Goal: Task Accomplishment & Management: Complete application form

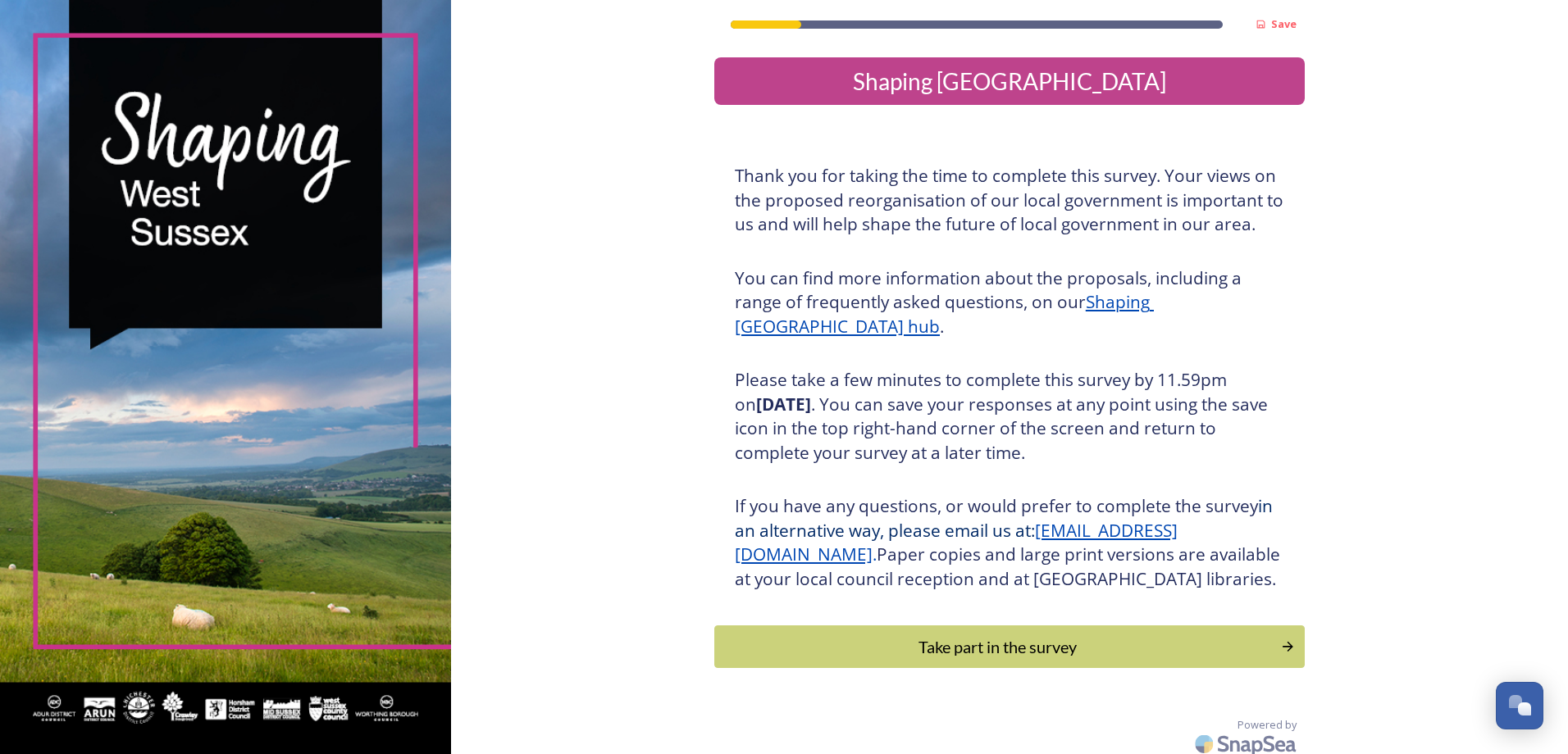
scroll to position [34, 0]
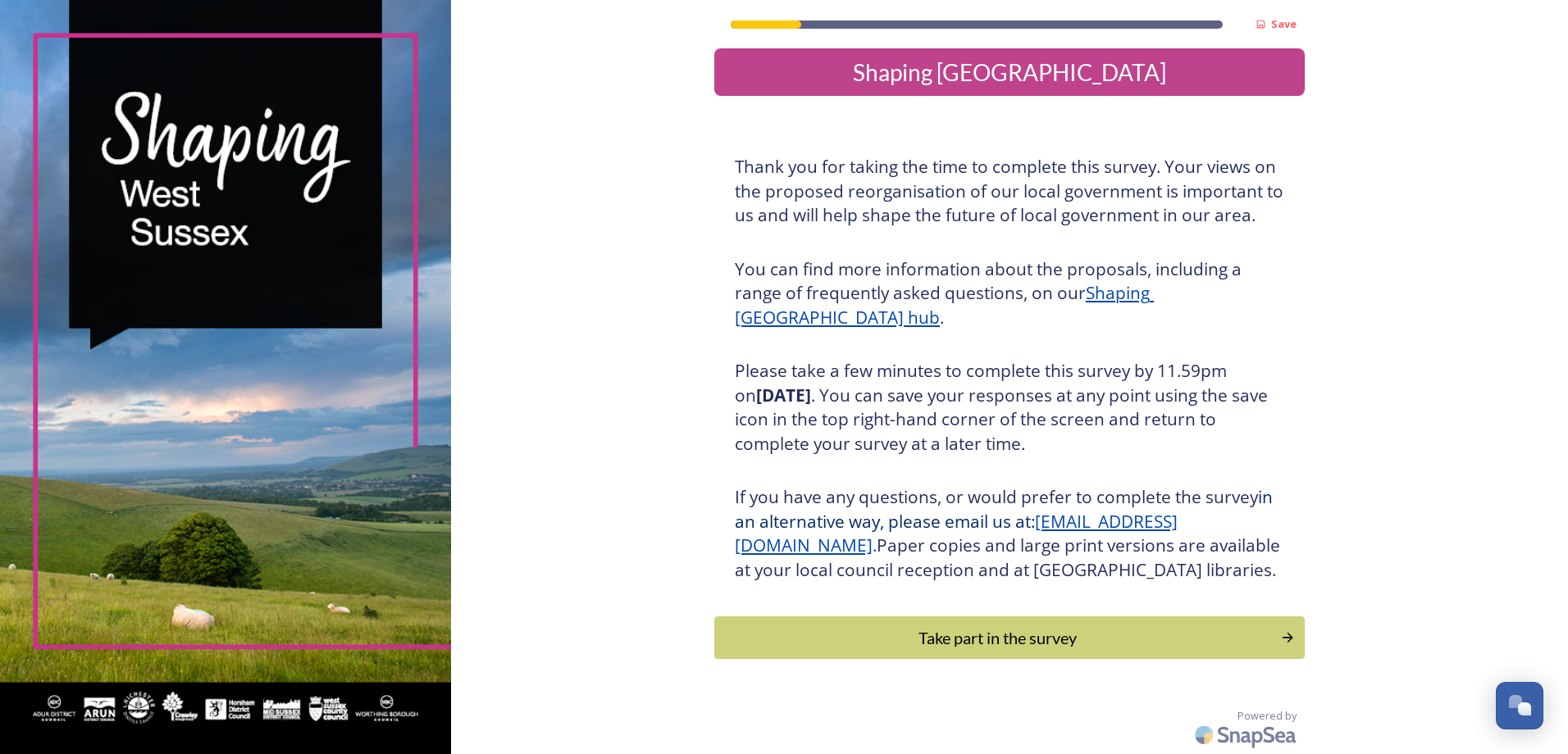
click at [1116, 651] on button "Take part in the survey" at bounding box center [1010, 638] width 590 height 43
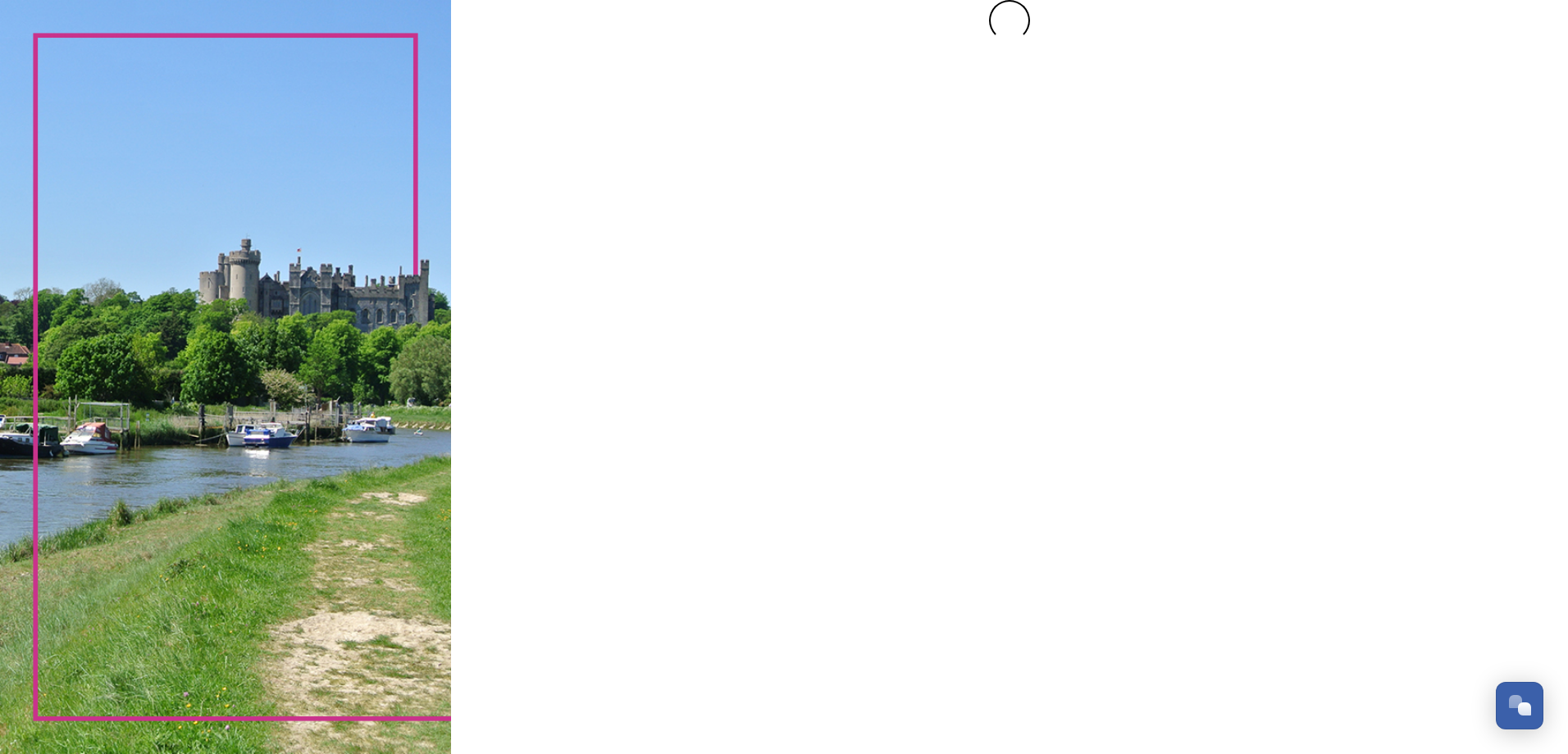
scroll to position [0, 0]
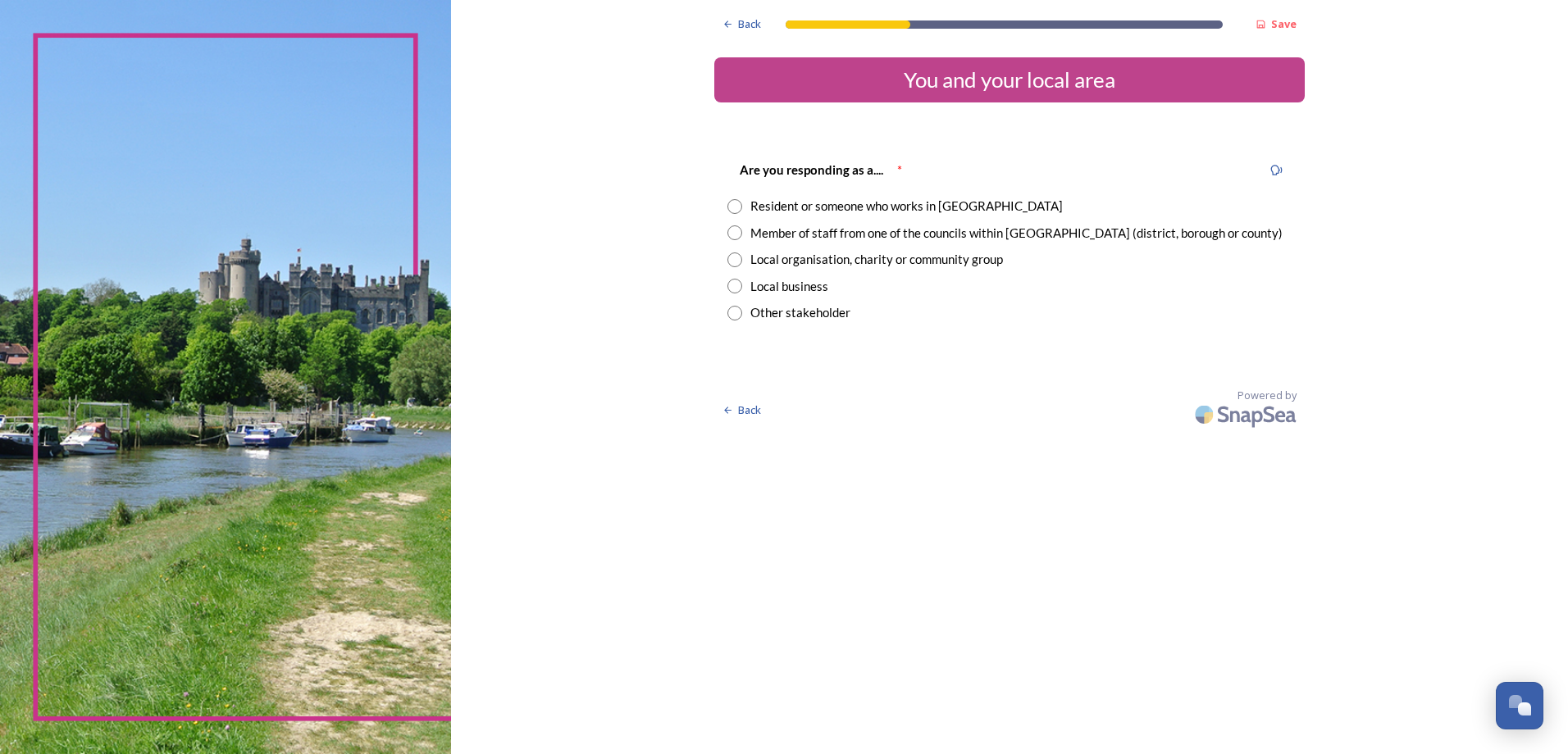
click at [743, 210] on div "Resident or someone who works in [GEOGRAPHIC_DATA]" at bounding box center [1010, 206] width 564 height 19
radio input "true"
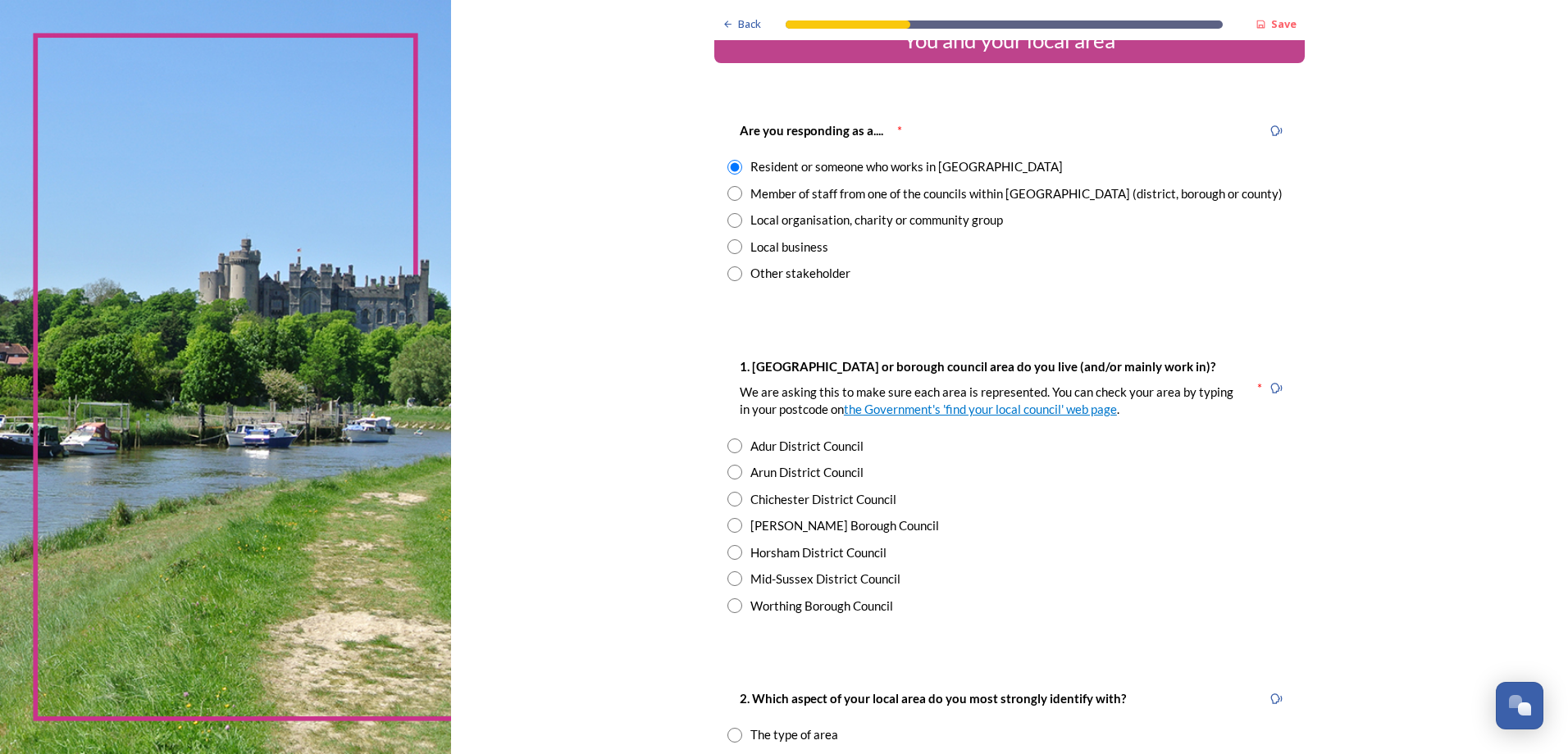
scroll to position [82, 0]
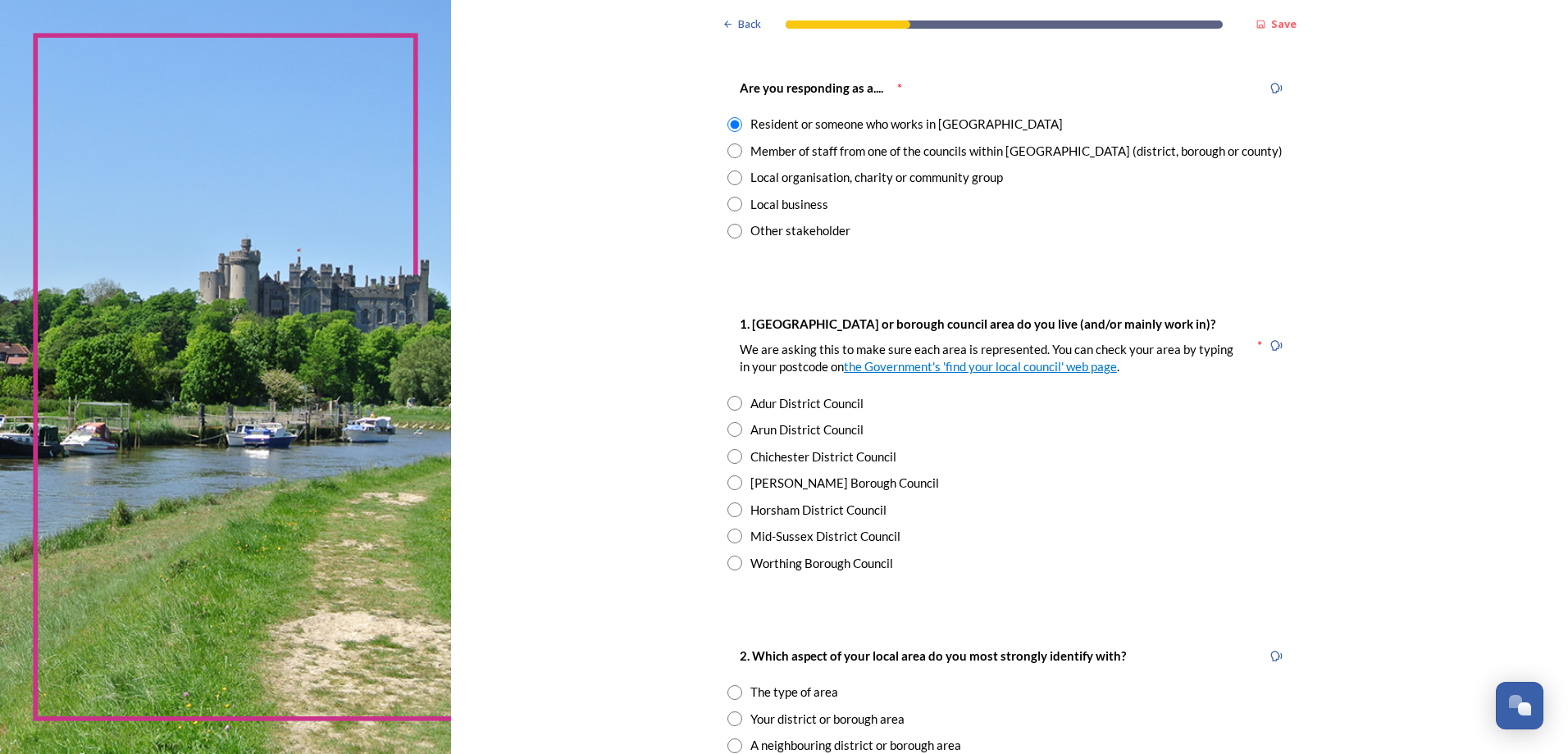
click at [731, 477] on input "radio" at bounding box center [735, 483] width 15 height 15
radio input "true"
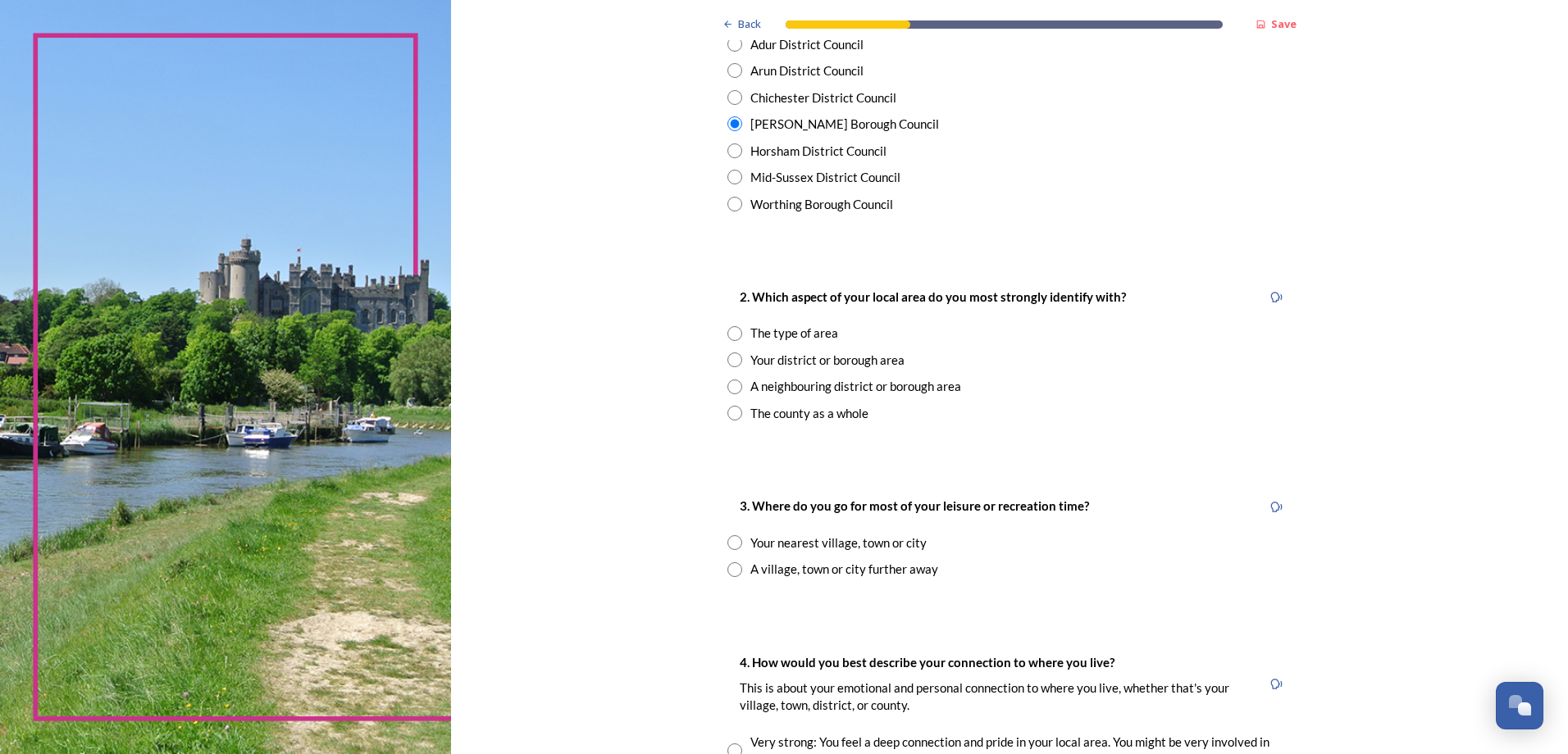
scroll to position [574, 0]
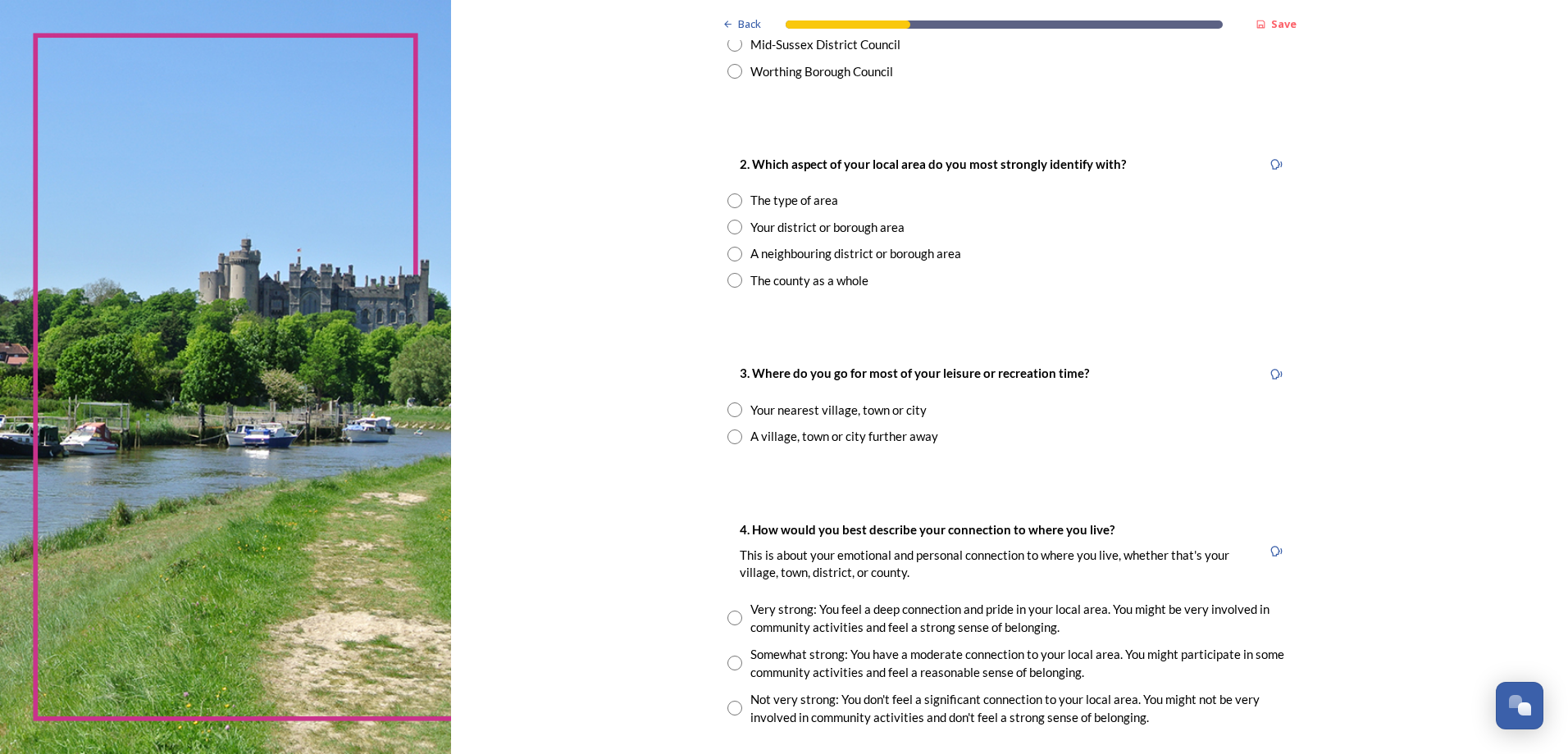
click at [728, 222] on input "radio" at bounding box center [735, 227] width 15 height 15
radio input "true"
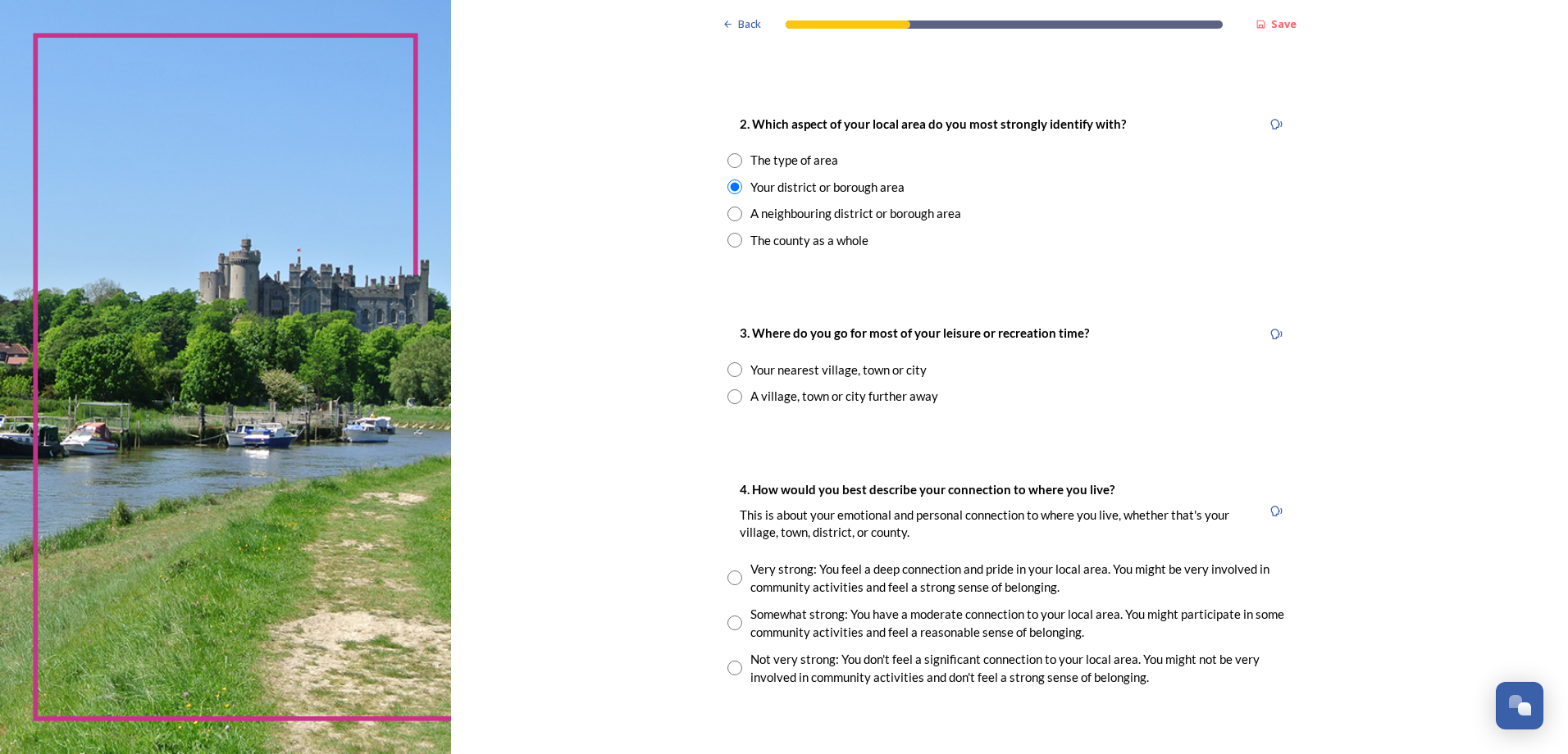
scroll to position [656, 0]
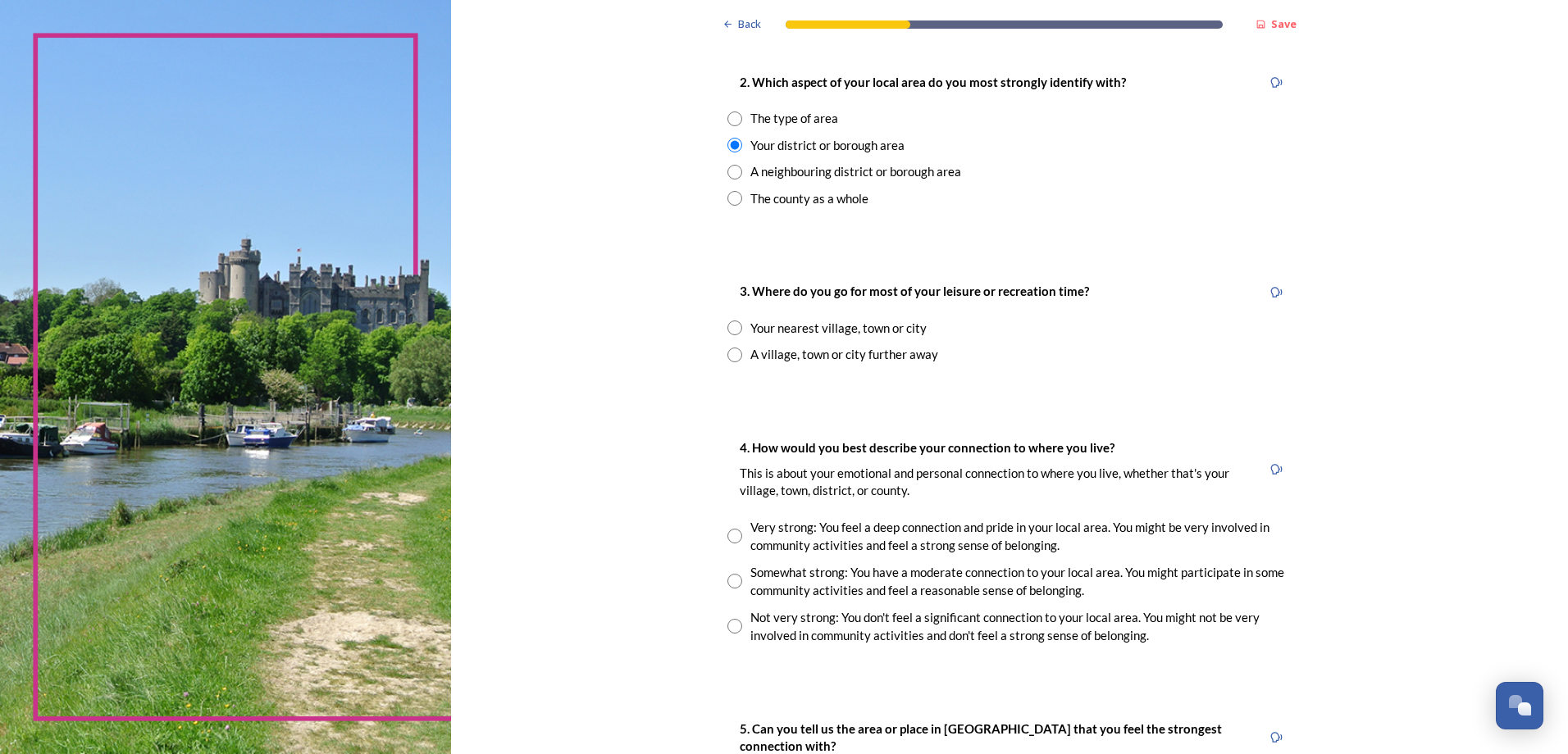
click at [728, 333] on input "radio" at bounding box center [735, 328] width 15 height 15
radio input "true"
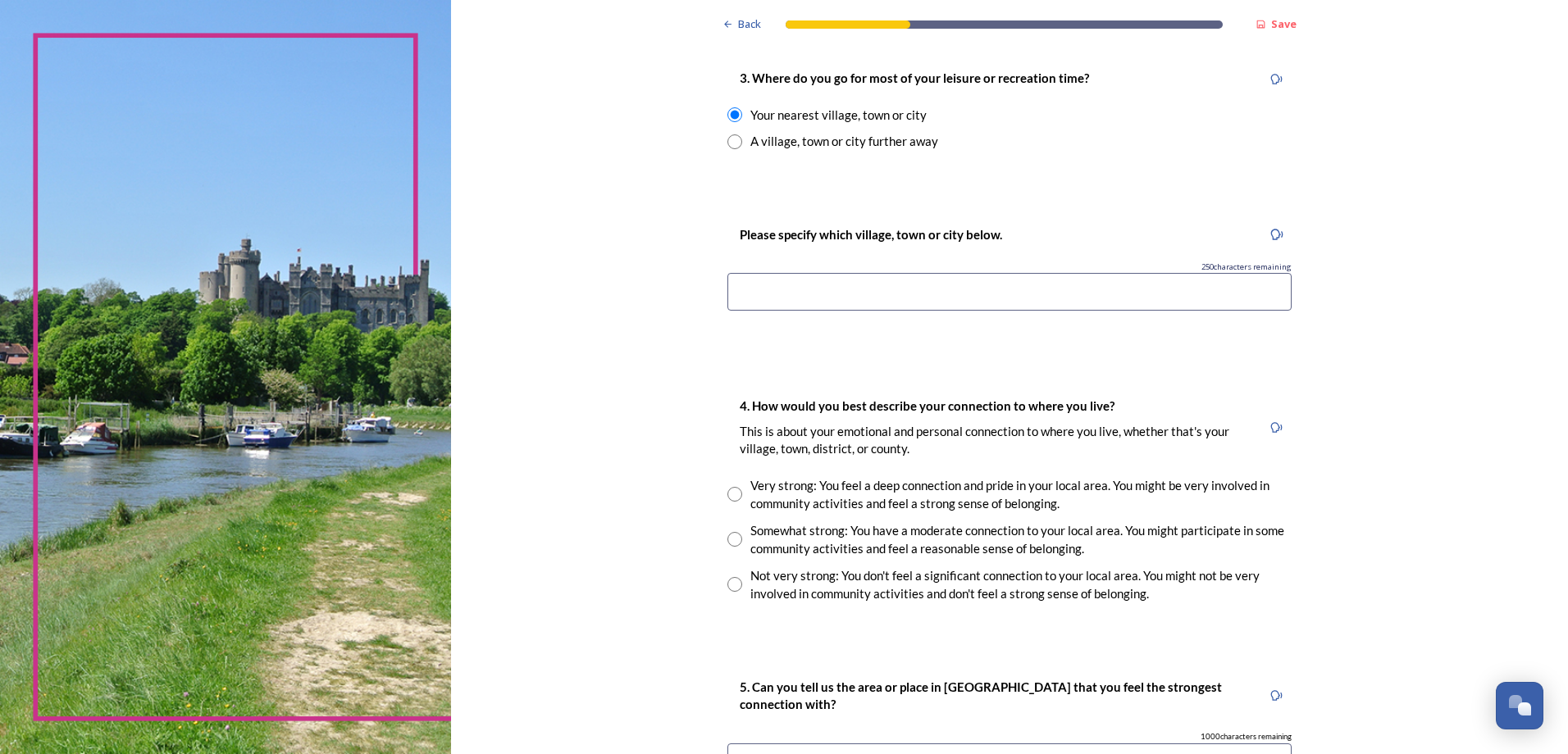
scroll to position [1066, 0]
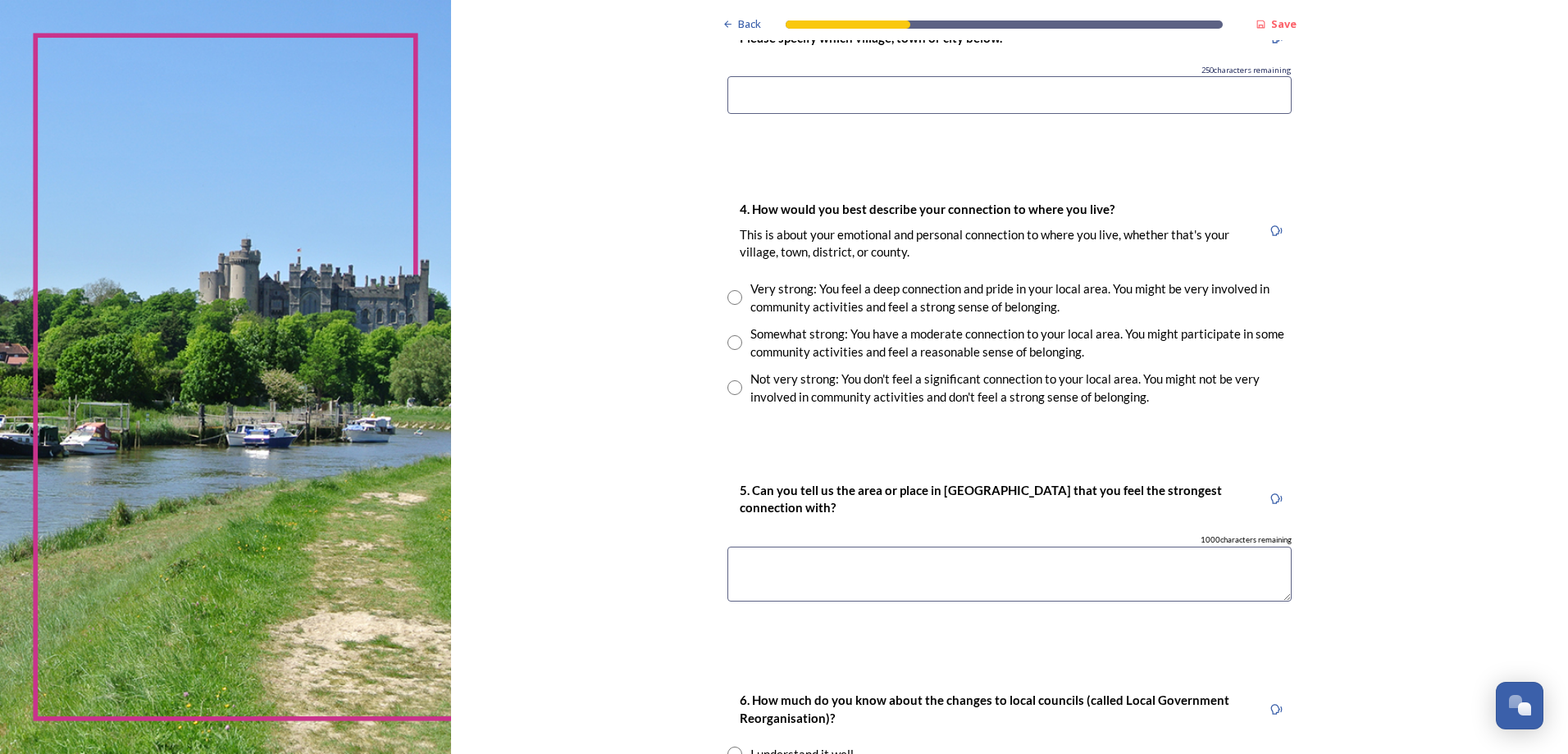
click at [728, 298] on input "radio" at bounding box center [735, 298] width 15 height 15
radio input "true"
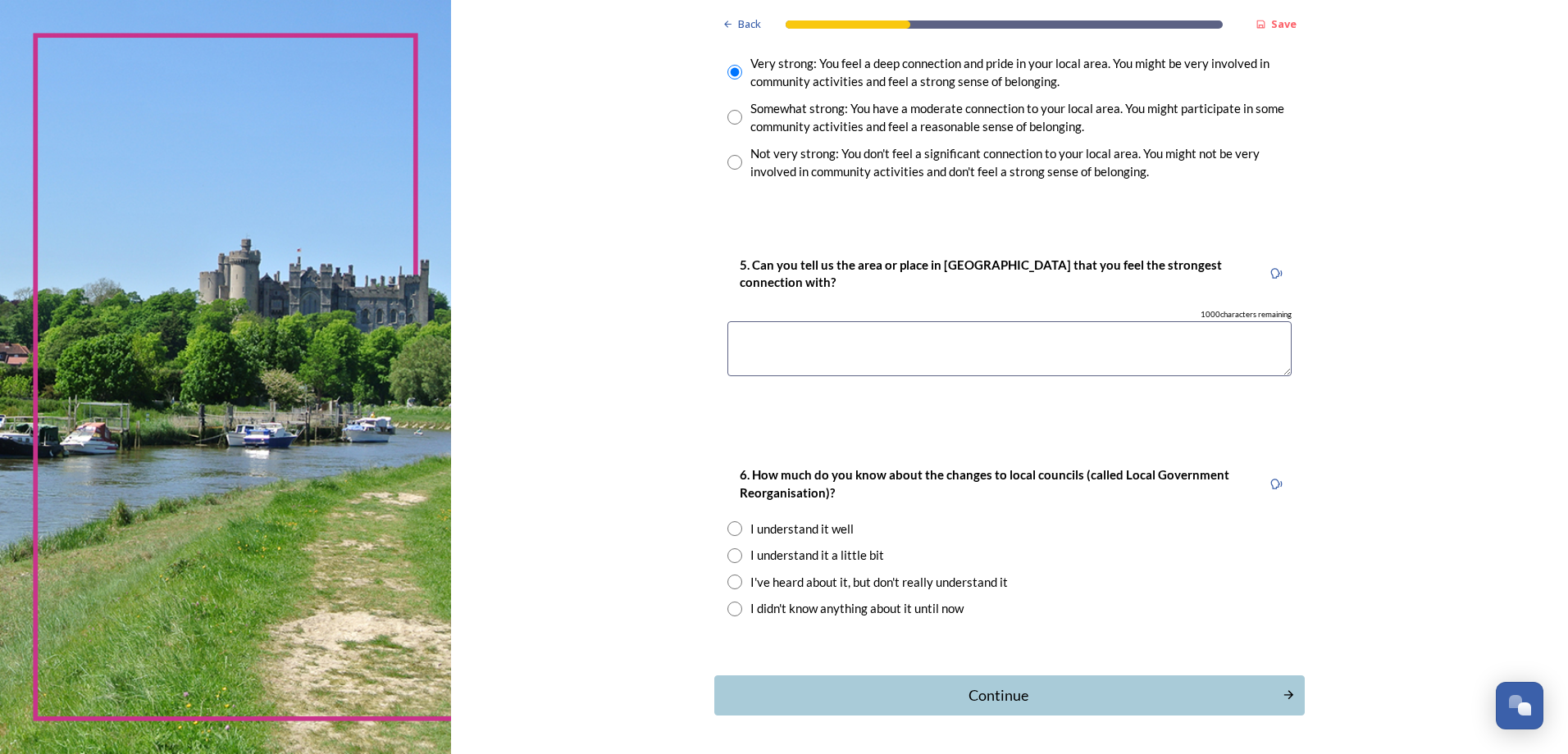
scroll to position [1348, 0]
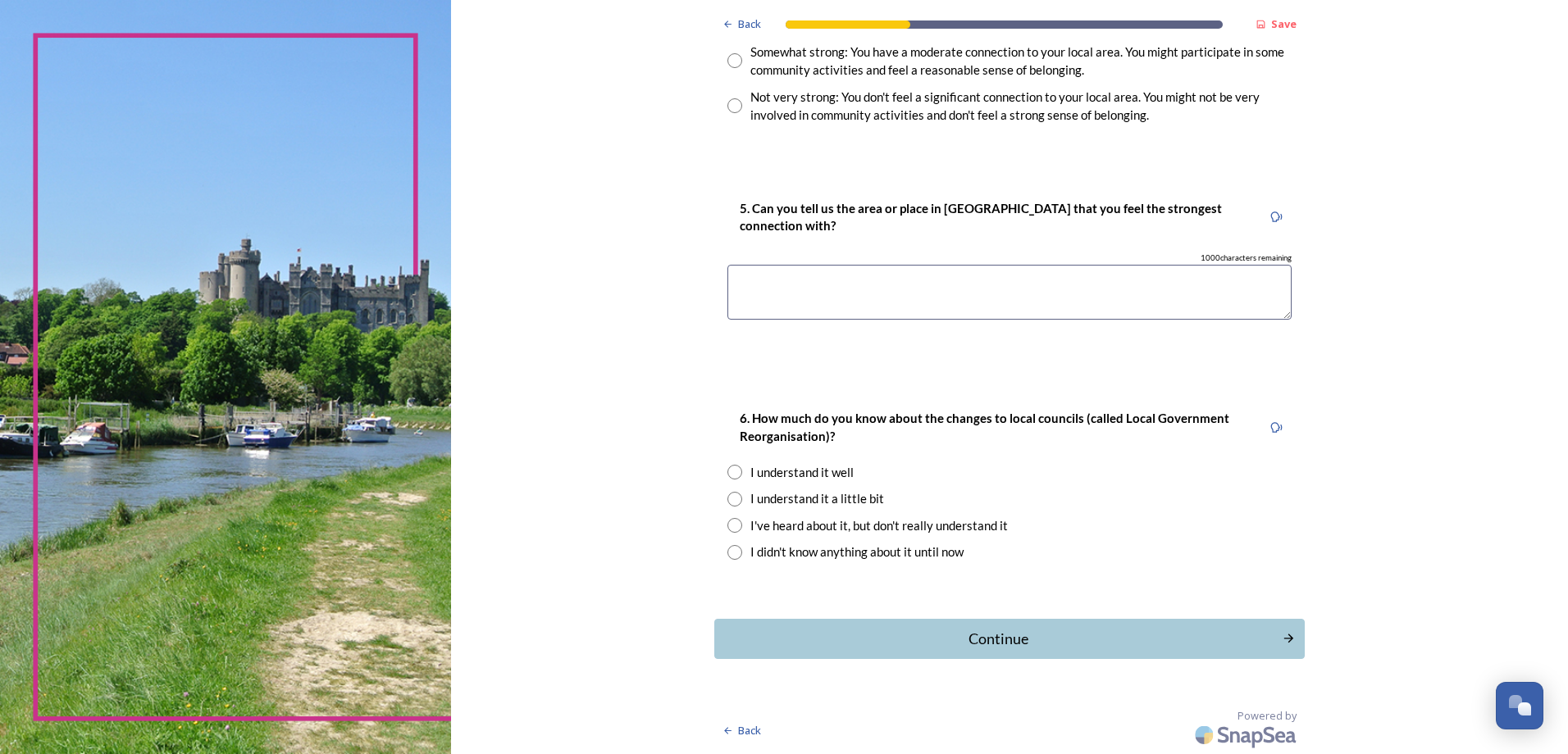
click at [733, 525] on input "radio" at bounding box center [735, 526] width 15 height 15
radio input "true"
click at [985, 647] on div "Continue" at bounding box center [998, 639] width 550 height 22
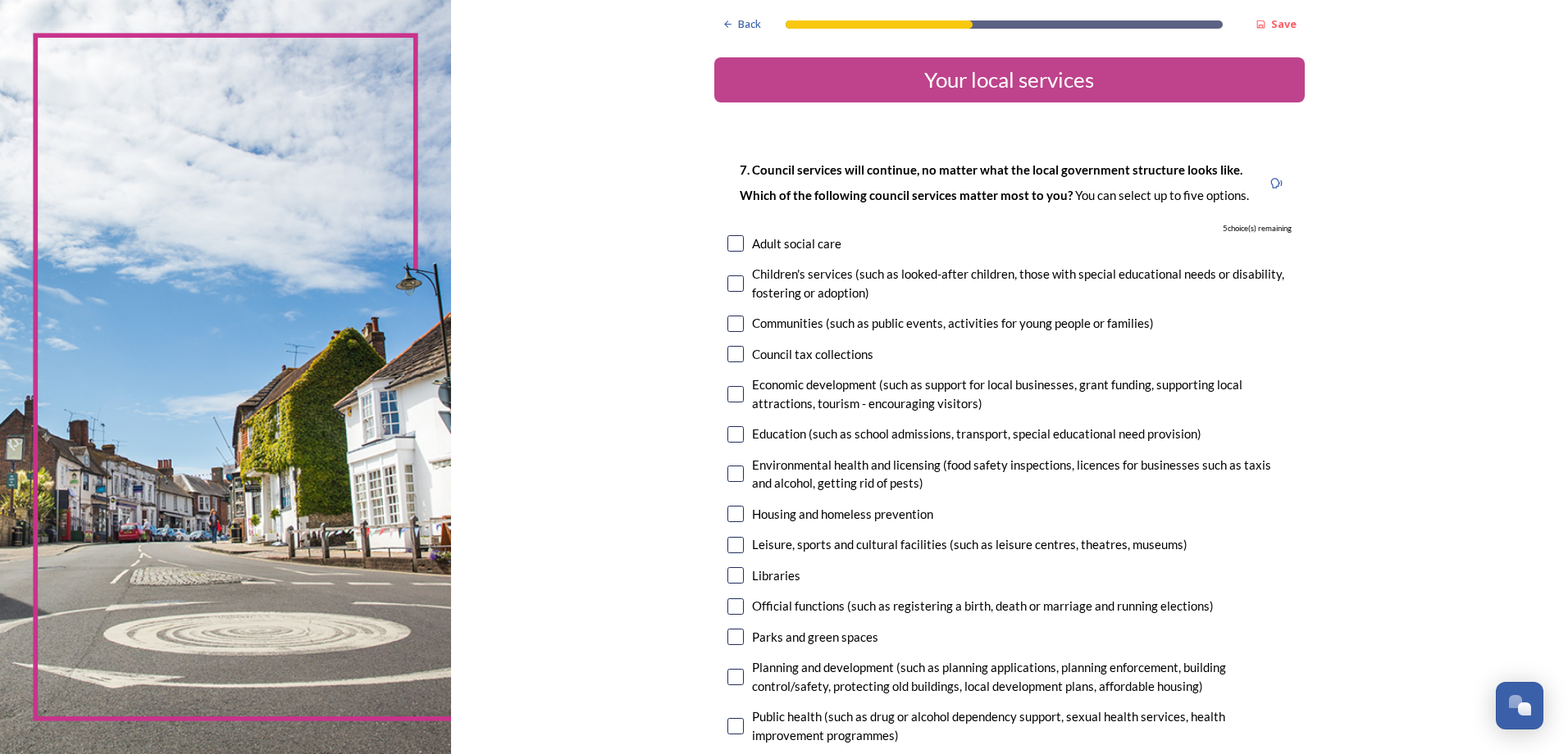
scroll to position [82, 0]
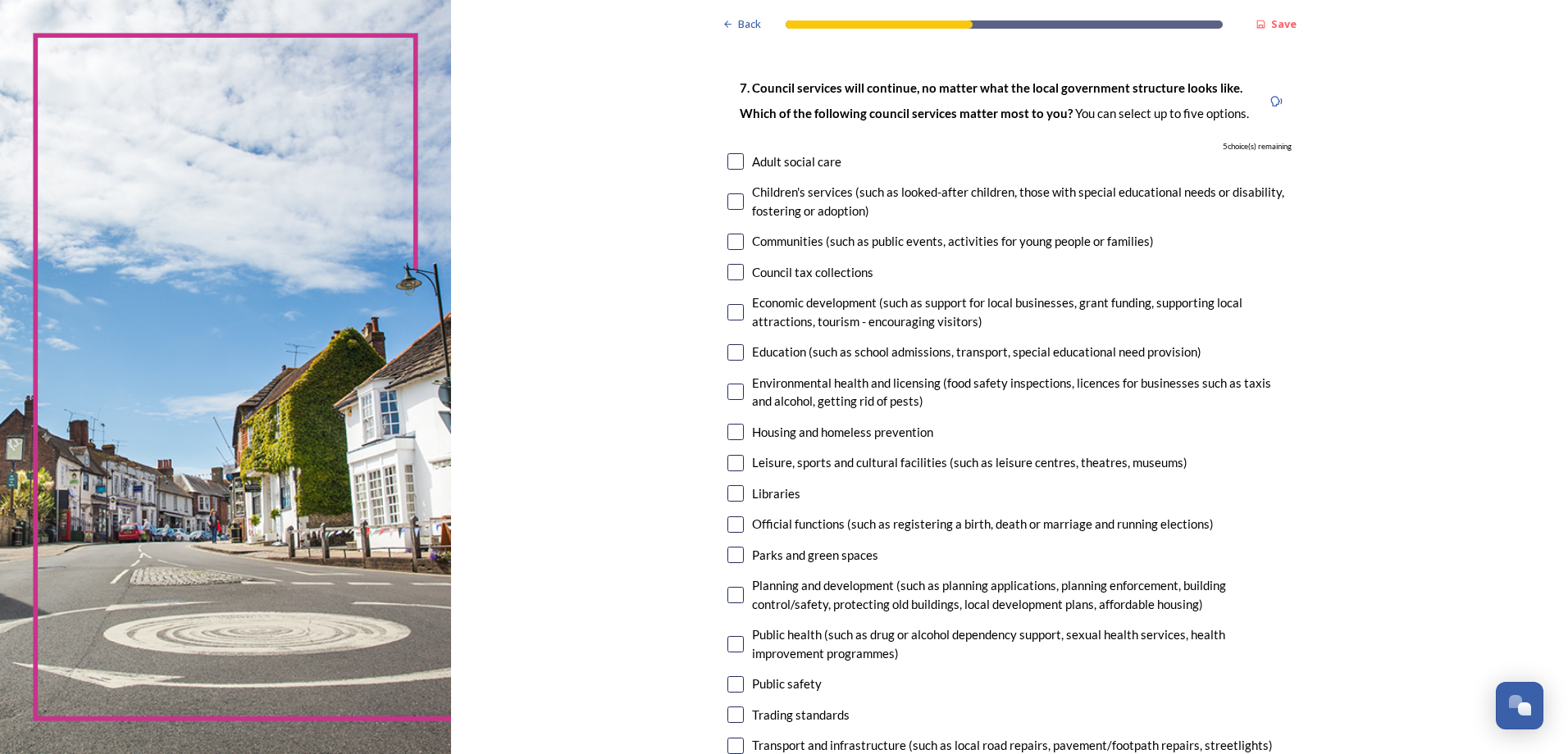
click at [734, 165] on input "checkbox" at bounding box center [736, 161] width 17 height 17
checkbox input "true"
click at [728, 244] on input "checkbox" at bounding box center [736, 242] width 17 height 17
checkbox input "true"
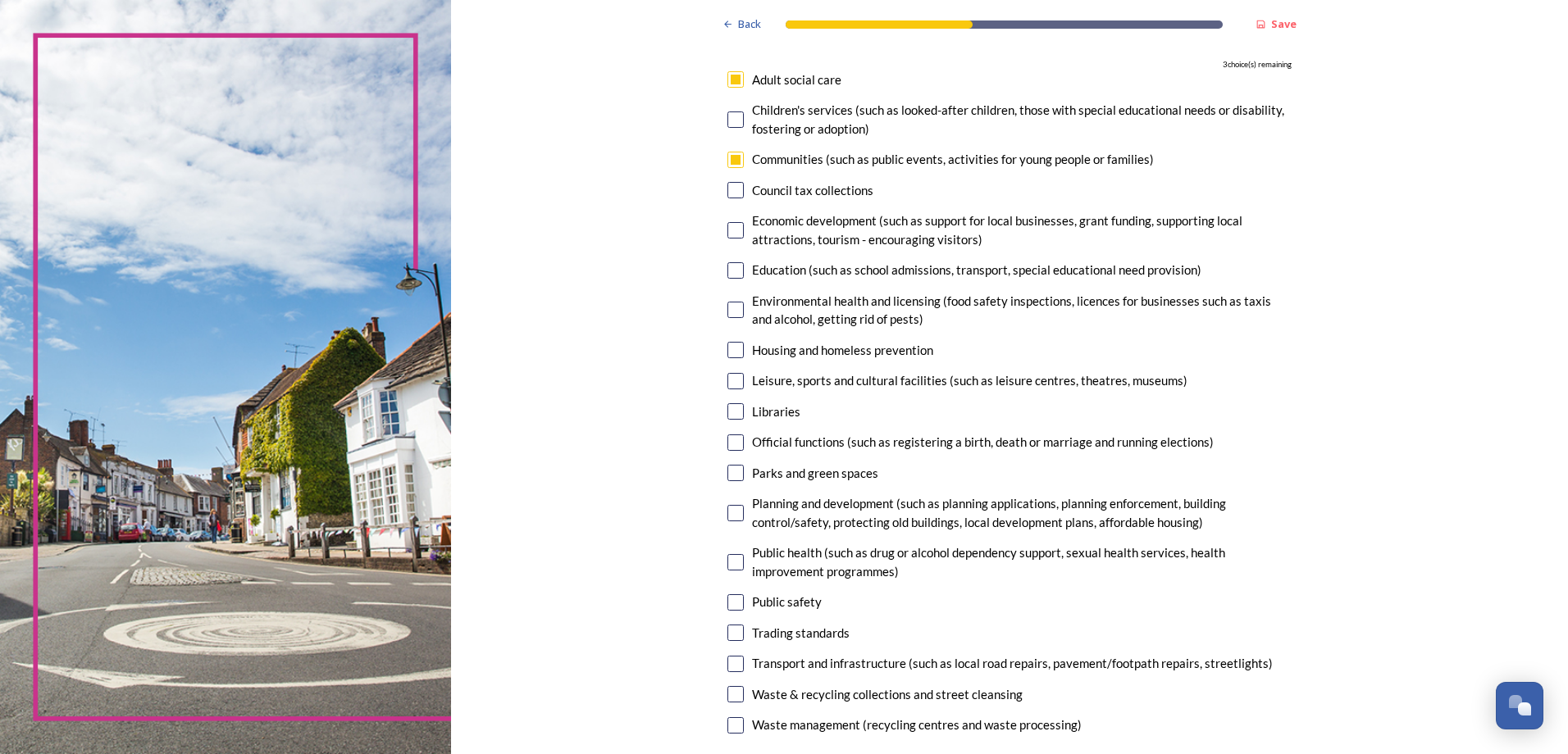
click at [728, 193] on input "checkbox" at bounding box center [736, 190] width 17 height 17
checkbox input "true"
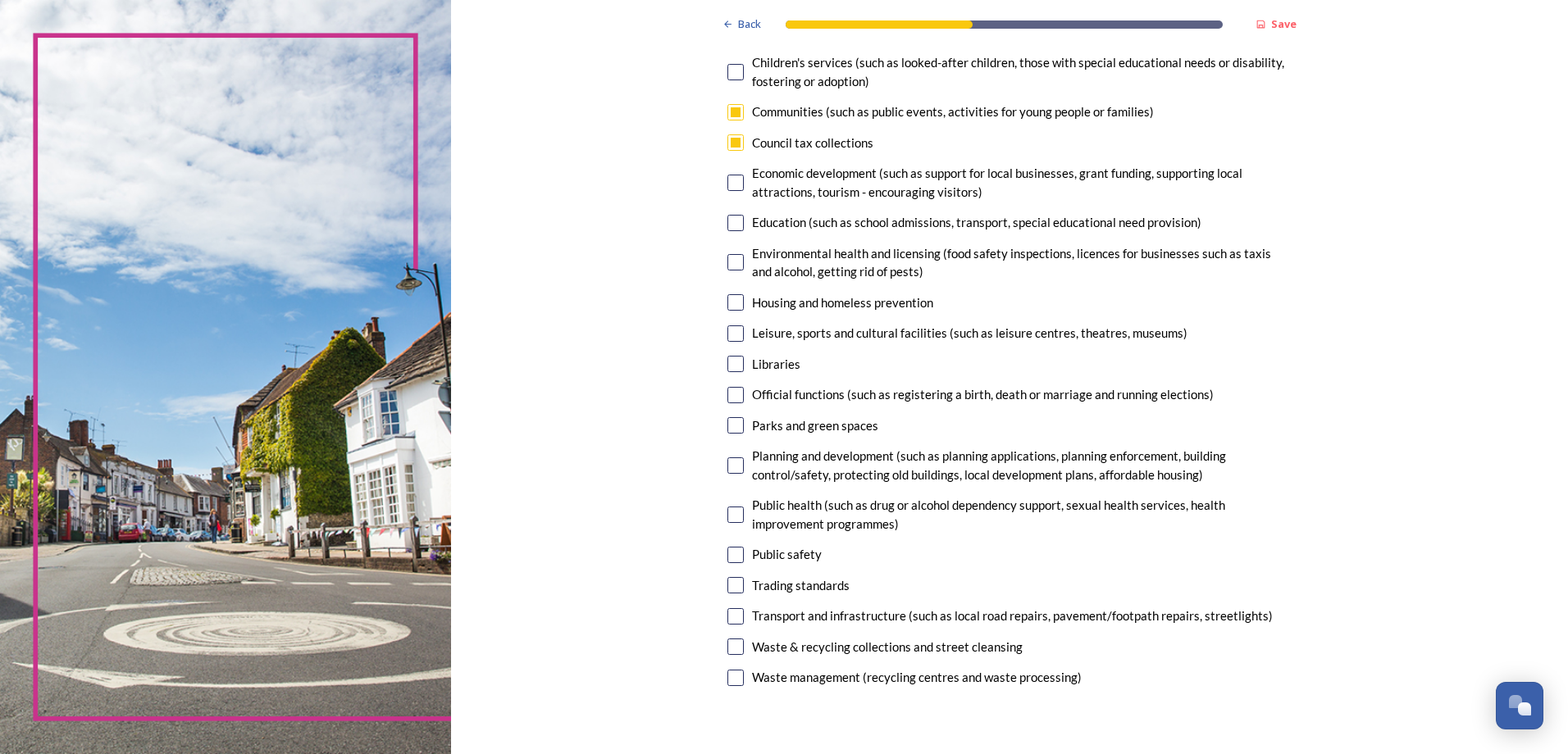
scroll to position [246, 0]
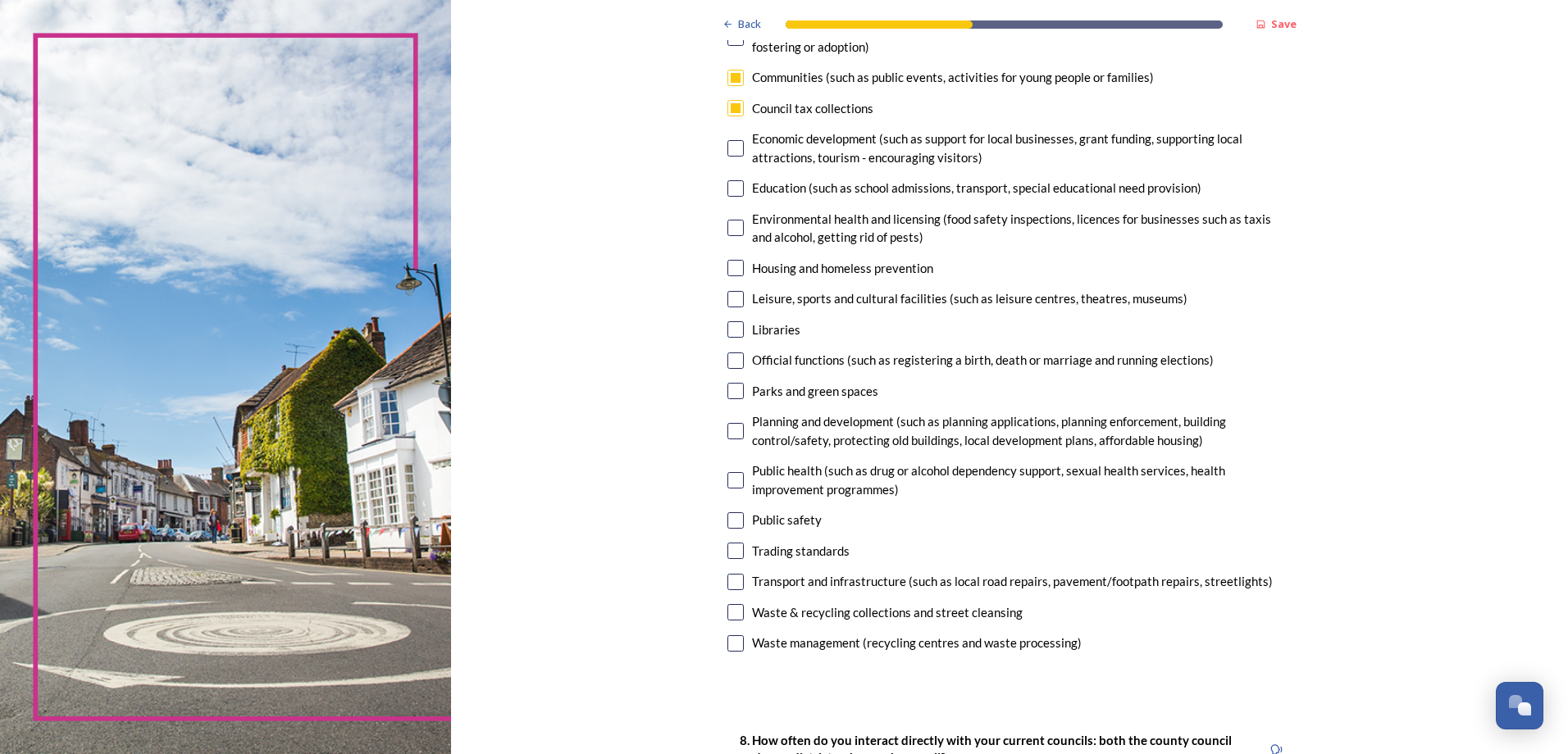
click at [737, 227] on input "checkbox" at bounding box center [736, 228] width 17 height 17
checkbox input "true"
click at [744, 141] on div "Economic development (such as support for local businesses, grant funding, supp…" at bounding box center [1010, 148] width 564 height 37
checkbox input "true"
click at [733, 266] on input "checkbox" at bounding box center [736, 268] width 17 height 17
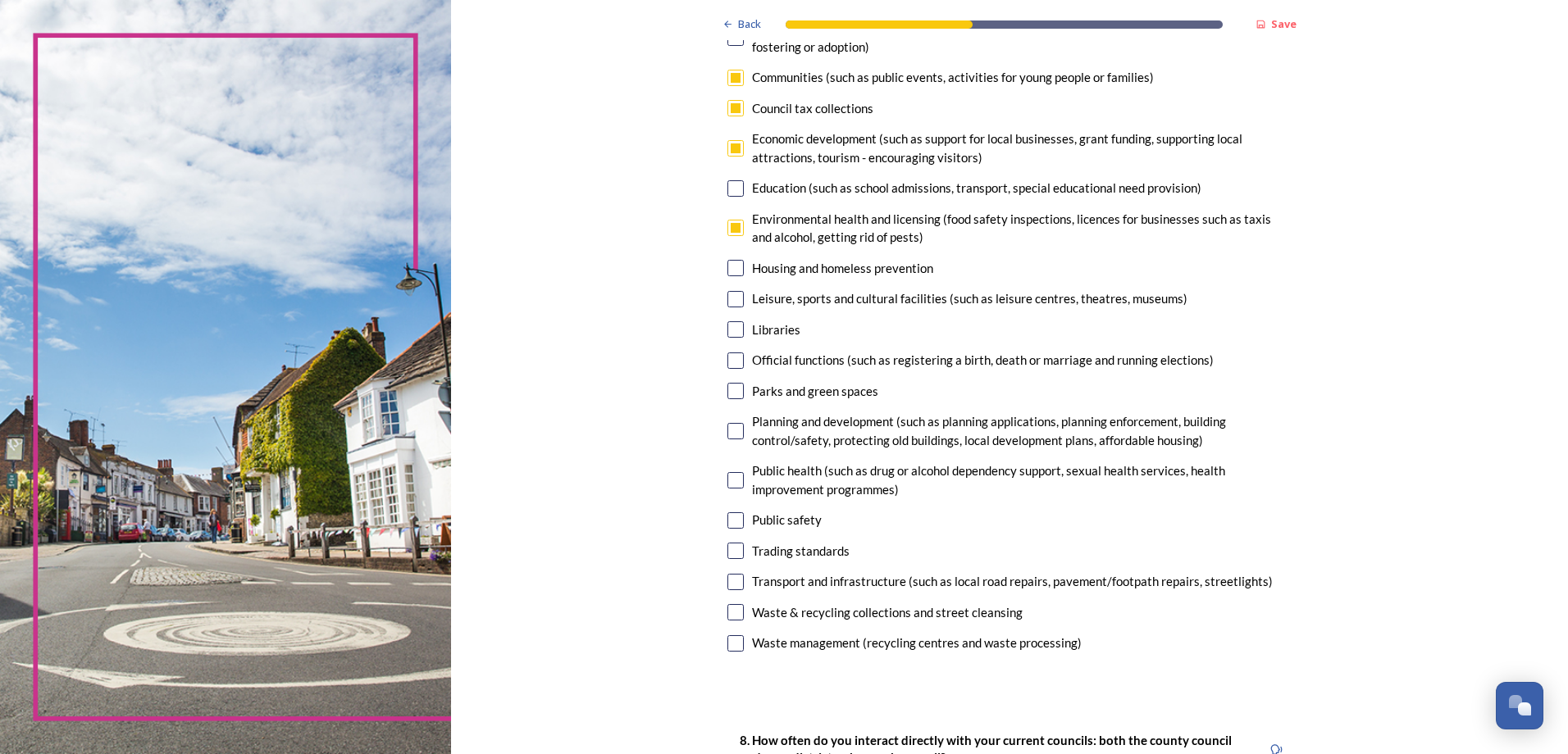
click at [729, 265] on input "checkbox" at bounding box center [736, 268] width 17 height 17
click at [731, 268] on input "checkbox" at bounding box center [736, 268] width 17 height 17
click at [733, 270] on input "checkbox" at bounding box center [736, 268] width 17 height 17
click at [736, 273] on input "checkbox" at bounding box center [736, 268] width 17 height 17
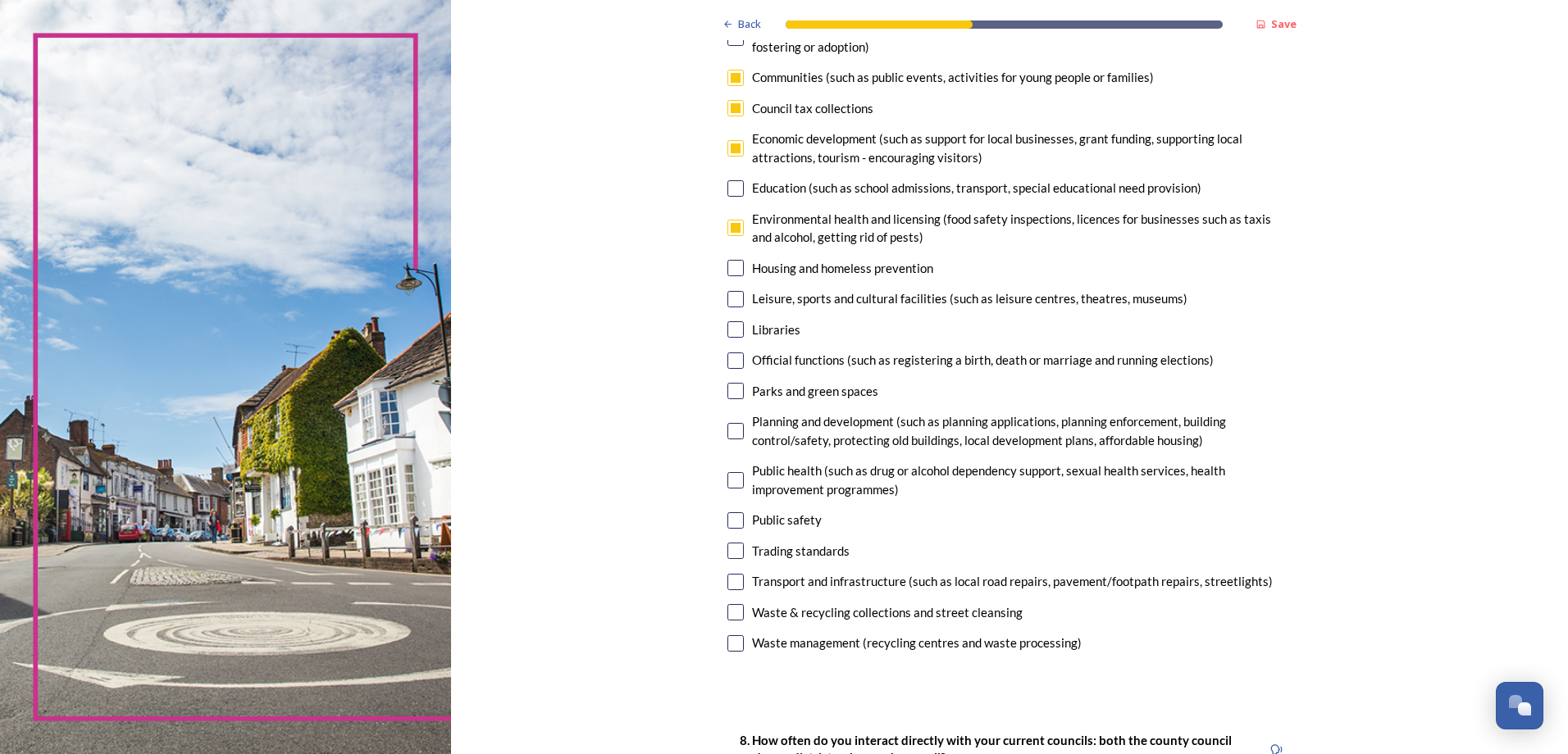
click at [734, 266] on input "checkbox" at bounding box center [736, 268] width 17 height 17
checkbox input "false"
click at [735, 303] on input "checkbox" at bounding box center [736, 299] width 17 height 17
checkbox input "false"
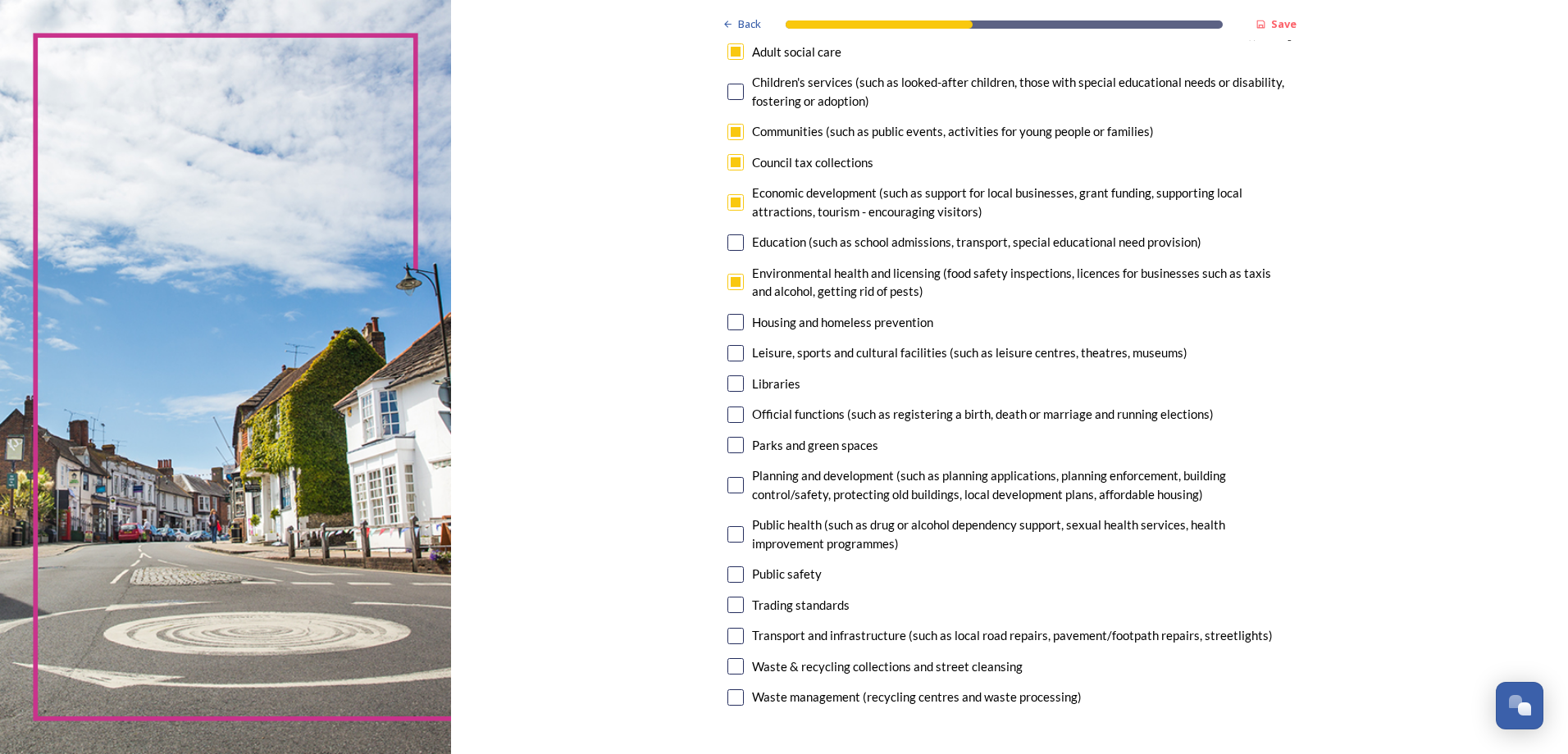
scroll to position [82, 0]
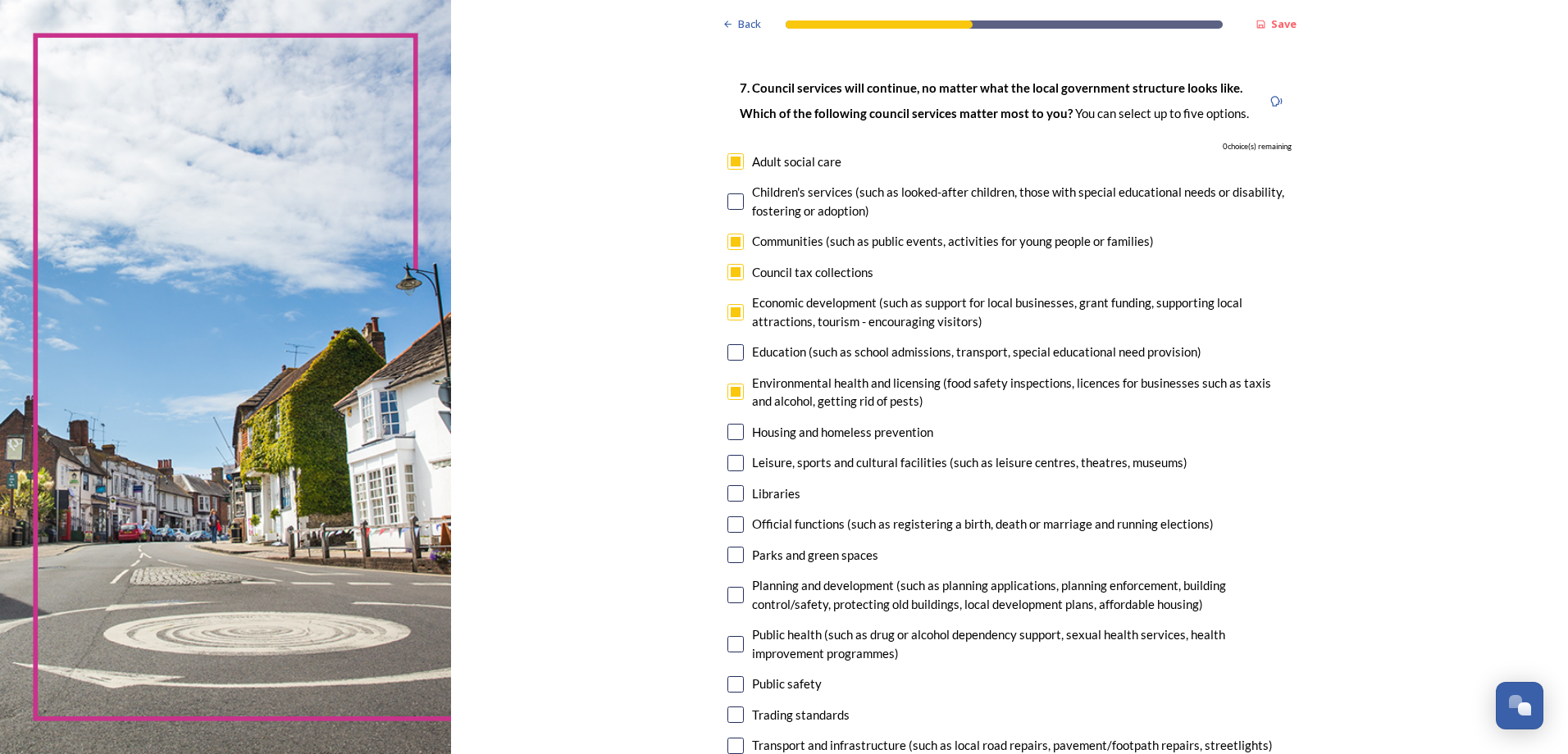
click at [728, 391] on input "checkbox" at bounding box center [736, 392] width 17 height 17
checkbox input "false"
click at [728, 308] on input "checkbox" at bounding box center [736, 313] width 17 height 17
checkbox input "false"
click at [734, 265] on input "checkbox" at bounding box center [736, 272] width 17 height 17
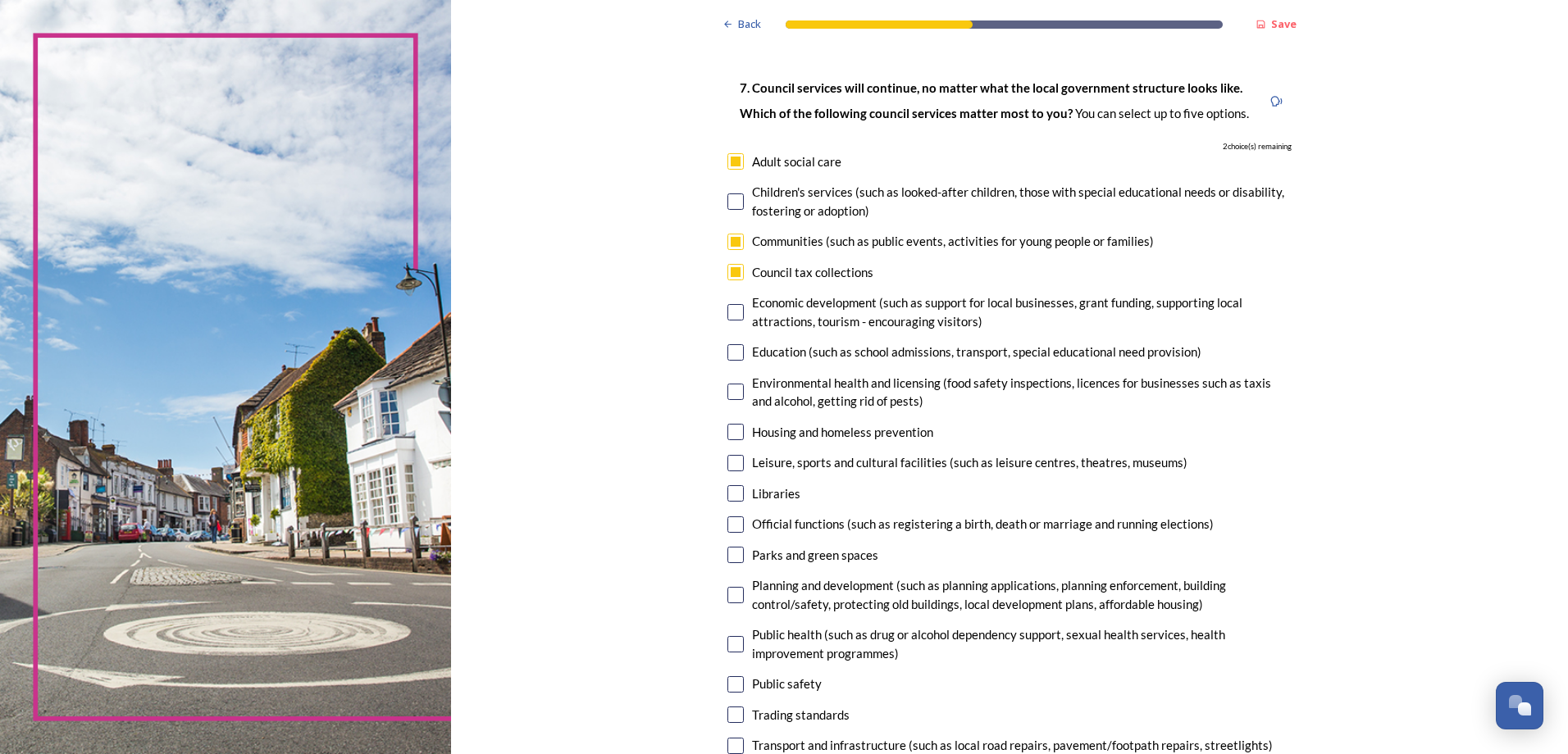
checkbox input "false"
click at [734, 240] on input "checkbox" at bounding box center [736, 242] width 17 height 17
checkbox input "false"
click at [730, 160] on input "checkbox" at bounding box center [736, 161] width 17 height 17
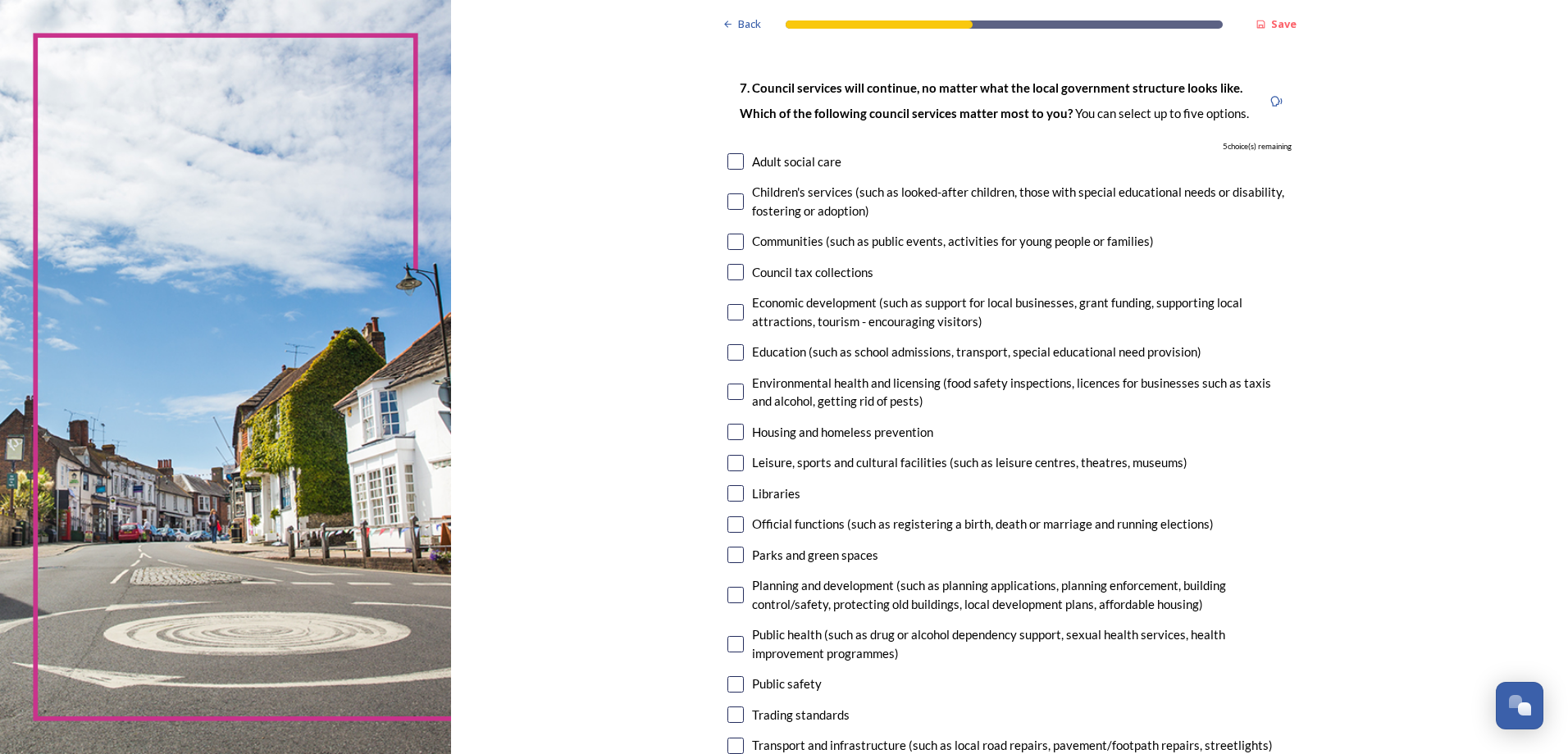
checkbox input "true"
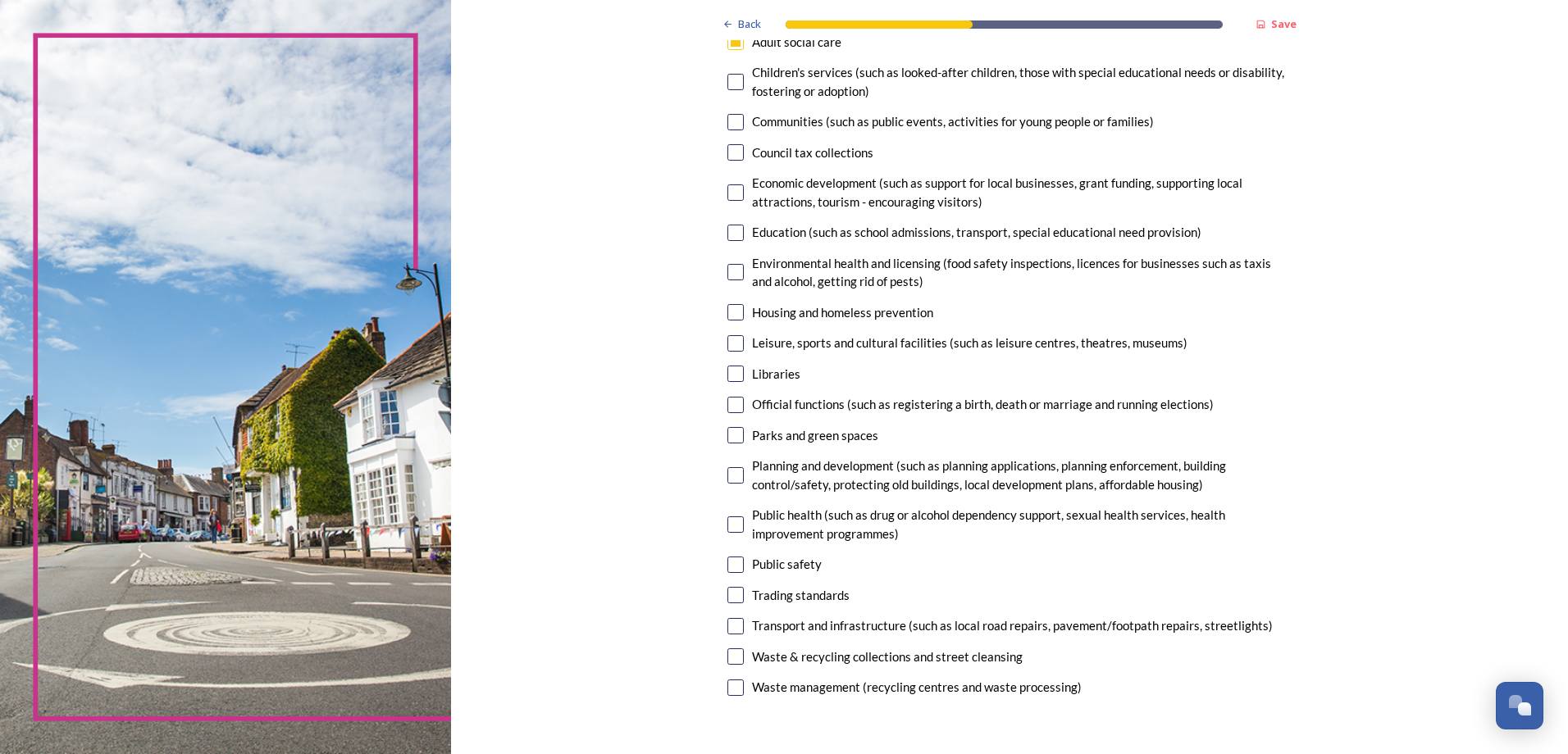
scroll to position [246, 0]
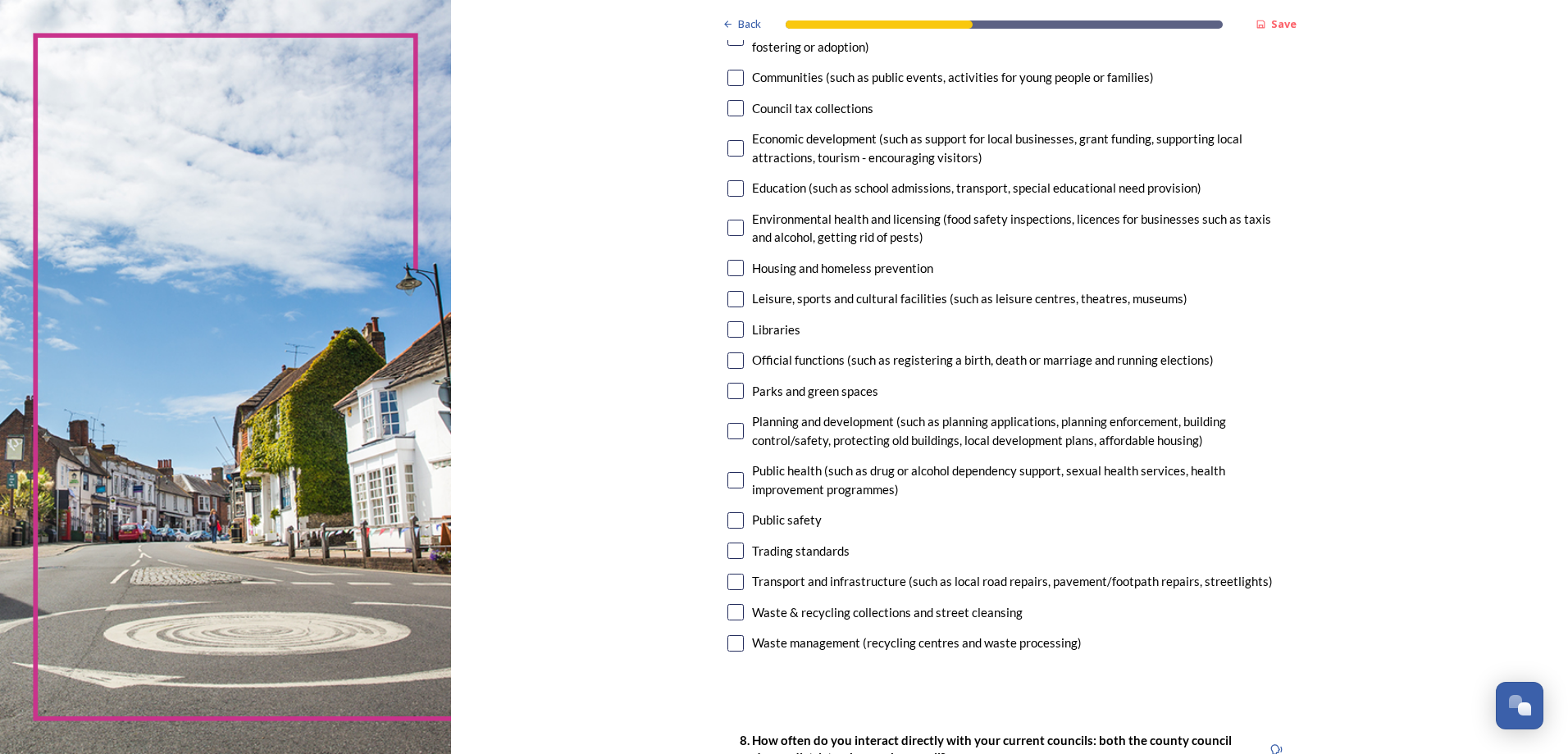
click at [728, 642] on input "checkbox" at bounding box center [736, 644] width 17 height 17
checkbox input "true"
click at [728, 613] on input "checkbox" at bounding box center [736, 613] width 17 height 17
checkbox input "true"
click at [728, 639] on input "checkbox" at bounding box center [736, 644] width 17 height 17
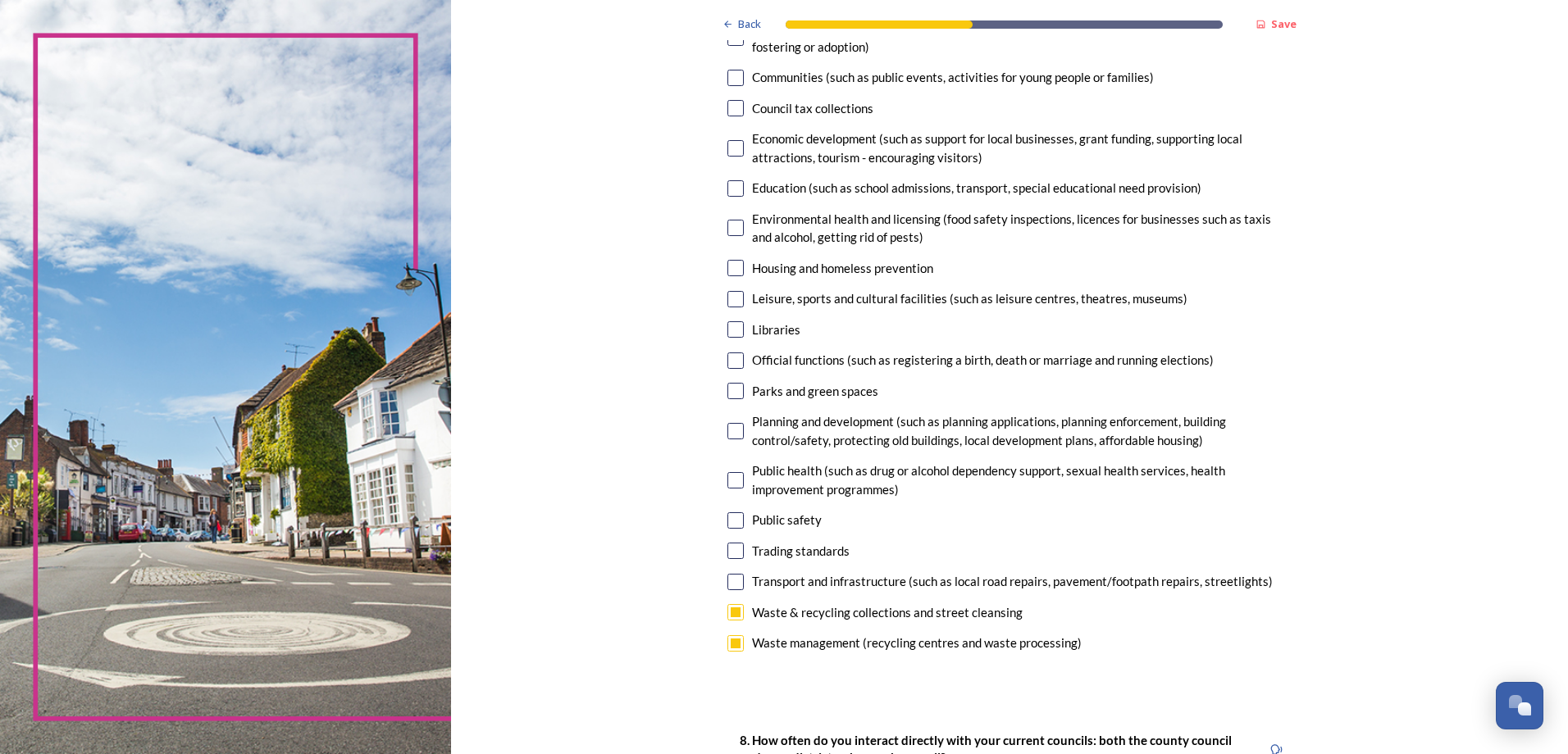
checkbox input "false"
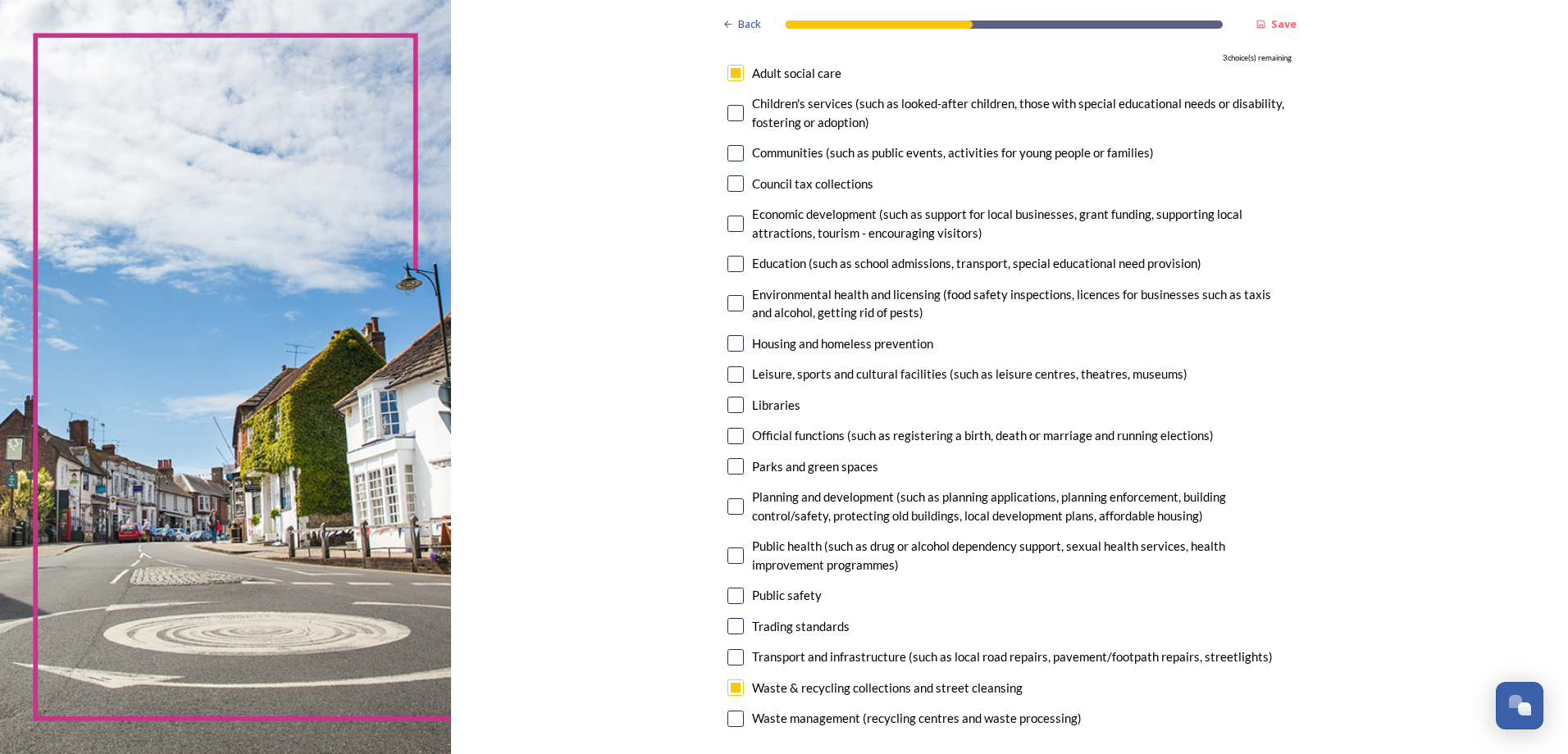
scroll to position [164, 0]
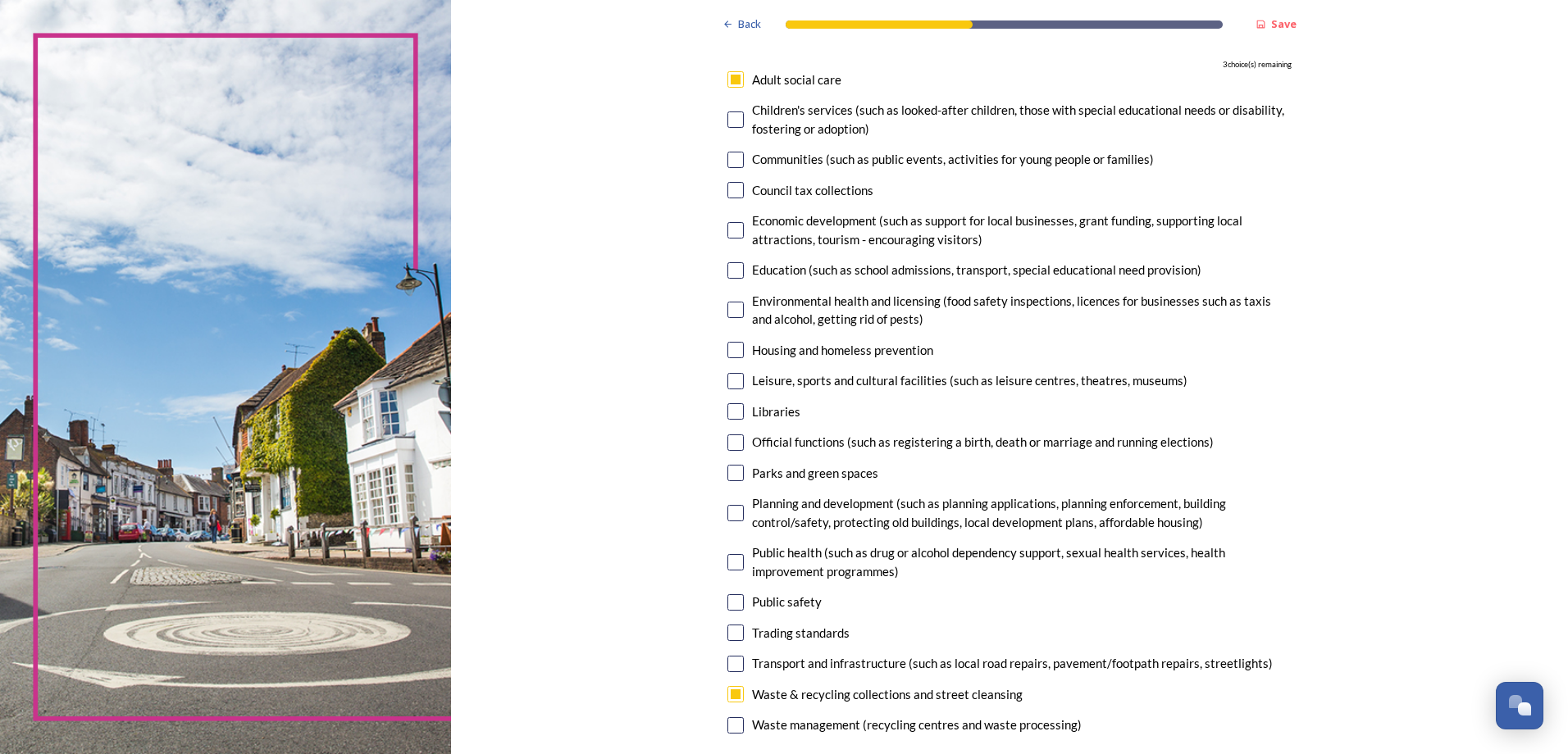
click at [735, 601] on input "checkbox" at bounding box center [736, 603] width 17 height 17
checkbox input "true"
click at [733, 470] on input "checkbox" at bounding box center [736, 473] width 17 height 17
checkbox input "true"
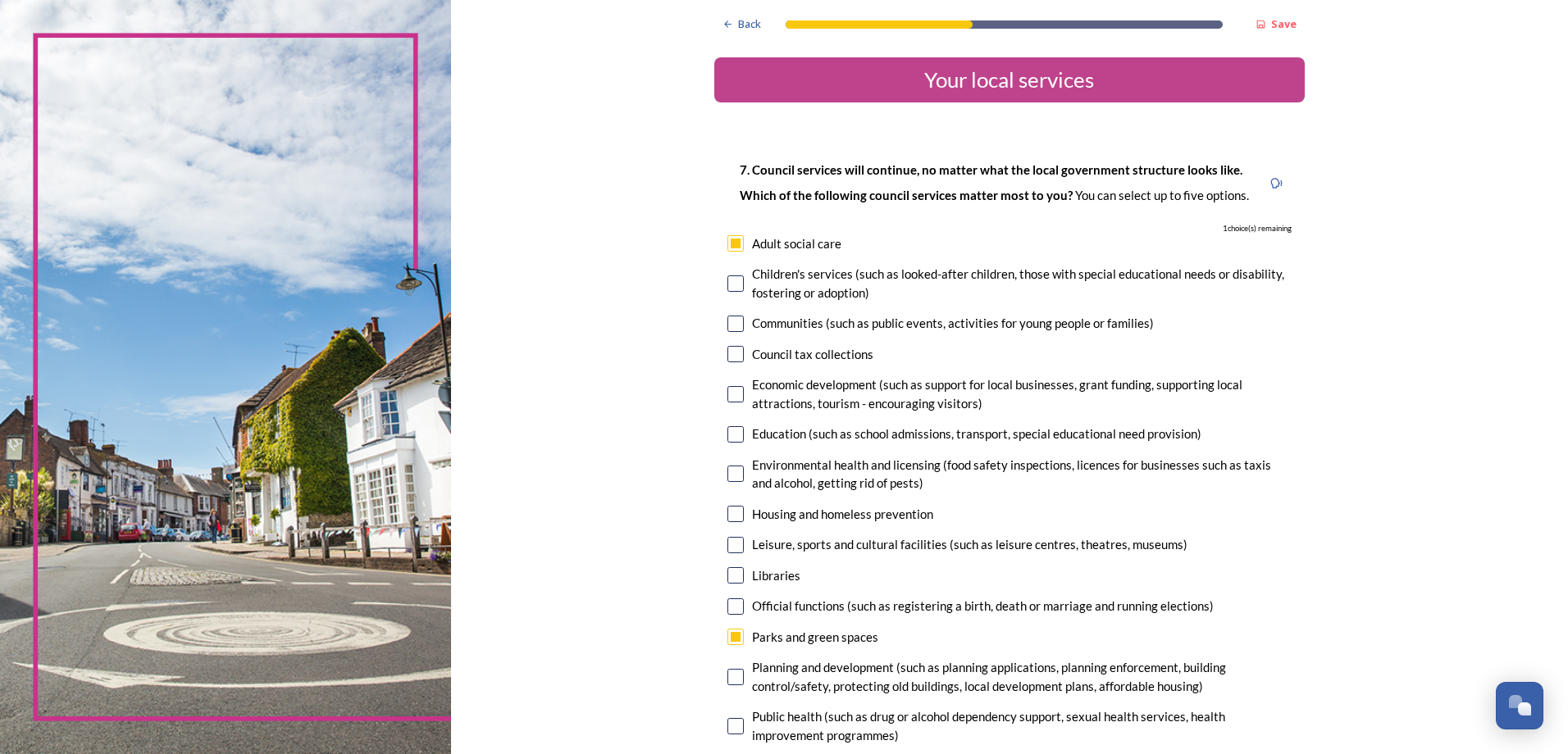
scroll to position [82, 0]
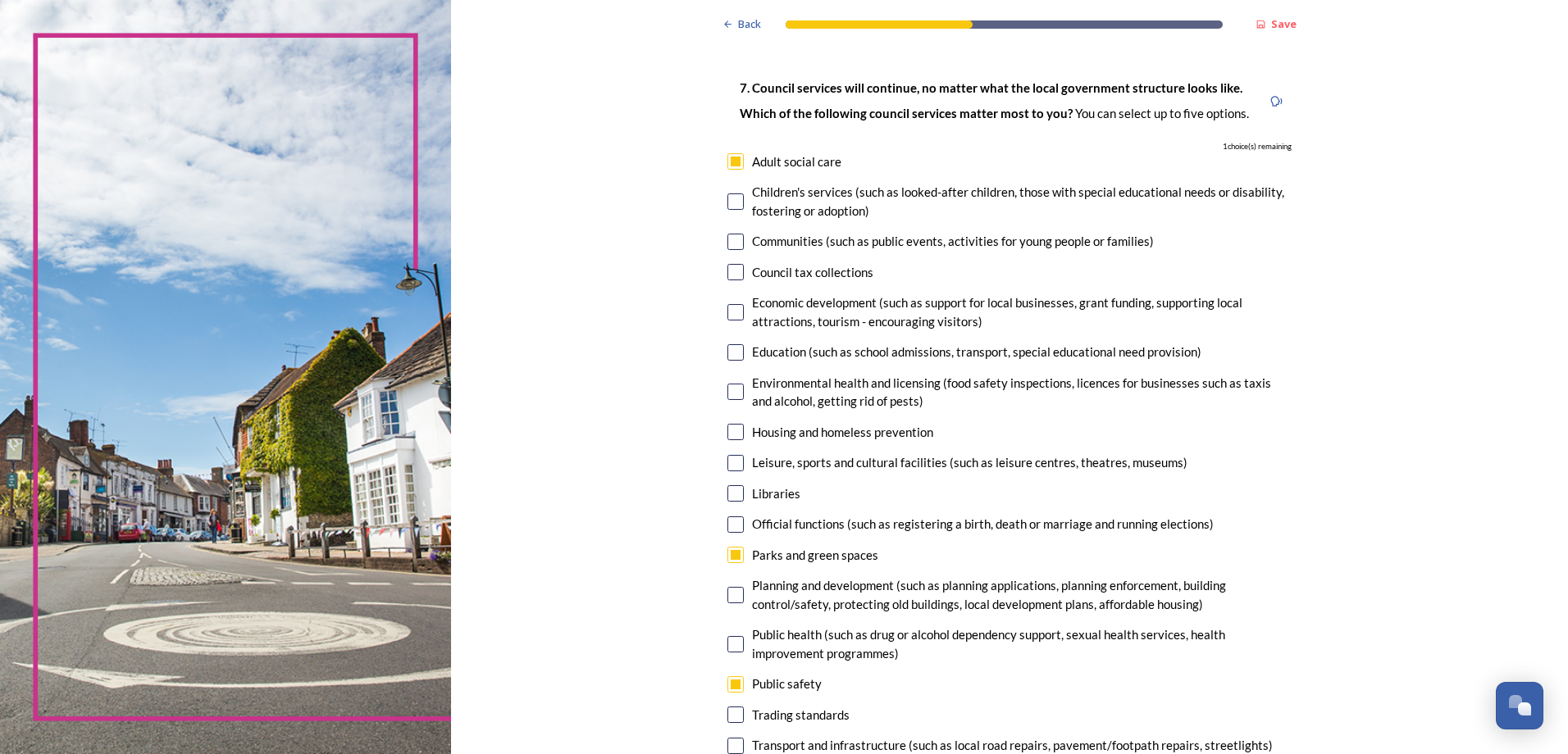
click at [729, 519] on input "checkbox" at bounding box center [736, 525] width 17 height 17
checkbox input "true"
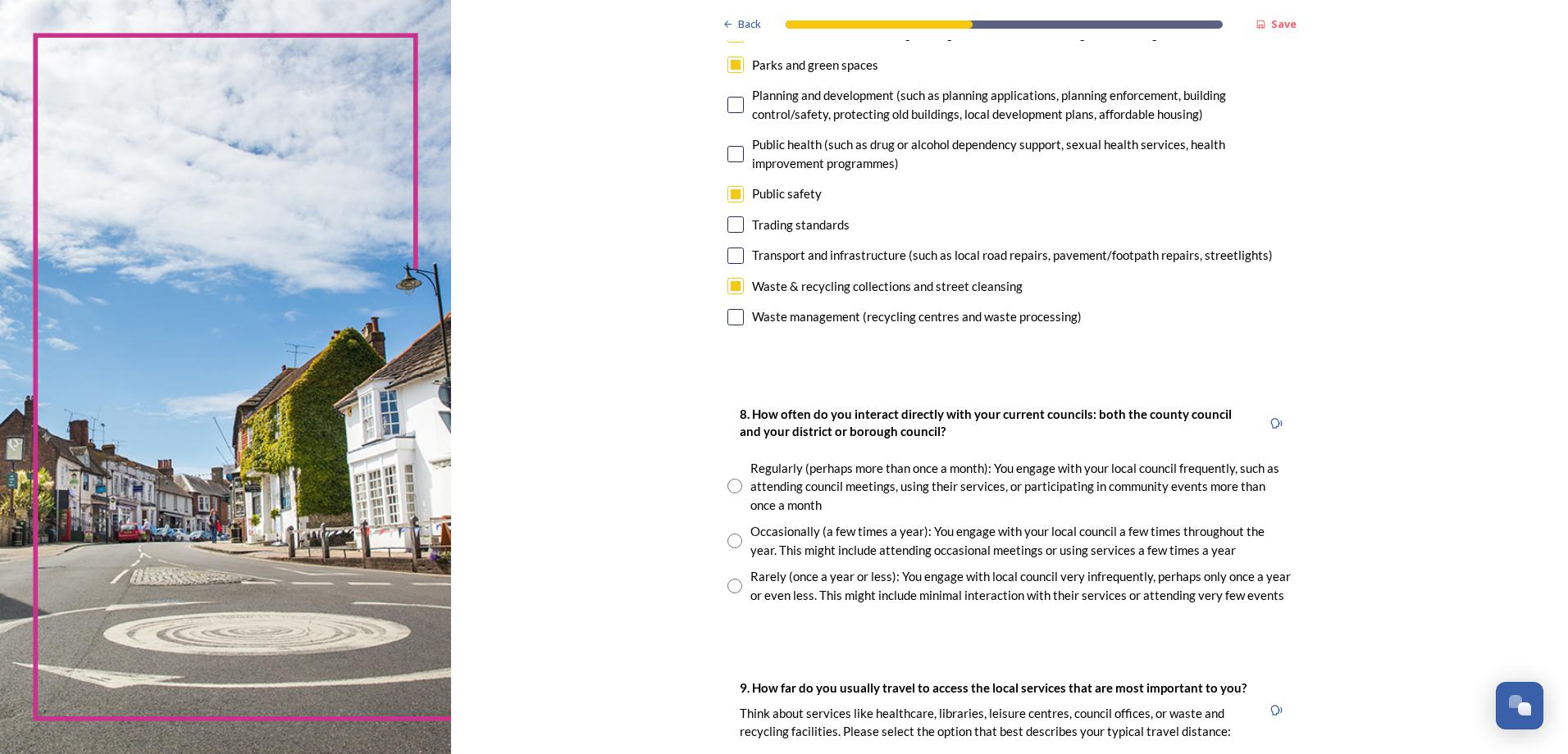
scroll to position [574, 0]
click at [734, 485] on input "radio" at bounding box center [735, 484] width 15 height 15
radio input "true"
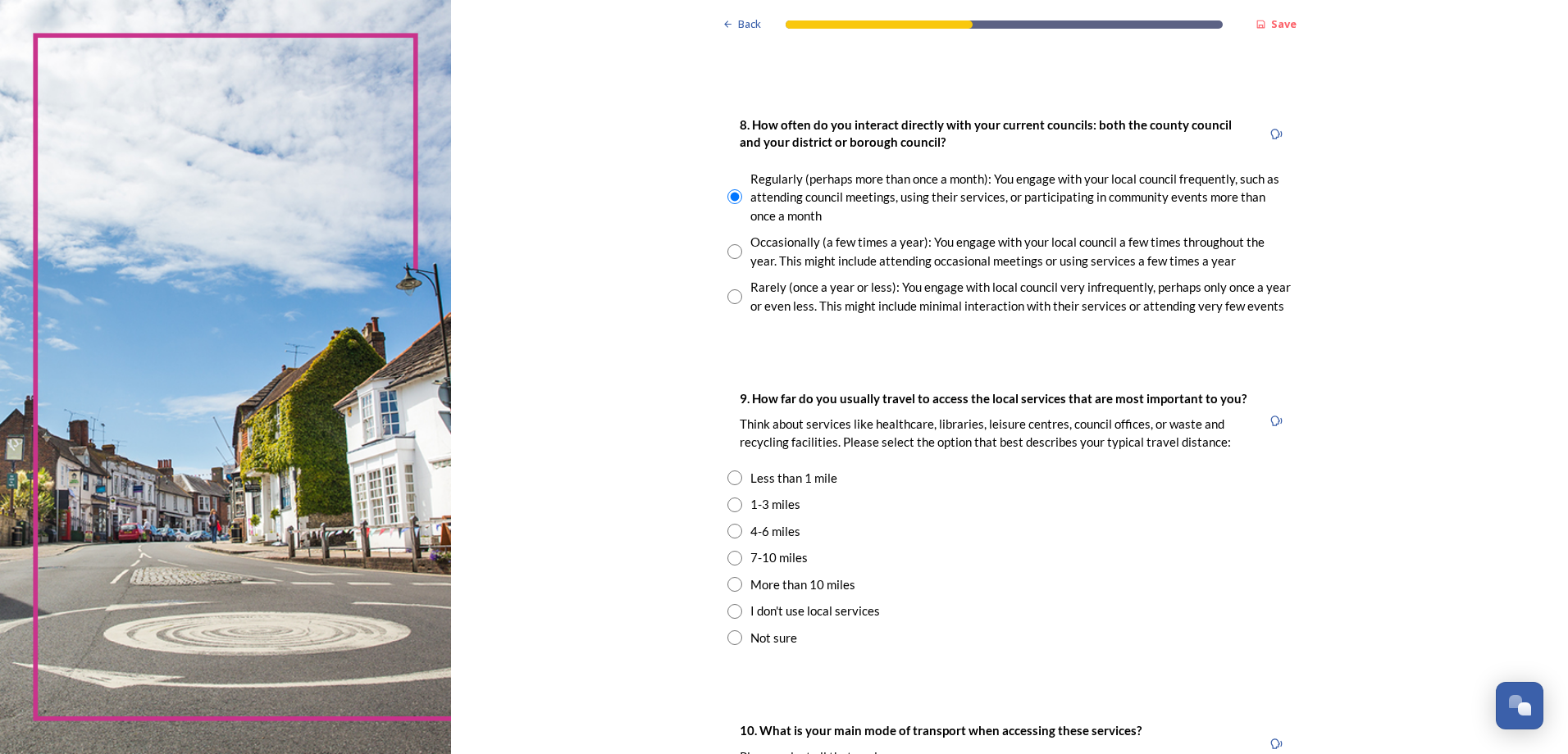
scroll to position [984, 0]
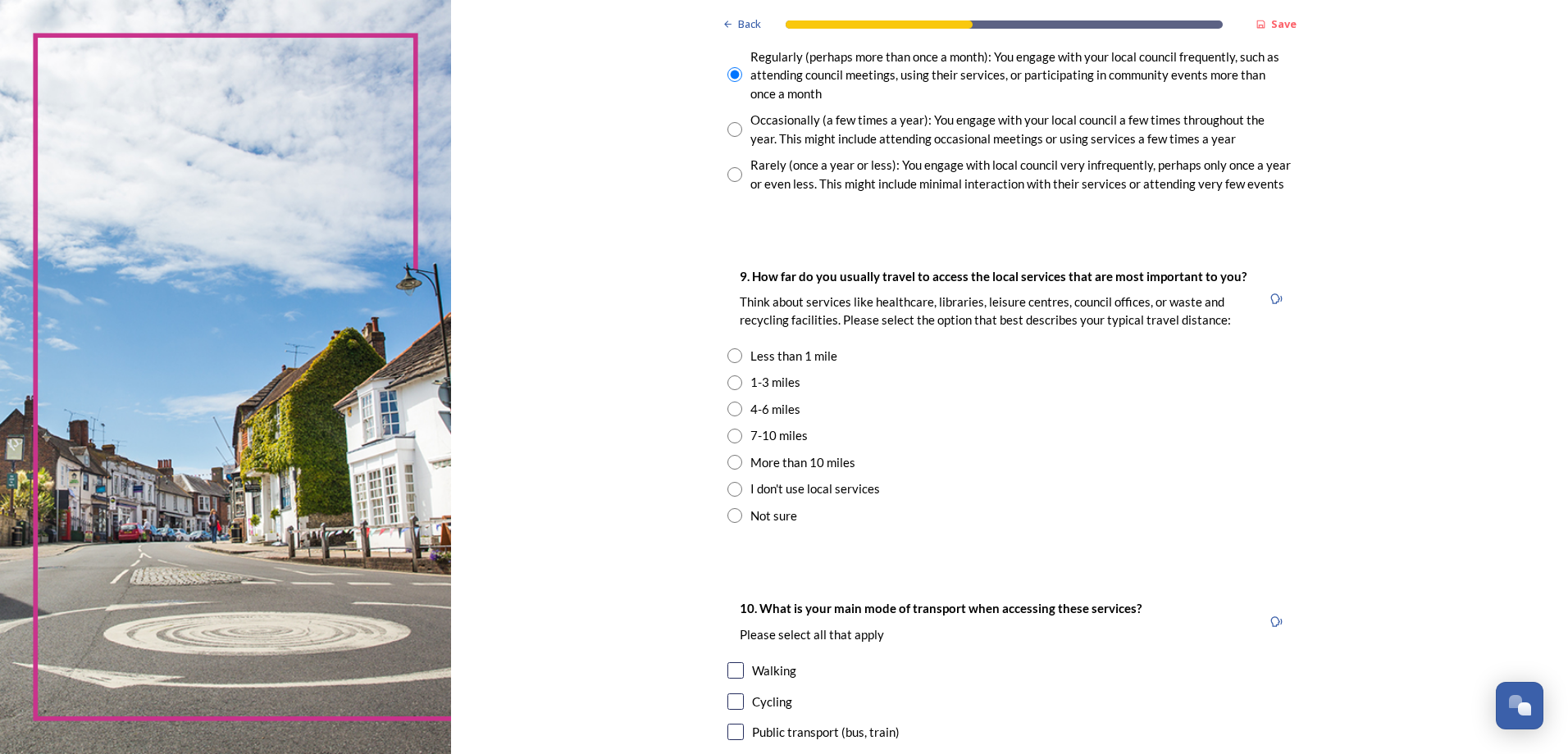
click at [739, 342] on div "9. How far do you usually travel to access the local services that are most imp…" at bounding box center [1010, 395] width 590 height 291
click at [728, 359] on input "radio" at bounding box center [735, 356] width 15 height 15
radio input "true"
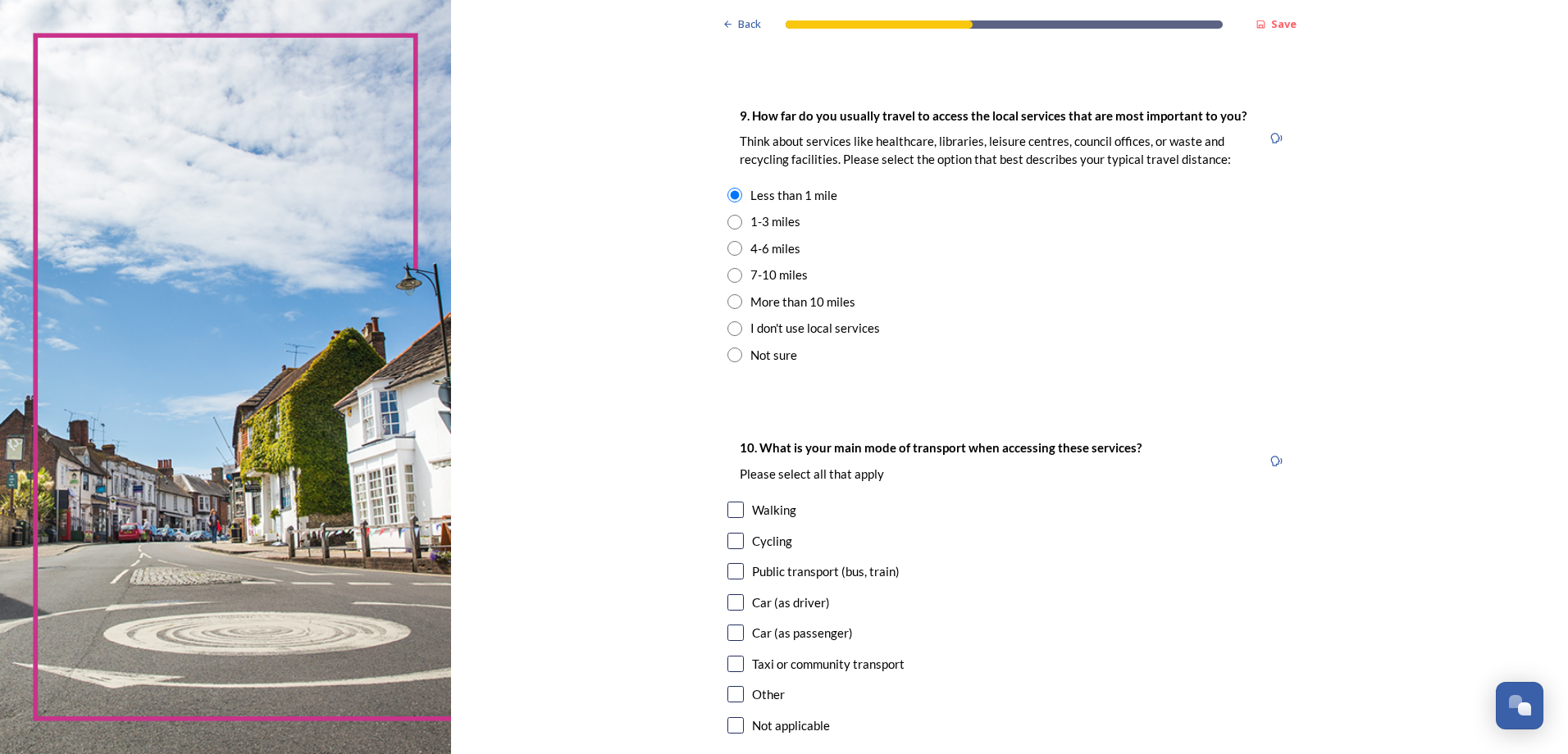
scroll to position [1148, 0]
click at [728, 222] on input "radio" at bounding box center [735, 219] width 15 height 15
radio input "true"
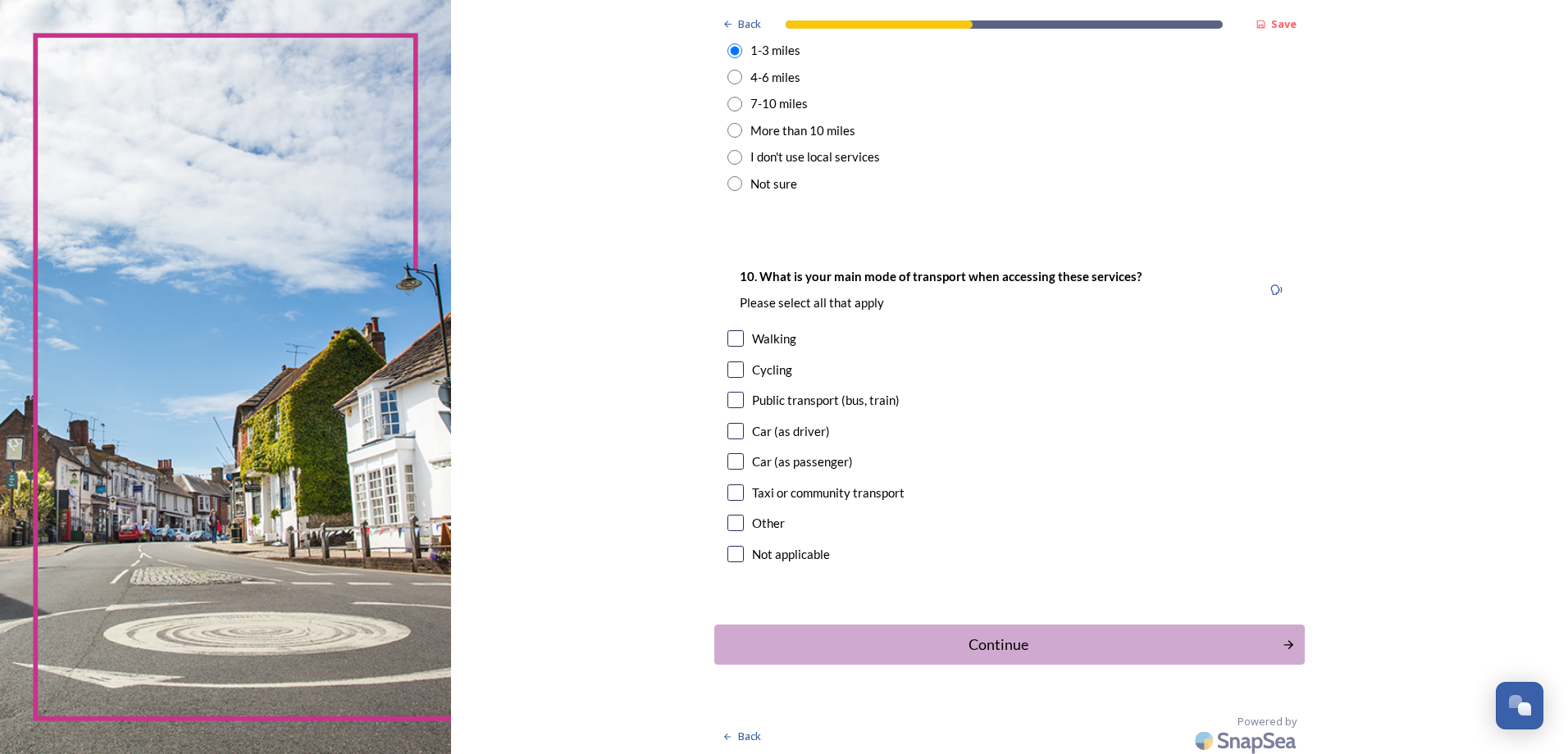
scroll to position [1322, 0]
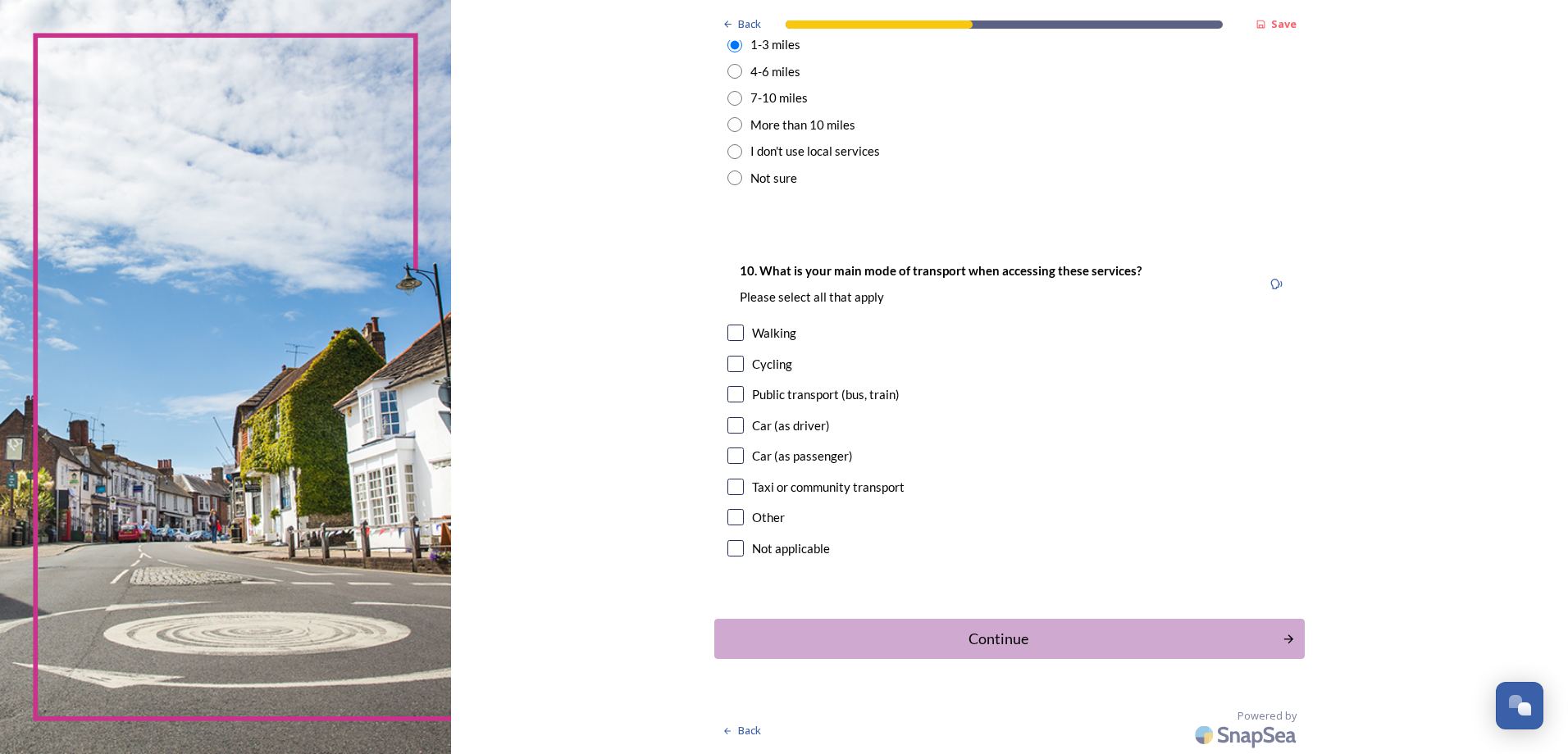
click at [734, 398] on input "checkbox" at bounding box center [736, 394] width 17 height 17
checkbox input "true"
click at [736, 331] on input "checkbox" at bounding box center [736, 333] width 17 height 17
checkbox input "true"
click at [736, 456] on input "checkbox" at bounding box center [736, 456] width 17 height 17
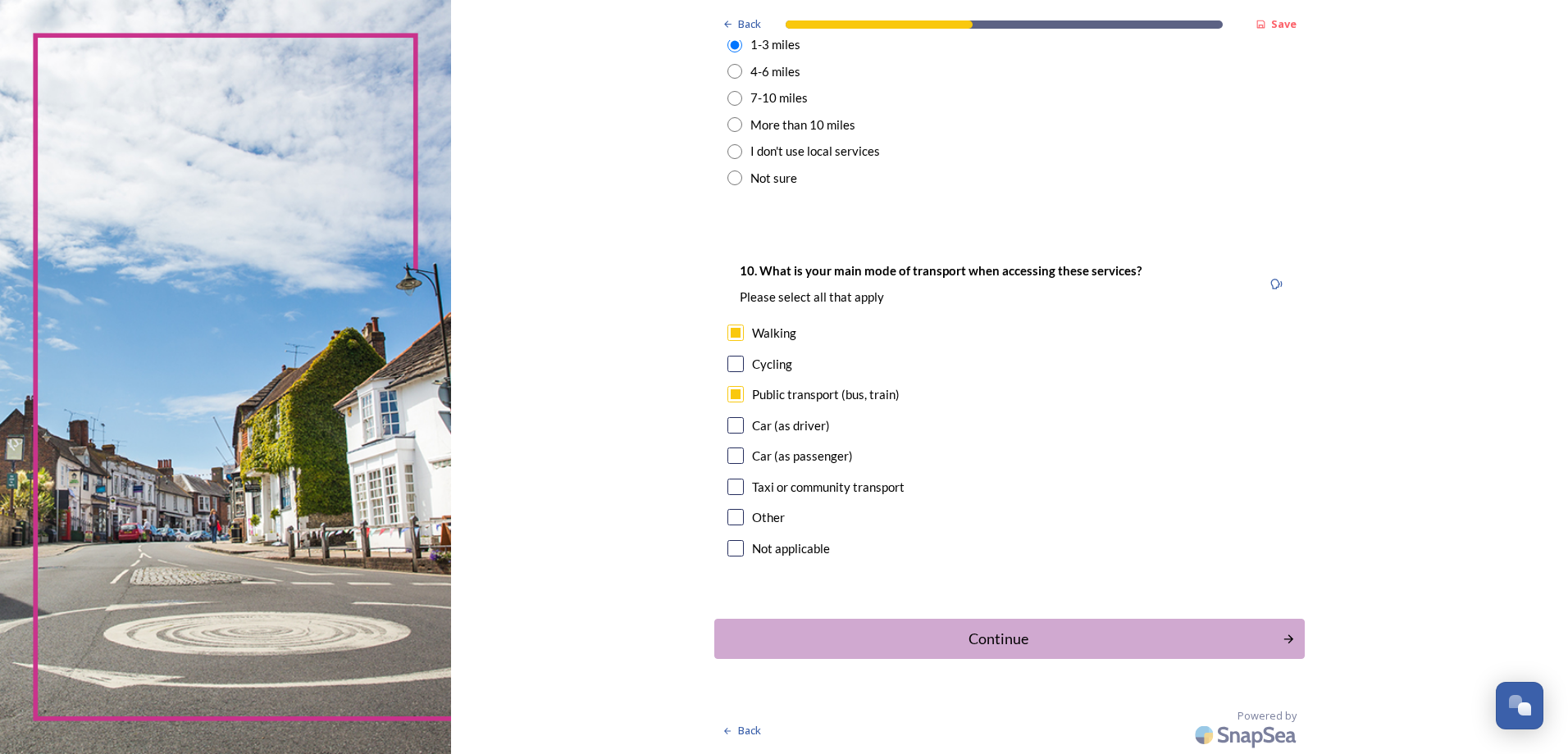
checkbox input "true"
click at [737, 492] on input "checkbox" at bounding box center [736, 487] width 17 height 17
checkbox input "true"
click at [1000, 632] on div "Continue" at bounding box center [997, 639] width 555 height 22
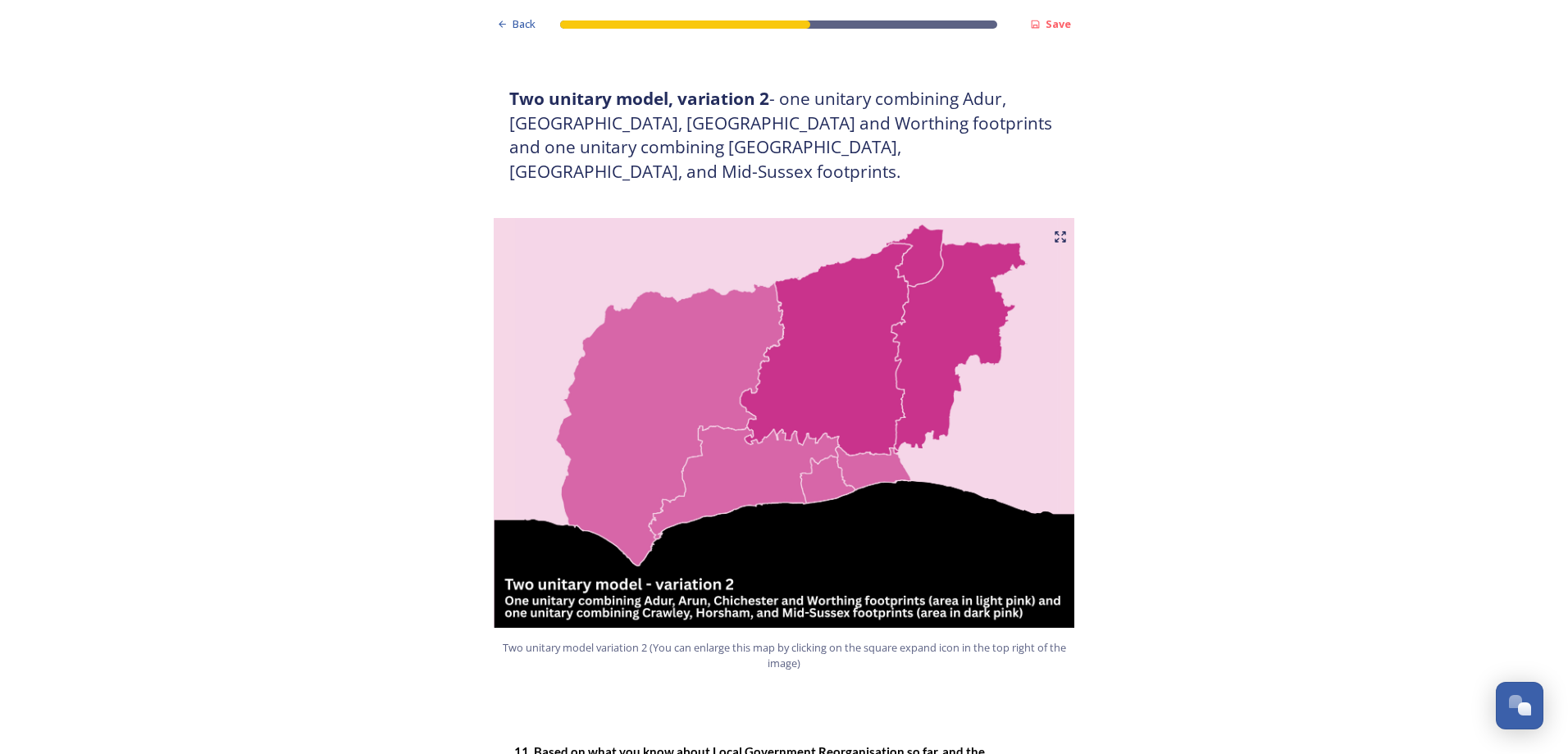
scroll to position [1558, 0]
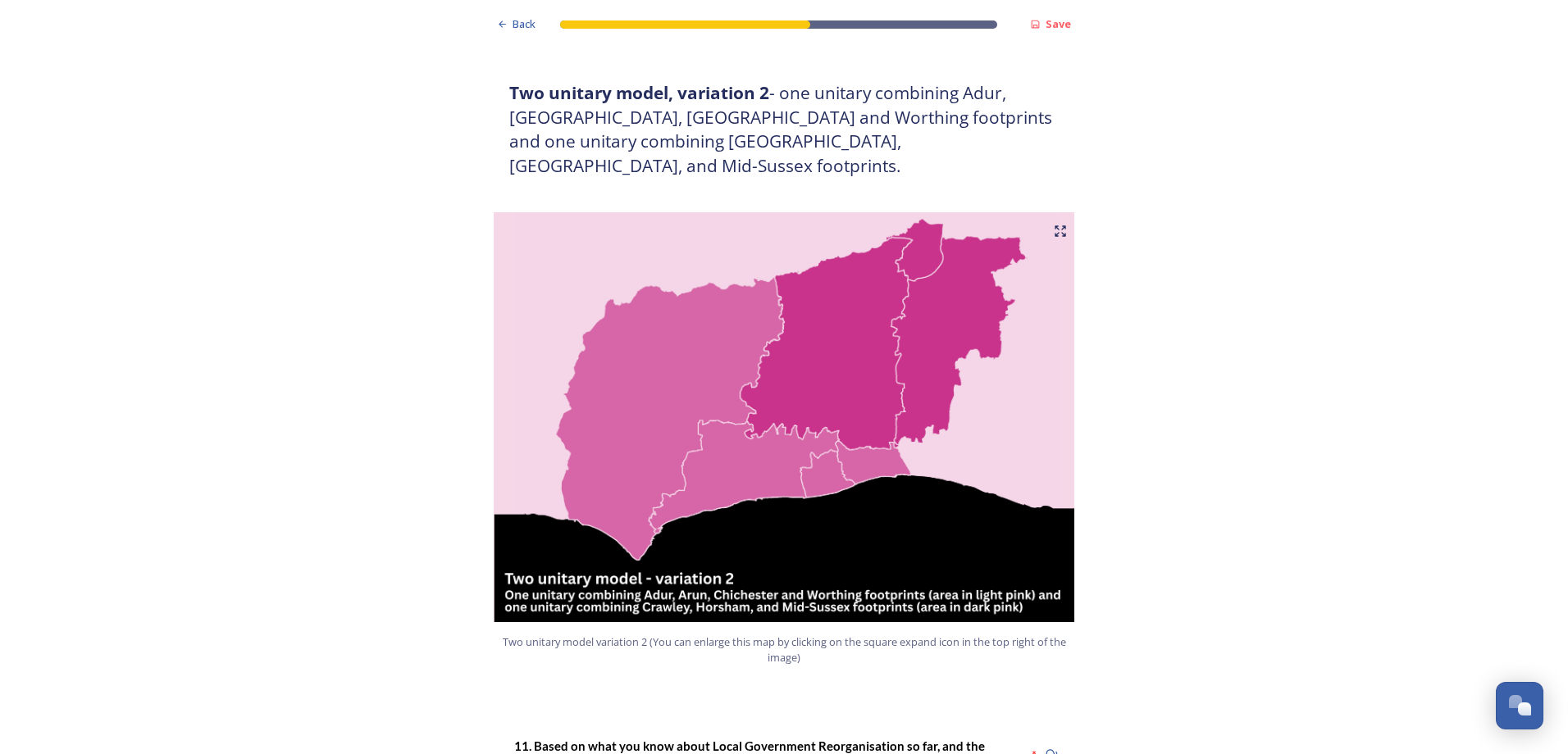
click at [867, 299] on img at bounding box center [784, 418] width 590 height 410
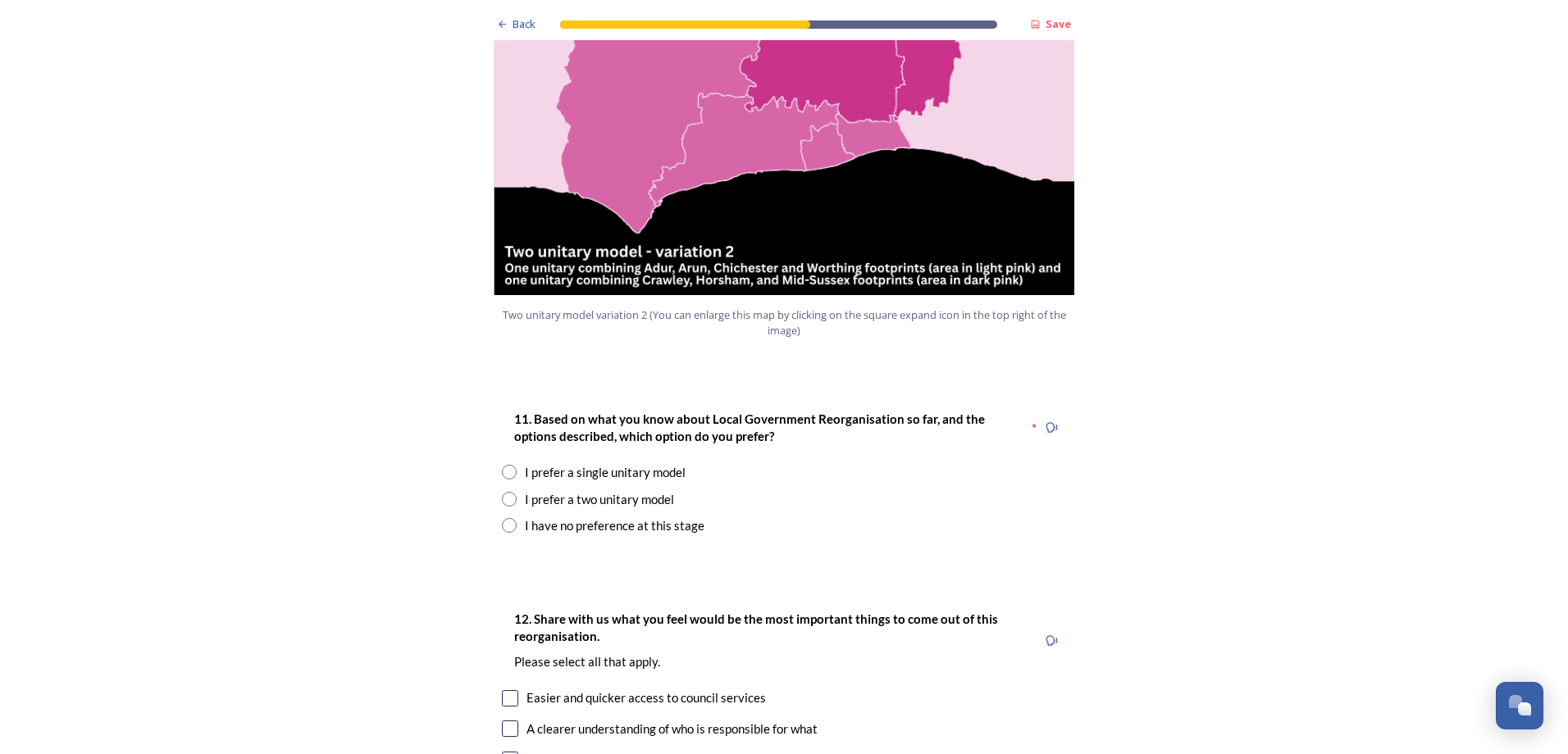
scroll to position [1886, 0]
click at [551, 516] on div "I have no preference at this stage" at bounding box center [614, 525] width 179 height 19
radio input "true"
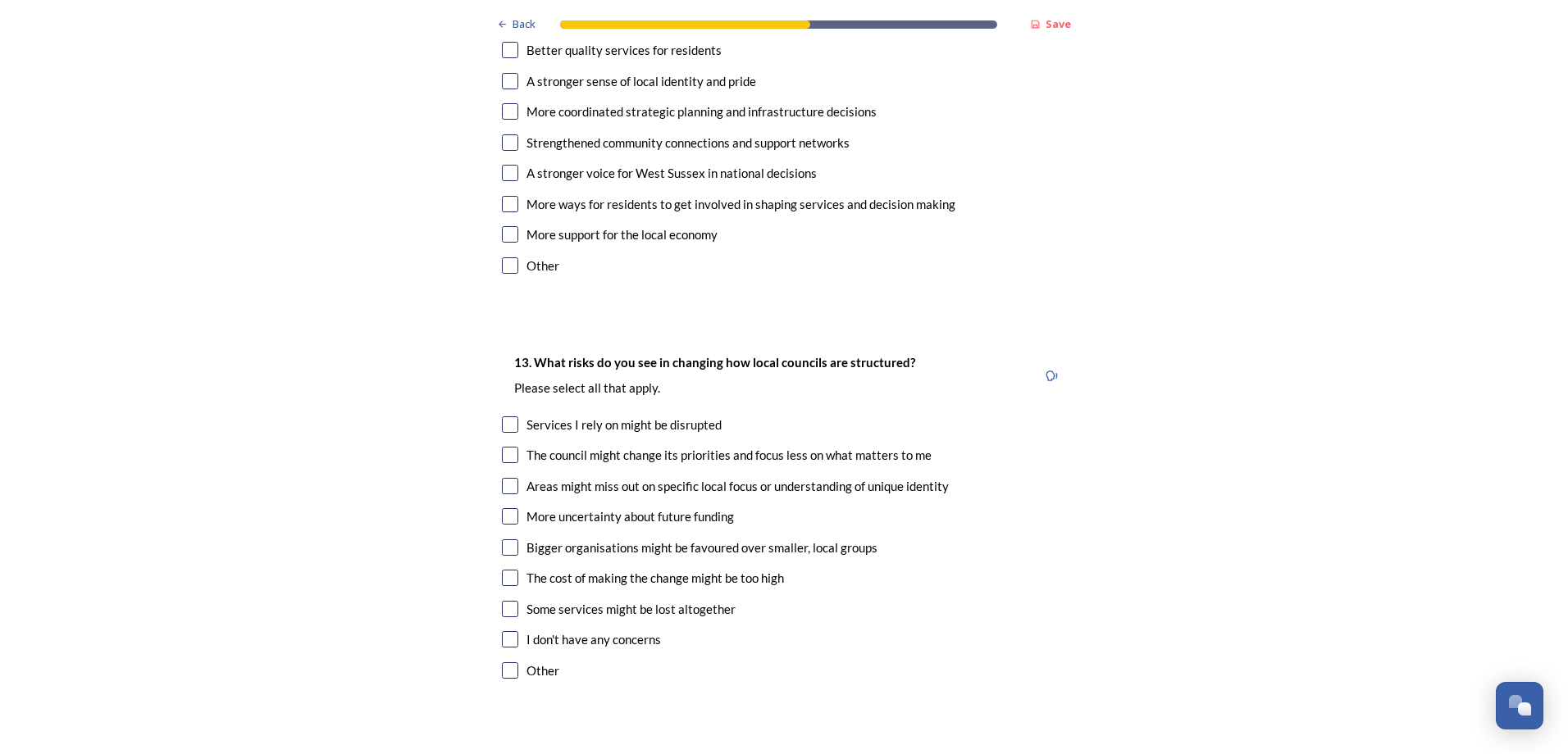
scroll to position [3034, 0]
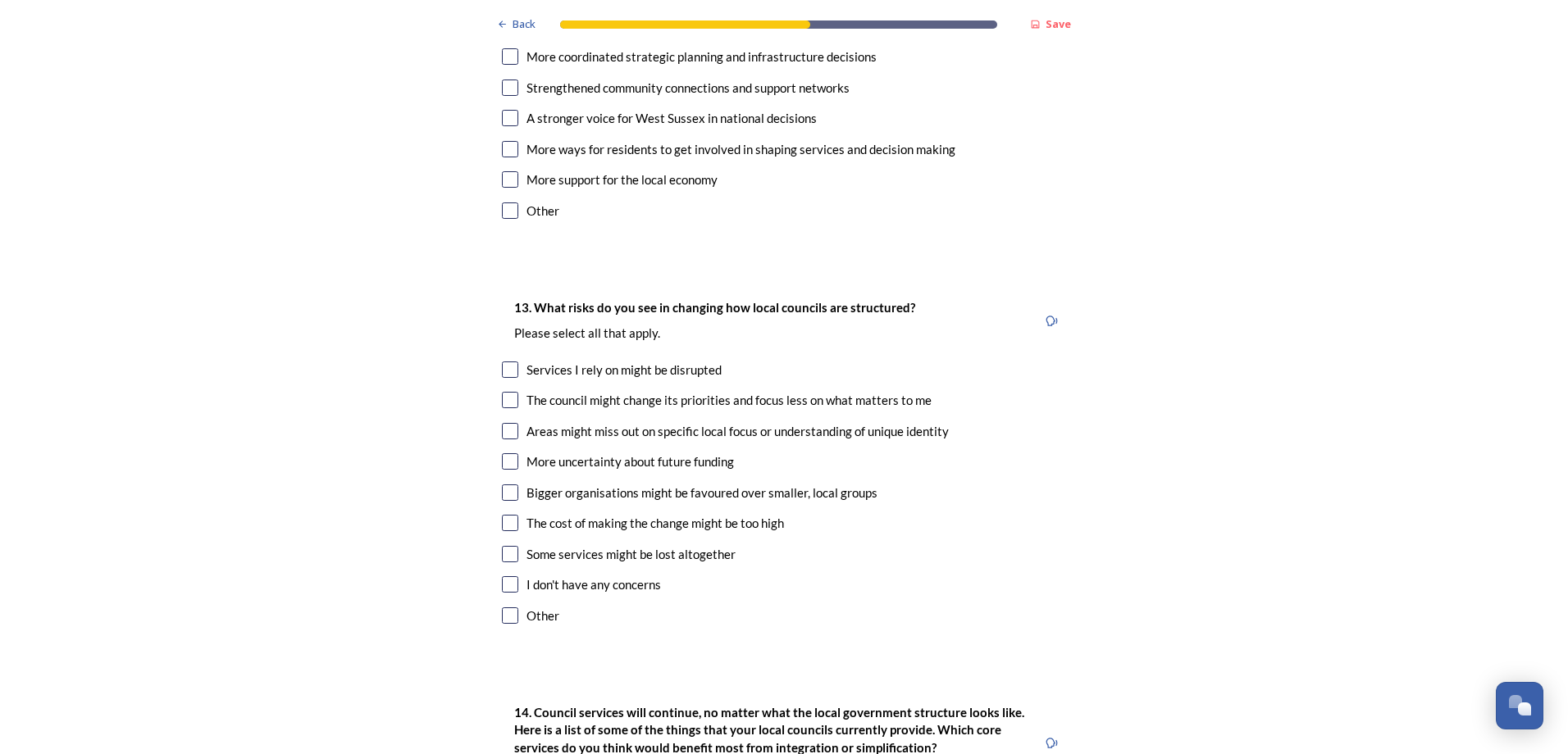
click at [514, 360] on div "Services I rely on might be disrupted" at bounding box center [784, 370] width 564 height 19
checkbox input "true"
click at [505, 392] on input "checkbox" at bounding box center [510, 400] width 17 height 17
checkbox input "true"
click at [504, 453] on input "checkbox" at bounding box center [510, 461] width 17 height 17
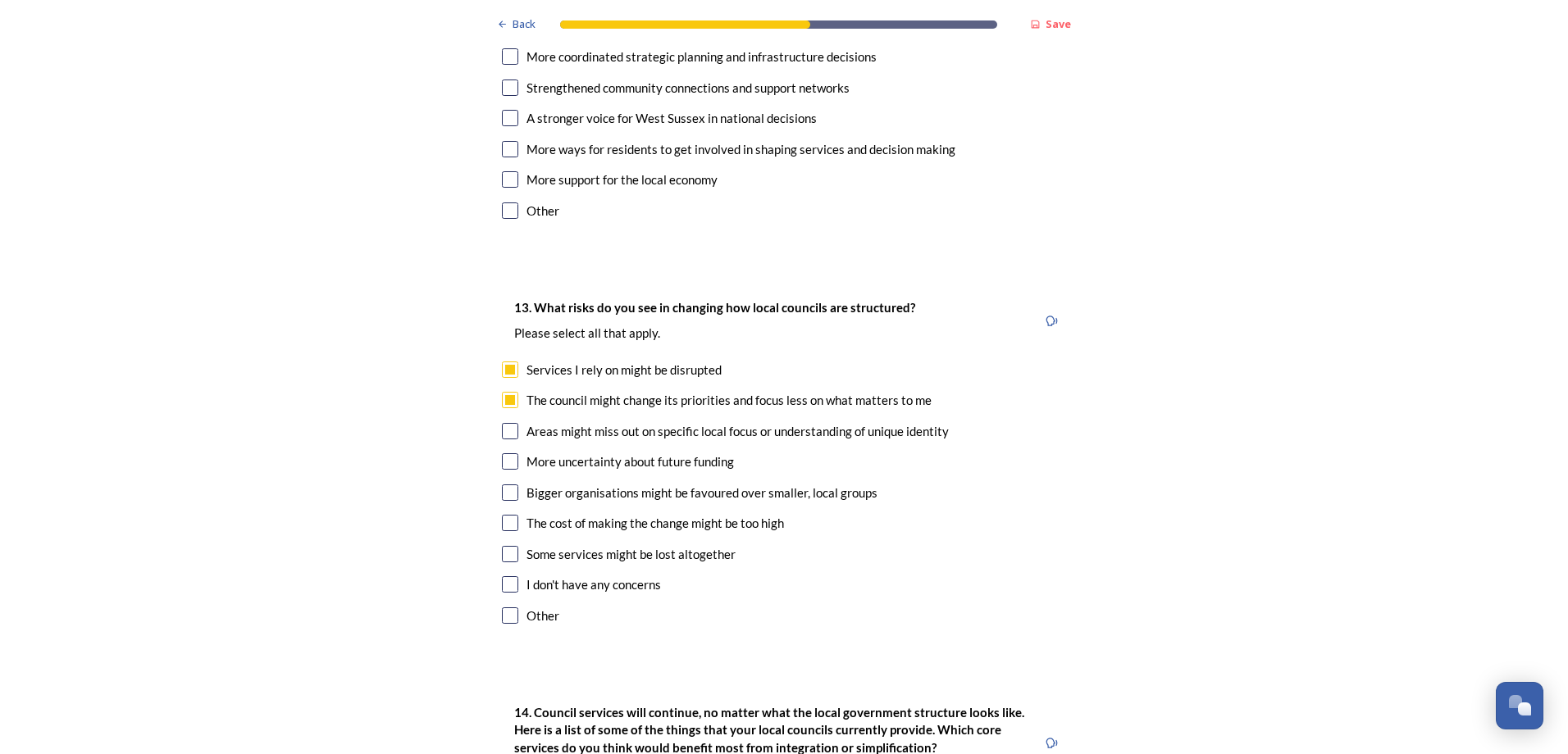
checkbox input "true"
click at [505, 515] on input "checkbox" at bounding box center [510, 523] width 17 height 17
checkbox input "true"
click at [510, 546] on input "checkbox" at bounding box center [510, 555] width 17 height 17
checkbox input "true"
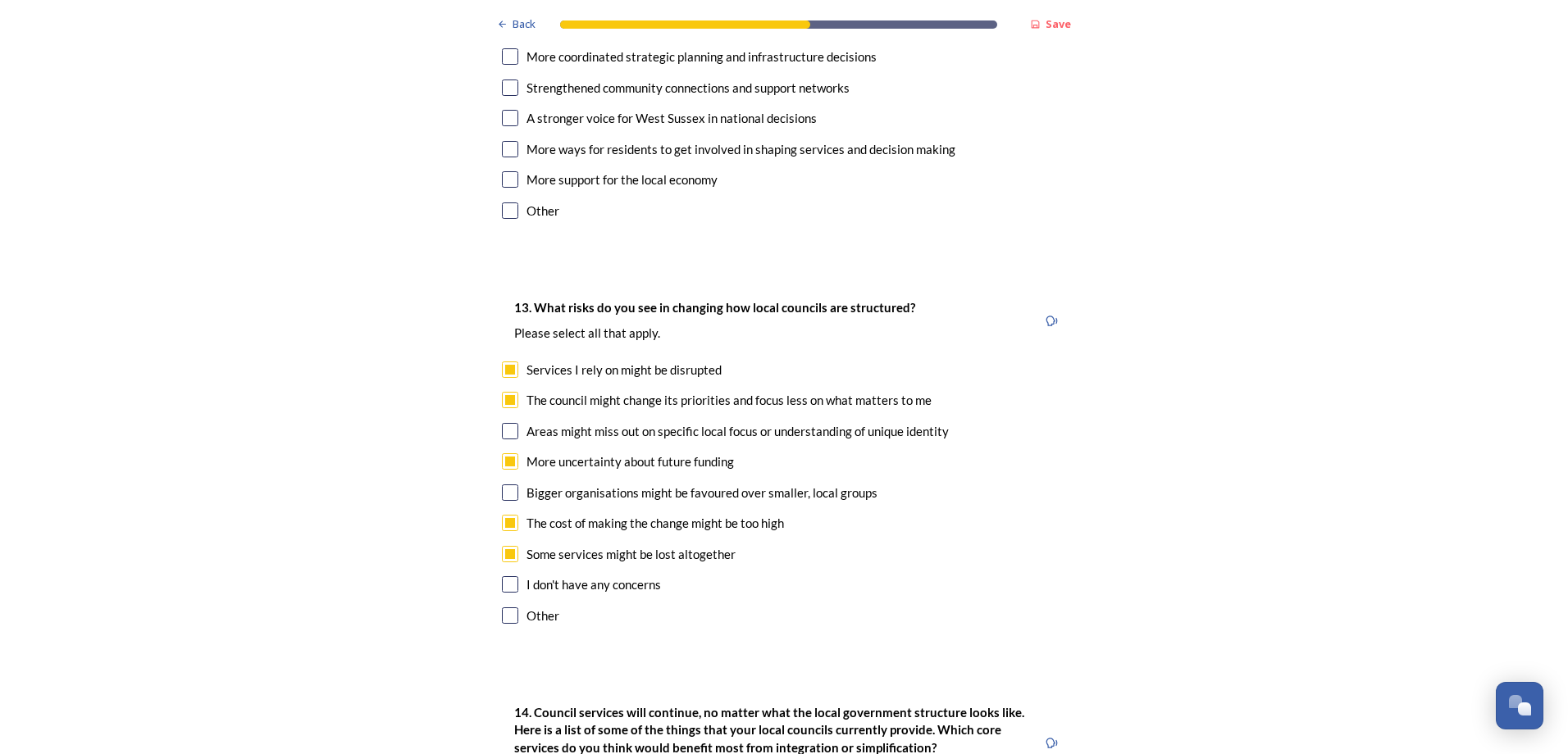
click at [507, 484] on input "checkbox" at bounding box center [510, 493] width 17 height 17
checkbox input "true"
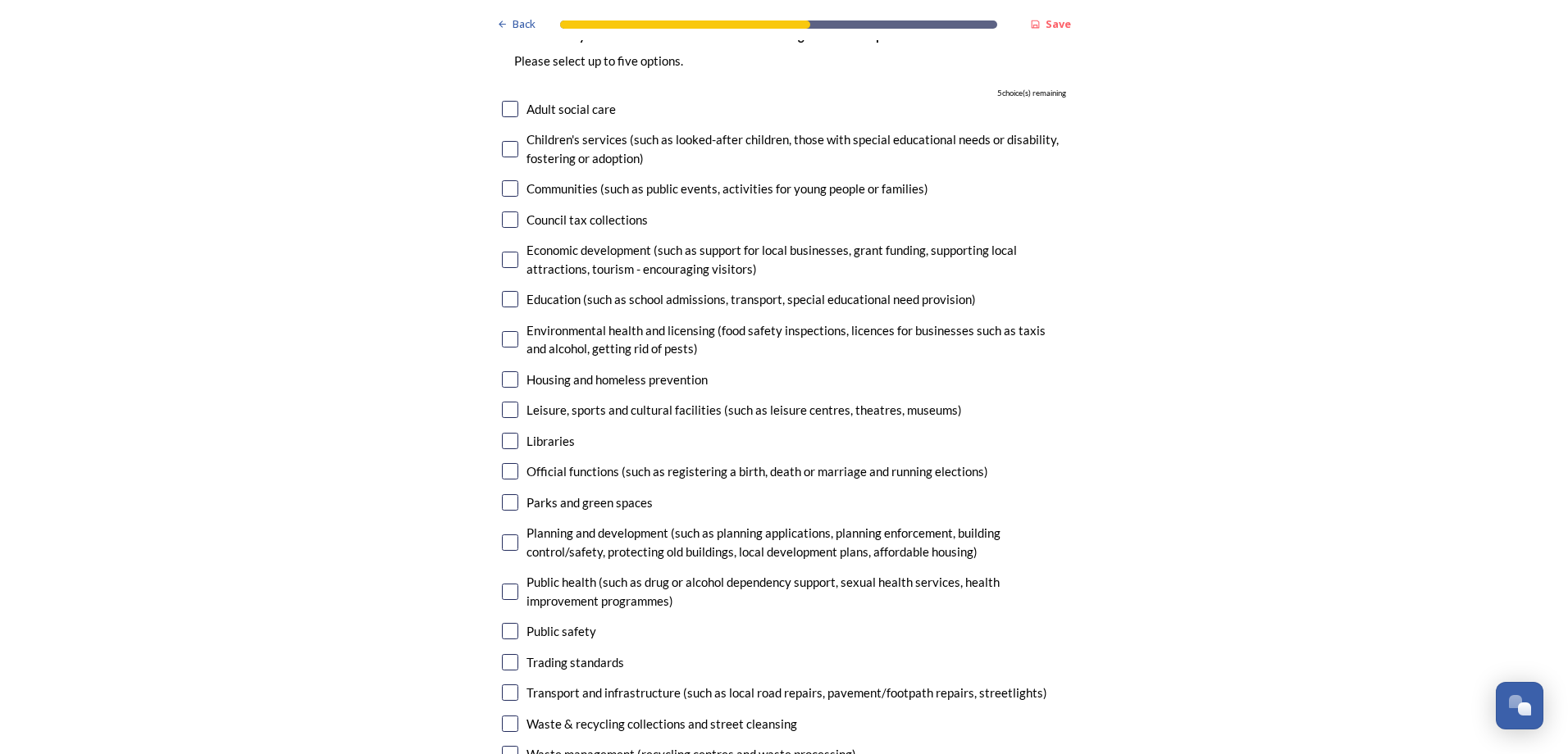
scroll to position [3772, 0]
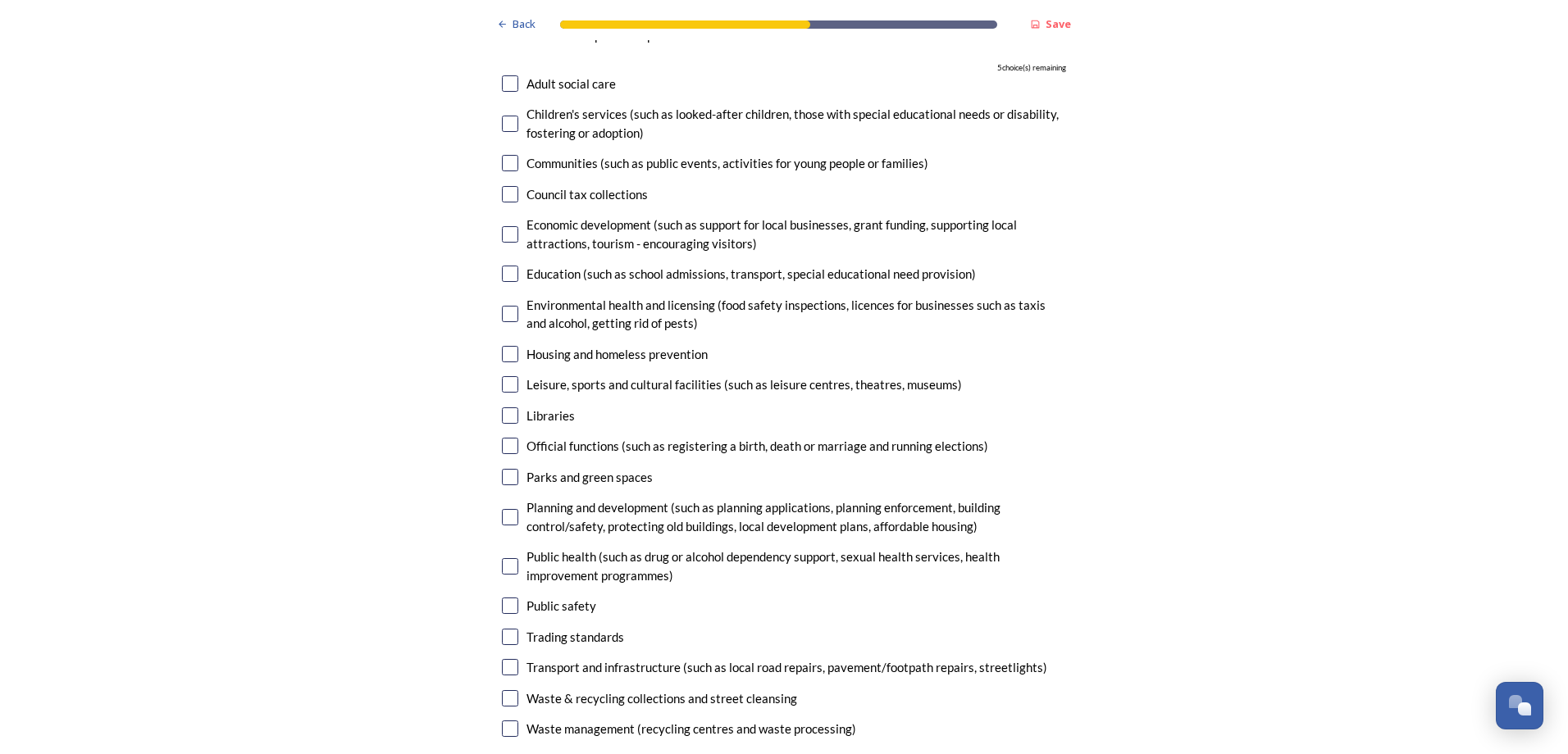
click at [502, 598] on input "checkbox" at bounding box center [510, 606] width 17 height 17
checkbox input "true"
click at [502, 690] on input "checkbox" at bounding box center [510, 699] width 17 height 17
checkbox input "true"
click at [503, 438] on input "checkbox" at bounding box center [510, 446] width 17 height 17
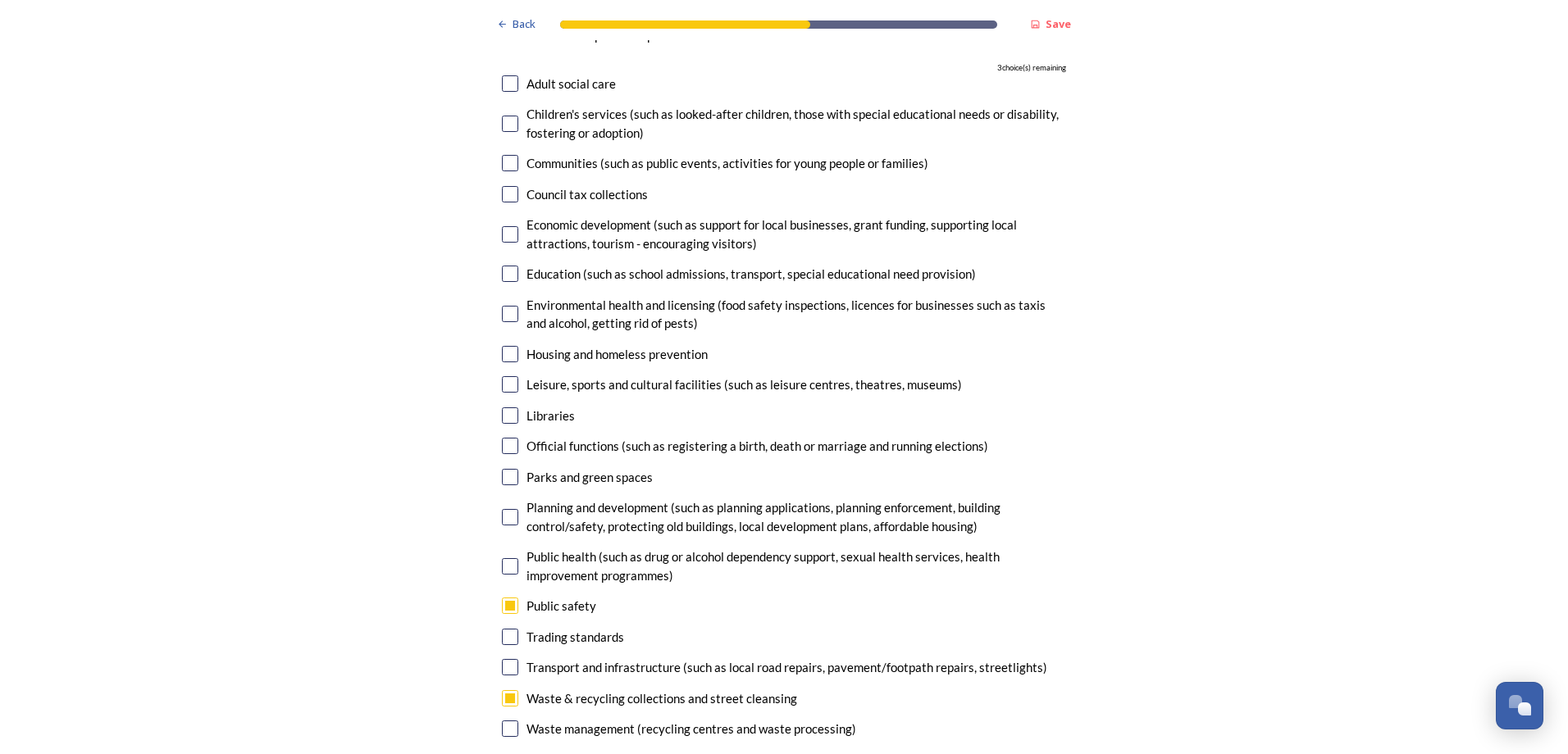
checkbox input "true"
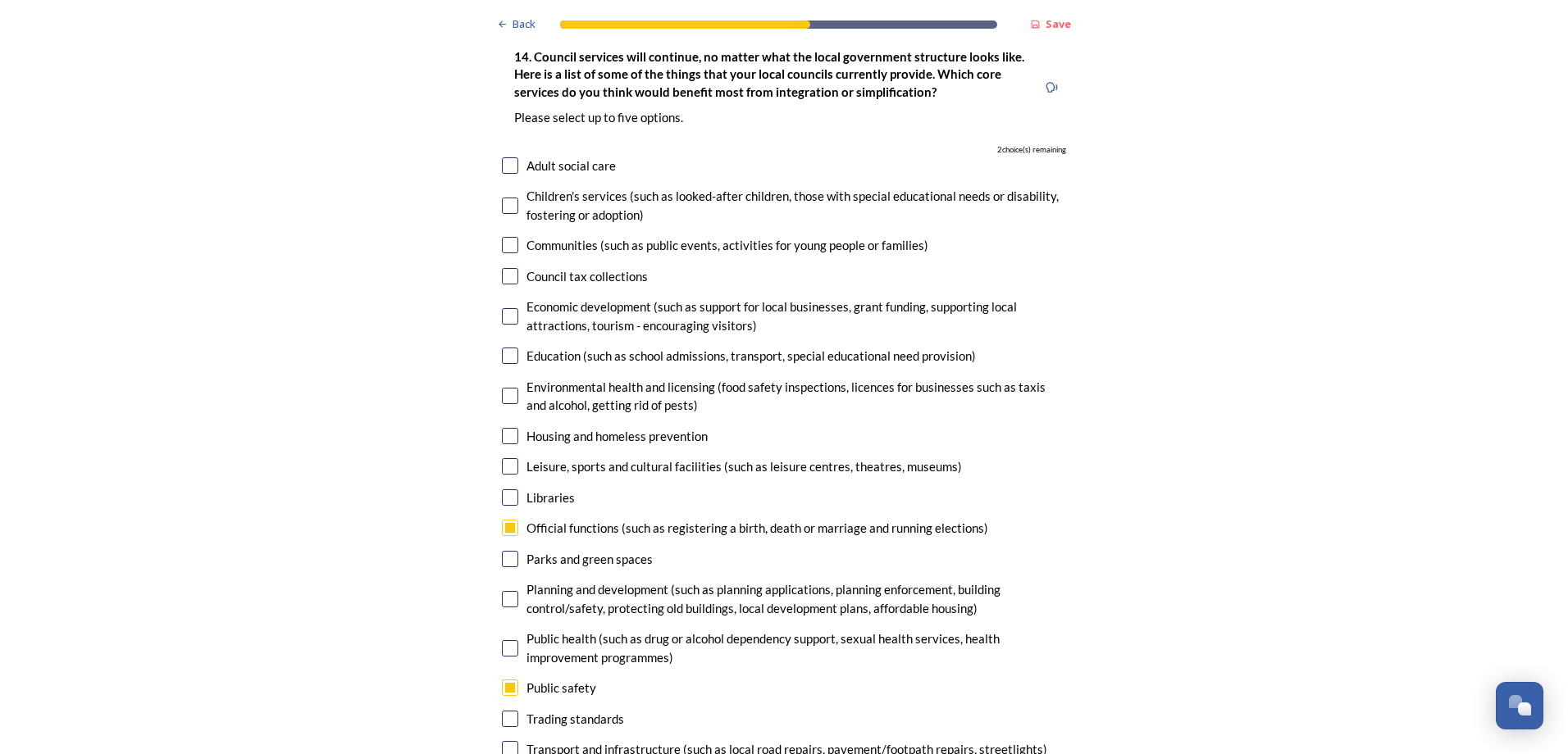
click at [506, 157] on input "checkbox" at bounding box center [510, 165] width 17 height 17
checkbox input "true"
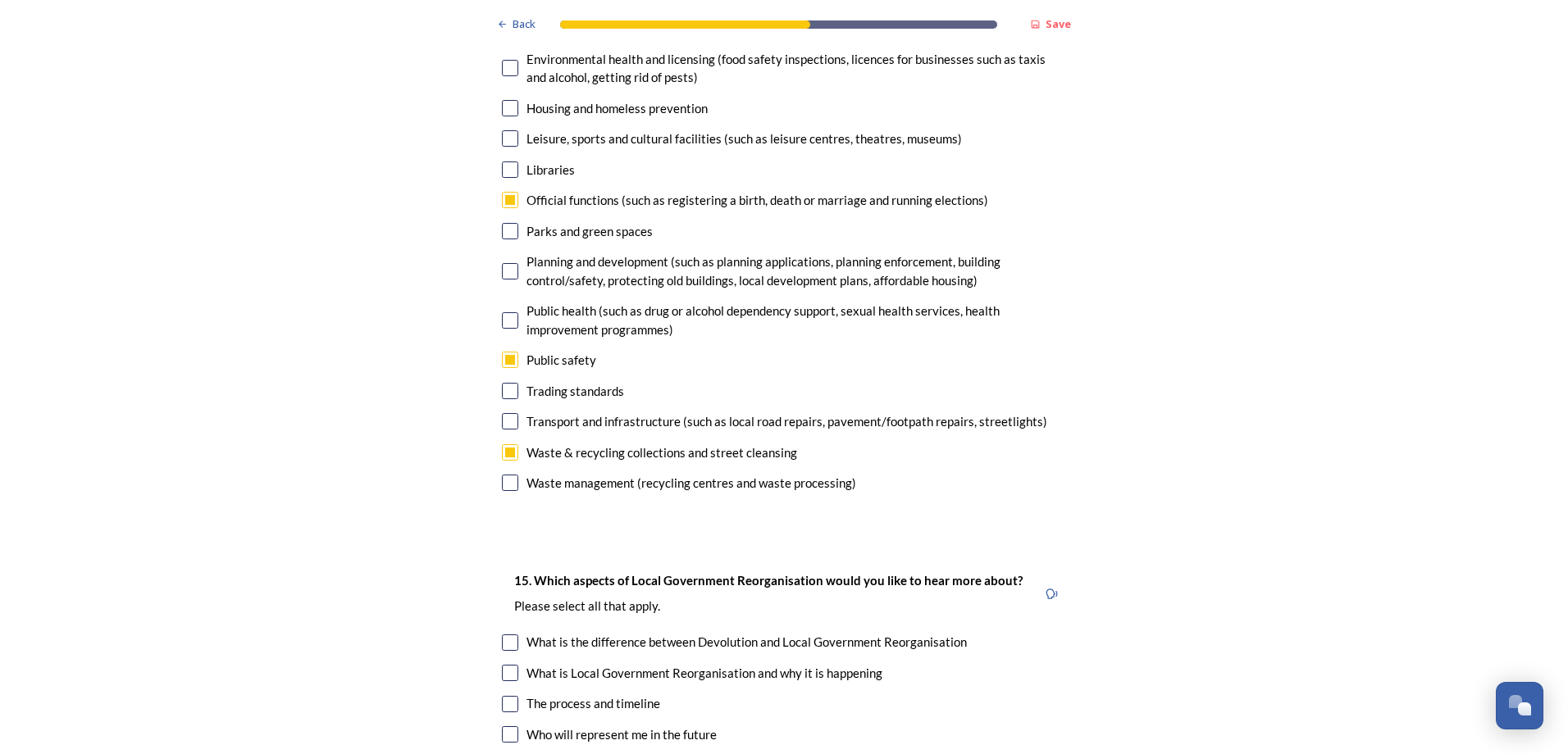
scroll to position [4264, 0]
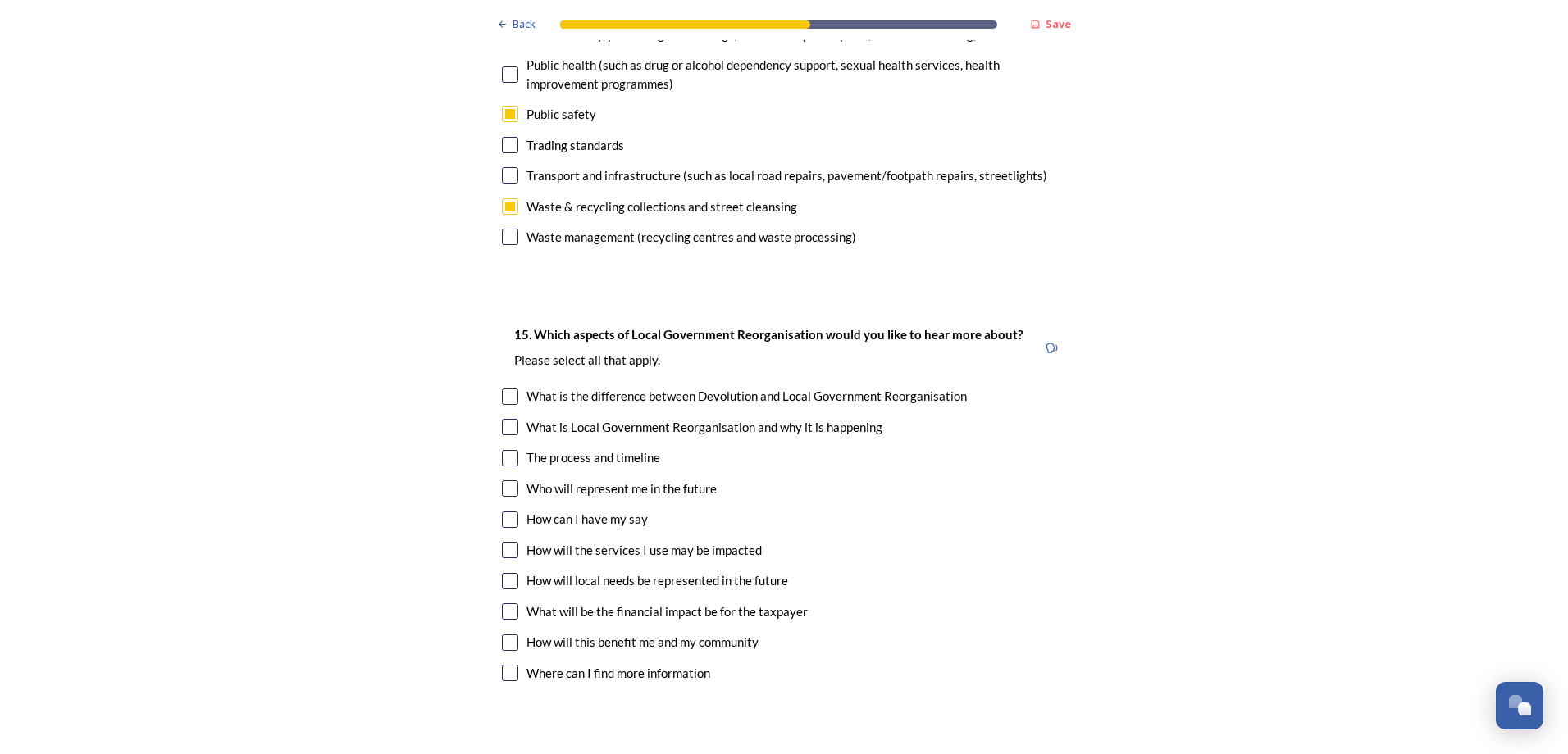
click at [511, 419] on input "checkbox" at bounding box center [510, 427] width 17 height 17
checkbox input "true"
click at [503, 450] on input "checkbox" at bounding box center [510, 458] width 17 height 17
checkbox input "true"
click at [513, 542] on div "How will the services I use may be impacted" at bounding box center [784, 551] width 564 height 19
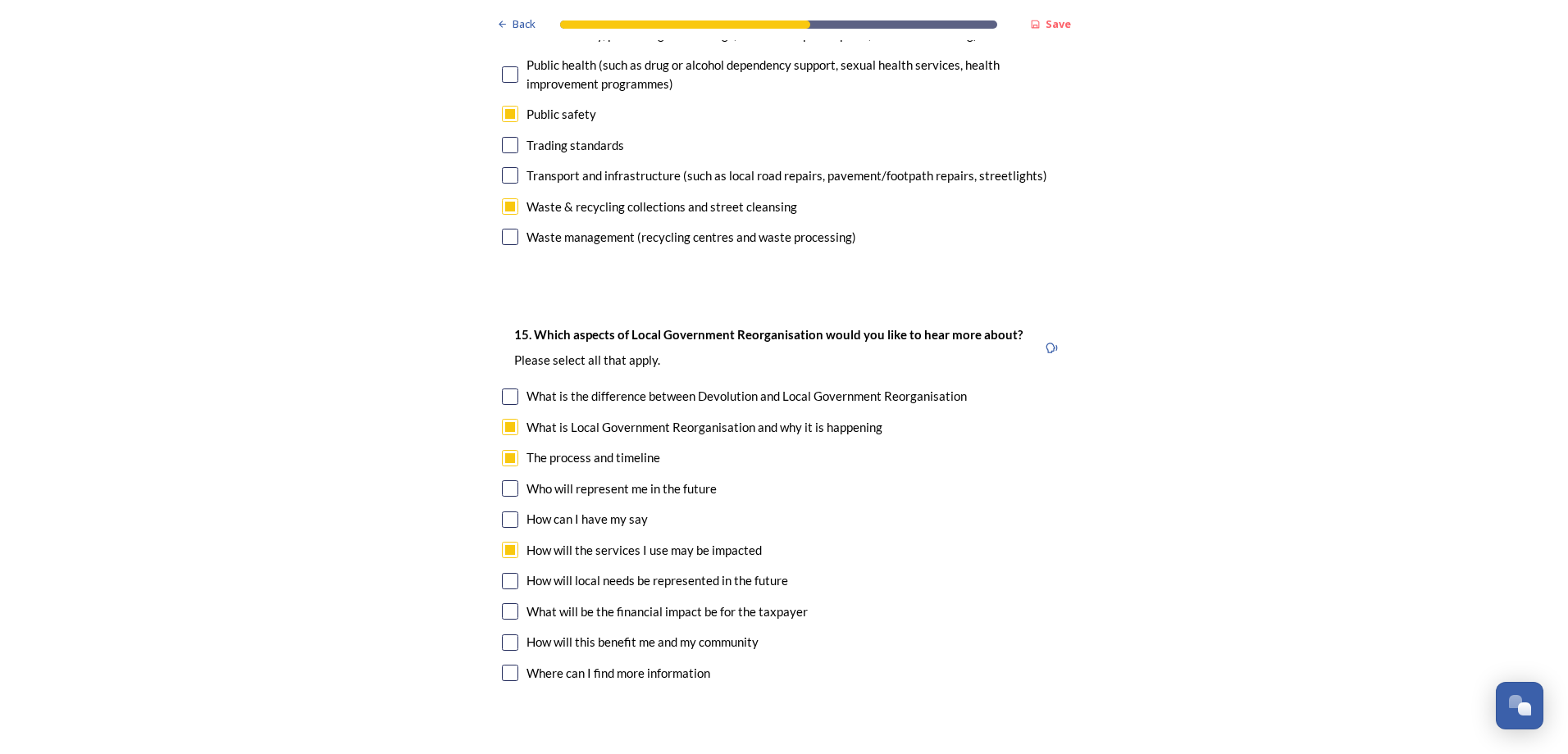
checkbox input "true"
click at [494, 540] on div "15. Which aspects of Local Government Reorganisation would you like to hear mor…" at bounding box center [784, 506] width 590 height 395
click at [505, 573] on input "checkbox" at bounding box center [510, 581] width 17 height 17
checkbox input "true"
click at [503, 604] on input "checkbox" at bounding box center [510, 612] width 17 height 17
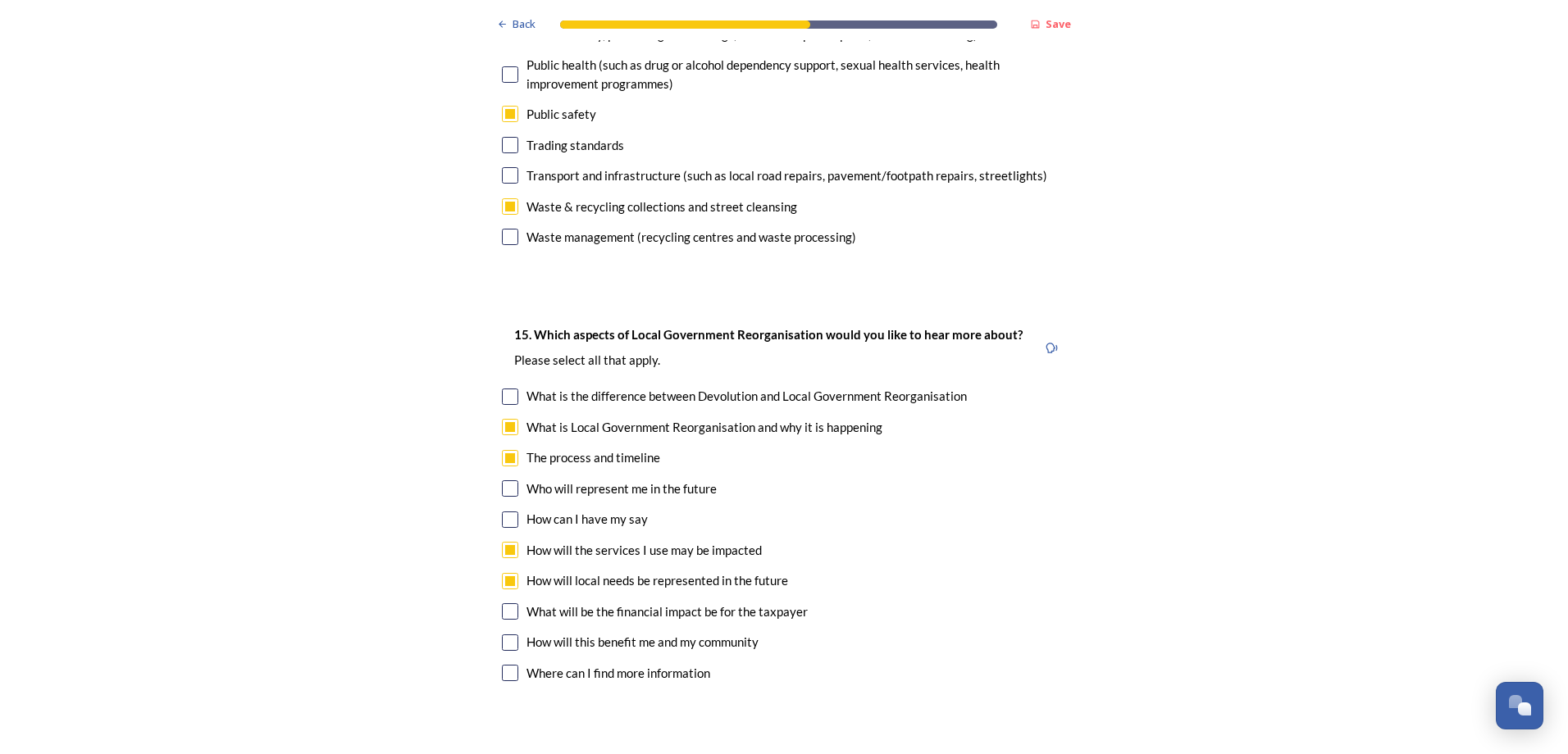
checkbox input "true"
click at [508, 635] on input "checkbox" at bounding box center [510, 643] width 17 height 17
checkbox input "true"
click at [509, 665] on input "checkbox" at bounding box center [510, 673] width 17 height 17
checkbox input "true"
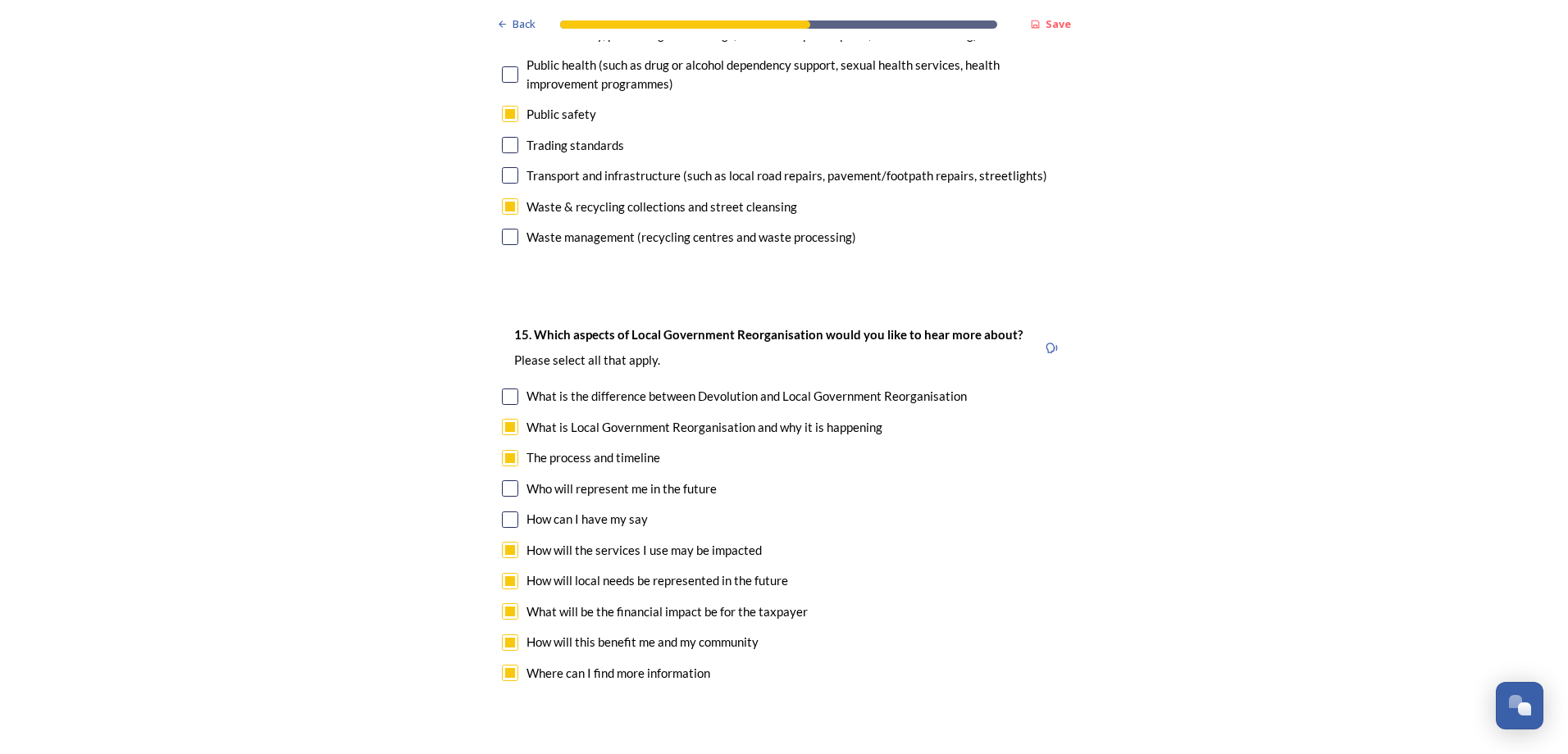
click at [514, 480] on div "Who will represent me in the future" at bounding box center [784, 489] width 564 height 19
checkbox input "true"
click at [502, 512] on input "checkbox" at bounding box center [510, 520] width 17 height 17
checkbox input "true"
click at [506, 389] on input "checkbox" at bounding box center [510, 397] width 17 height 17
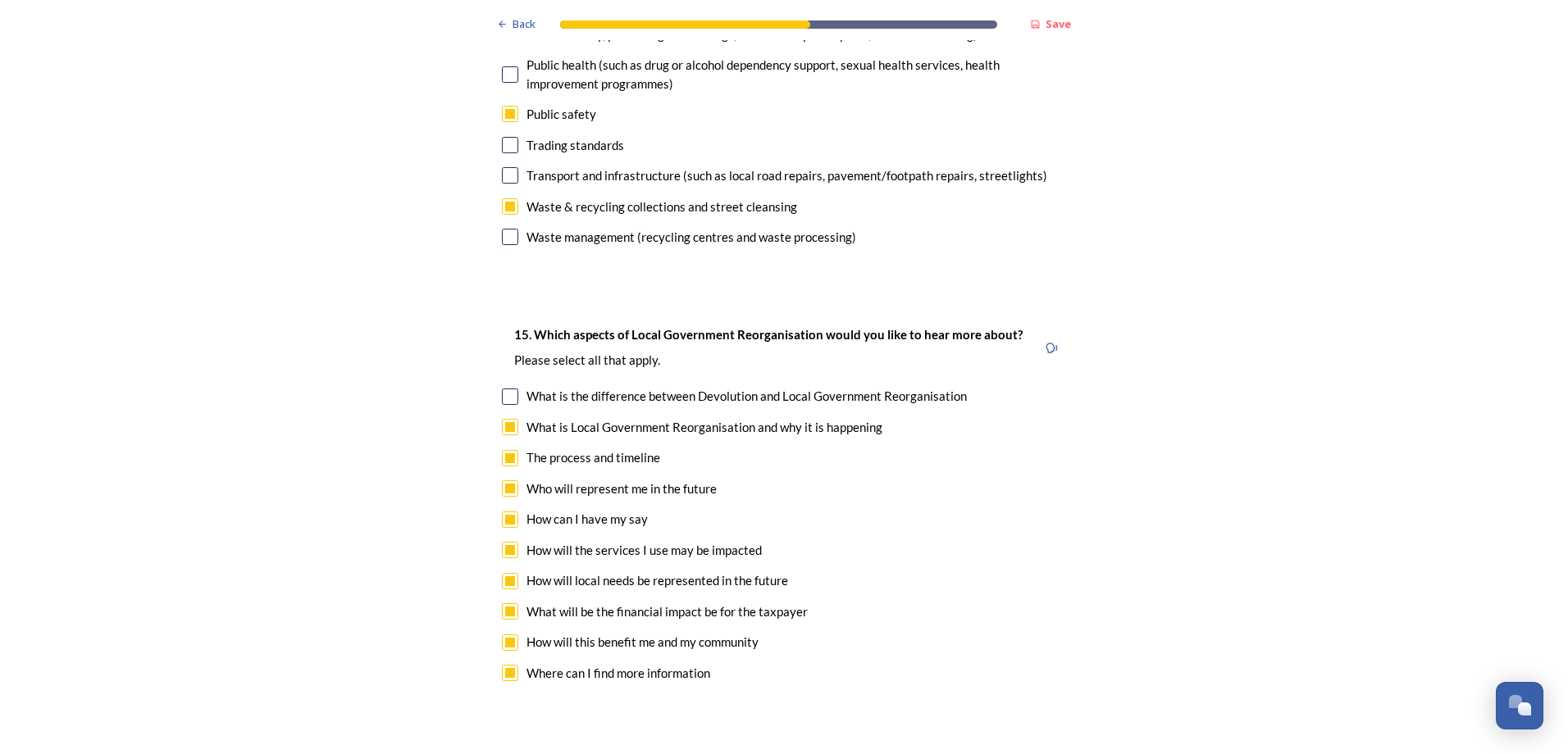
checkbox input "true"
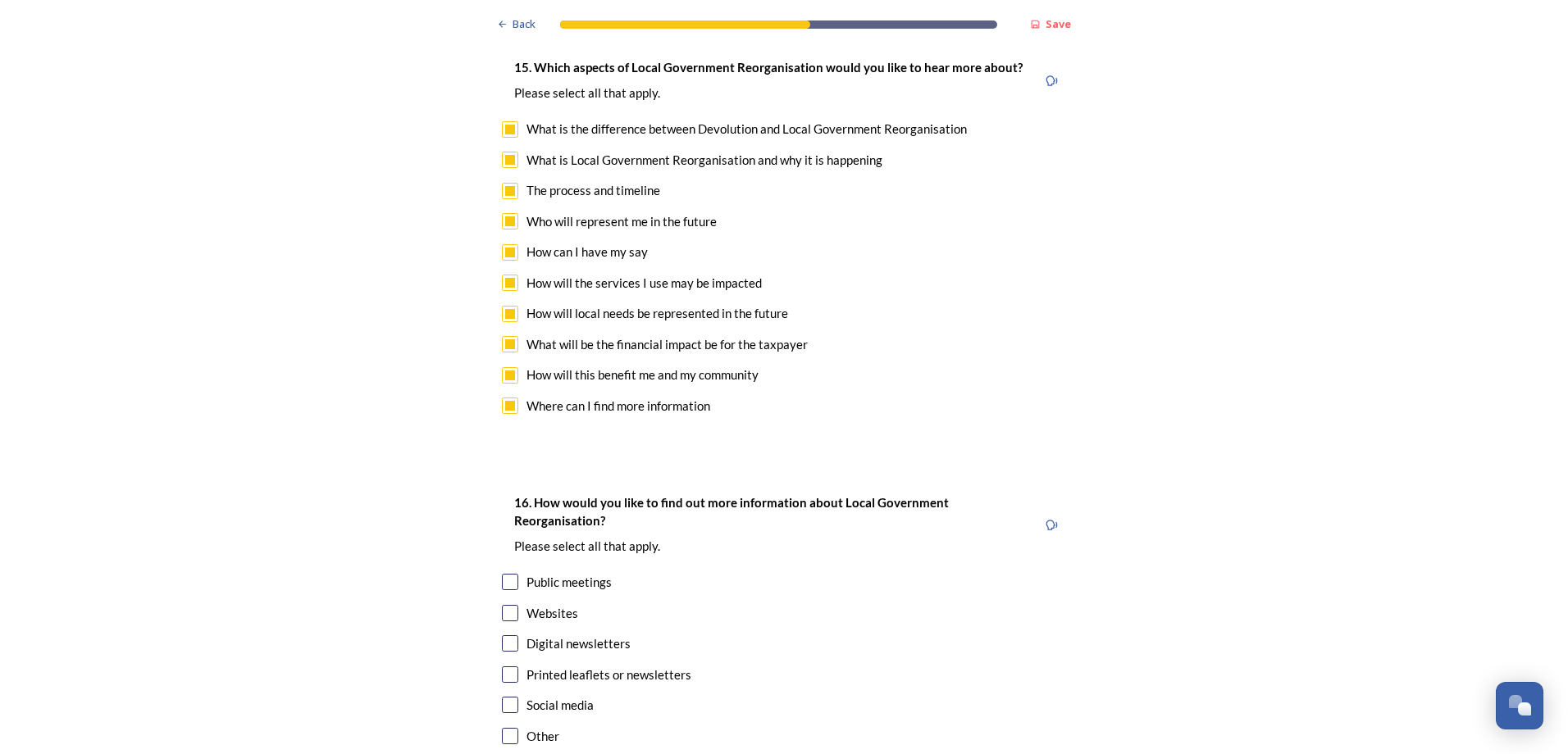
scroll to position [4592, 0]
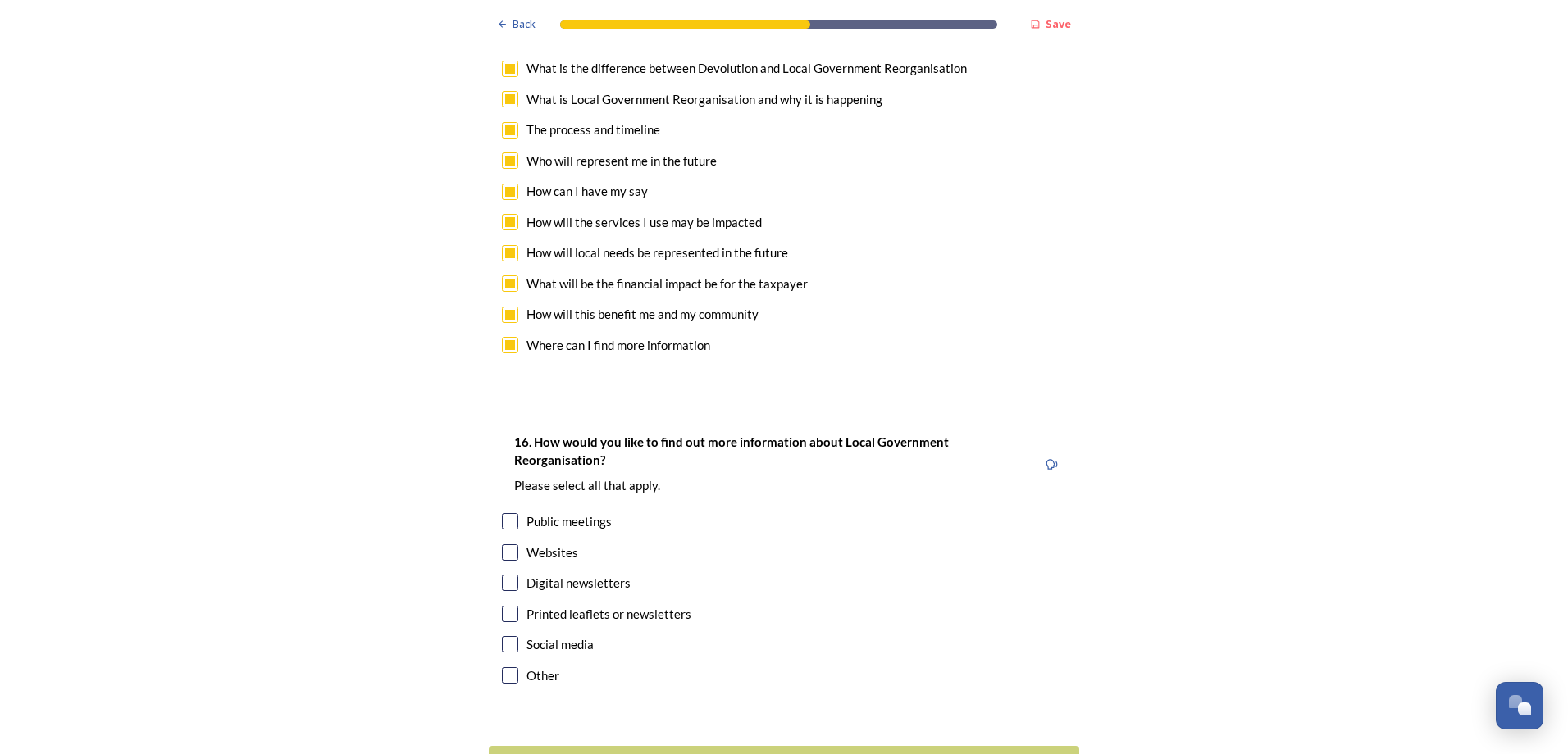
click at [511, 545] on input "checkbox" at bounding box center [510, 553] width 17 height 17
checkbox input "true"
click at [510, 575] on input "checkbox" at bounding box center [510, 583] width 17 height 17
checkbox input "true"
click at [510, 637] on input "checkbox" at bounding box center [510, 645] width 17 height 17
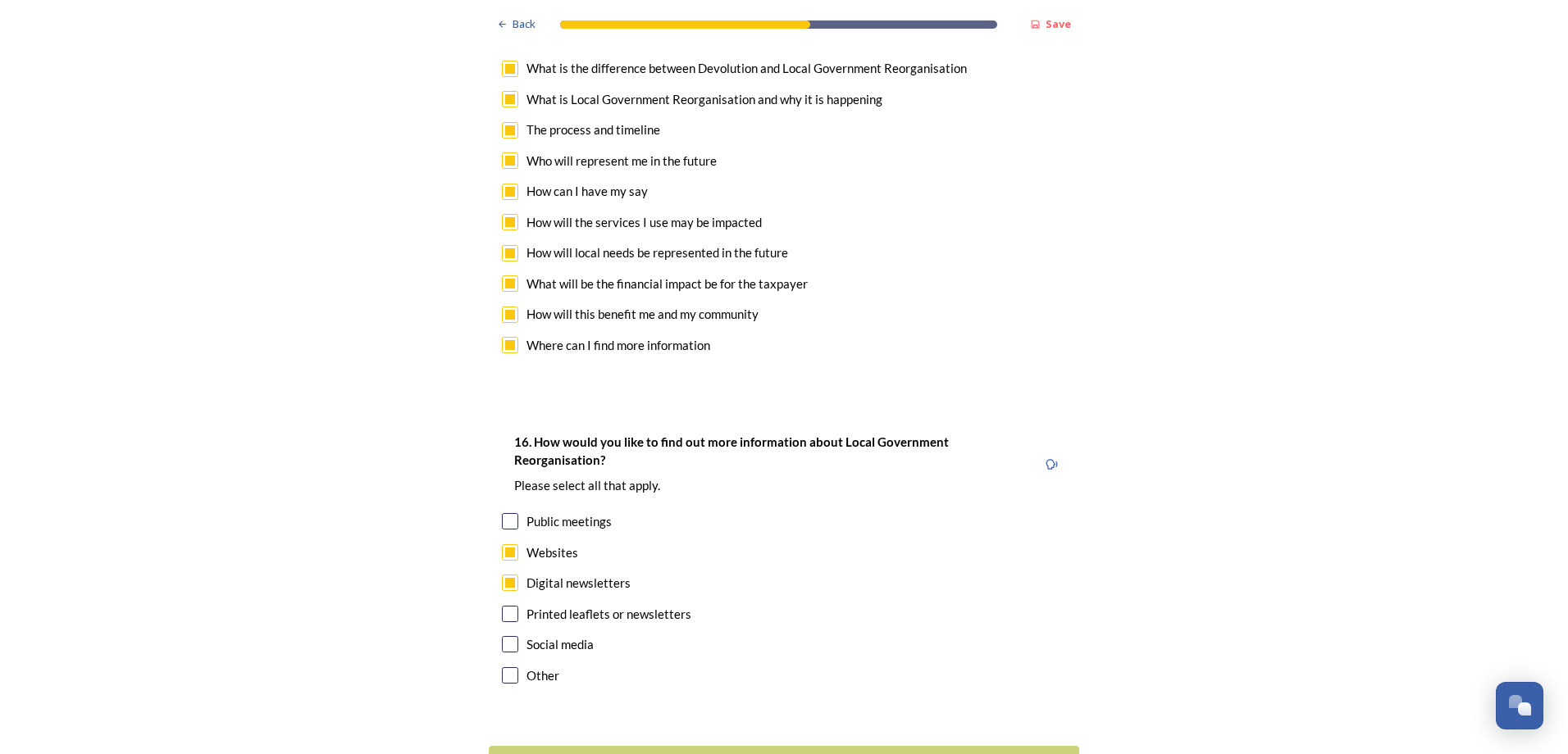
checkbox input "true"
click at [782, 753] on div "Continue" at bounding box center [772, 766] width 550 height 22
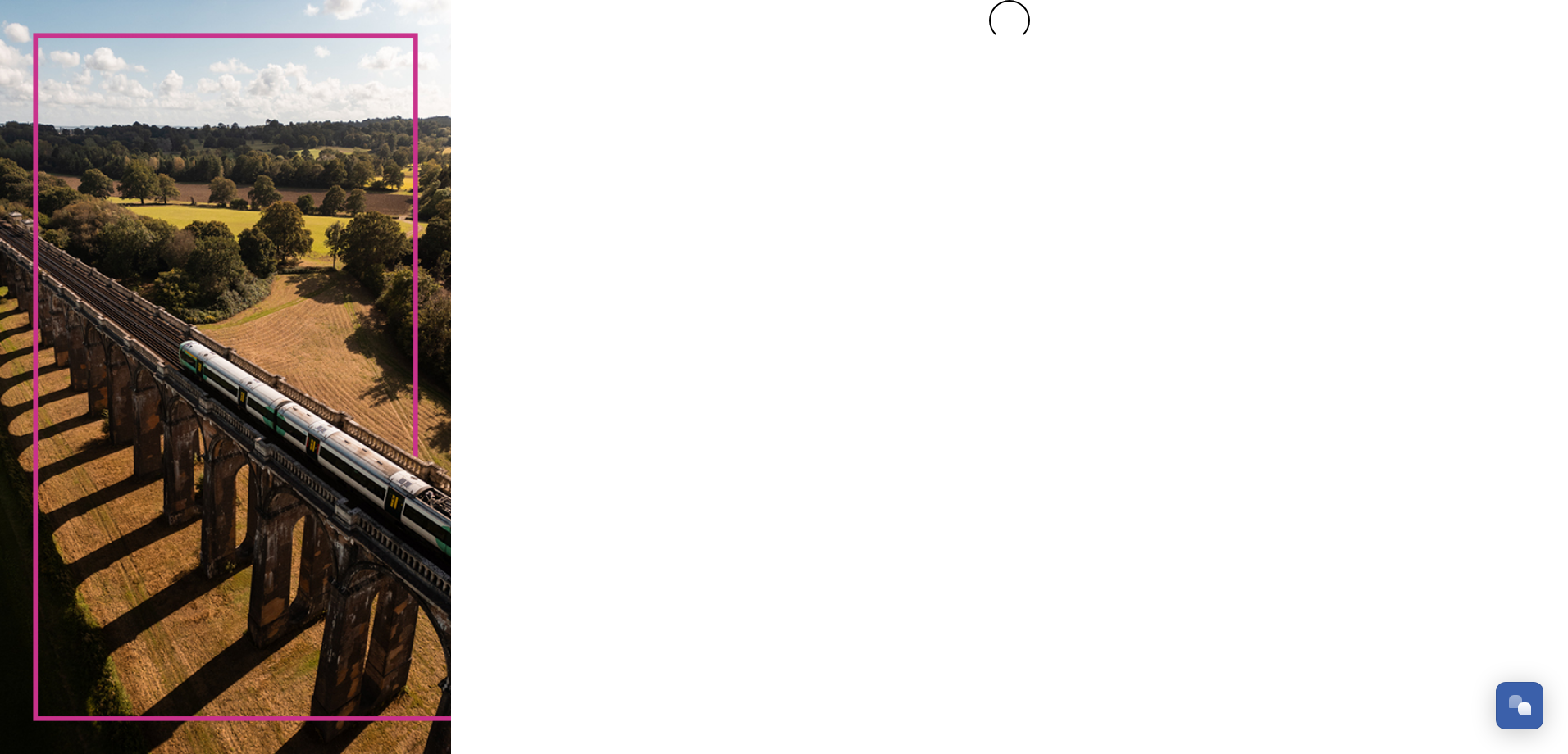
scroll to position [0, 0]
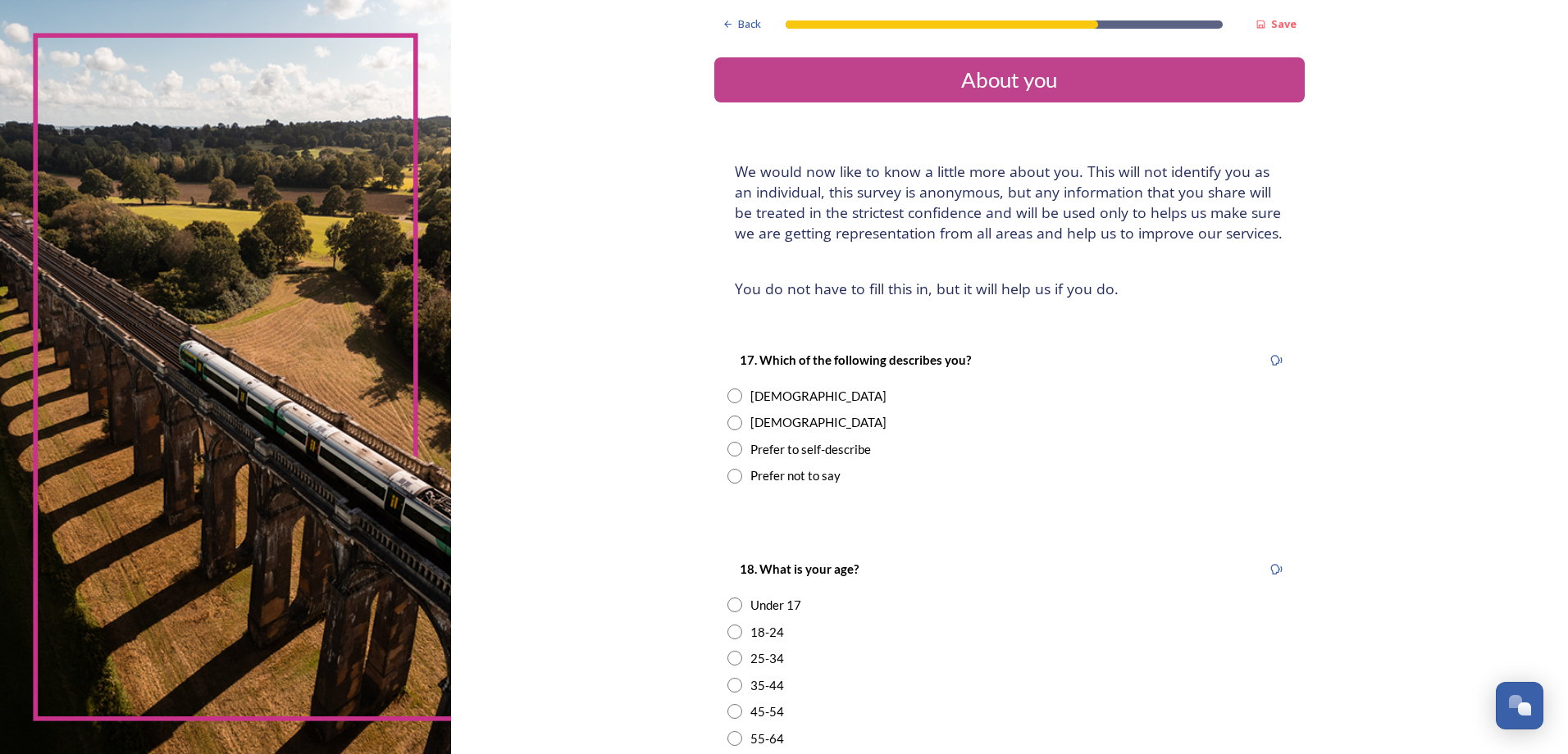
click at [728, 395] on input "radio" at bounding box center [735, 396] width 15 height 15
radio input "true"
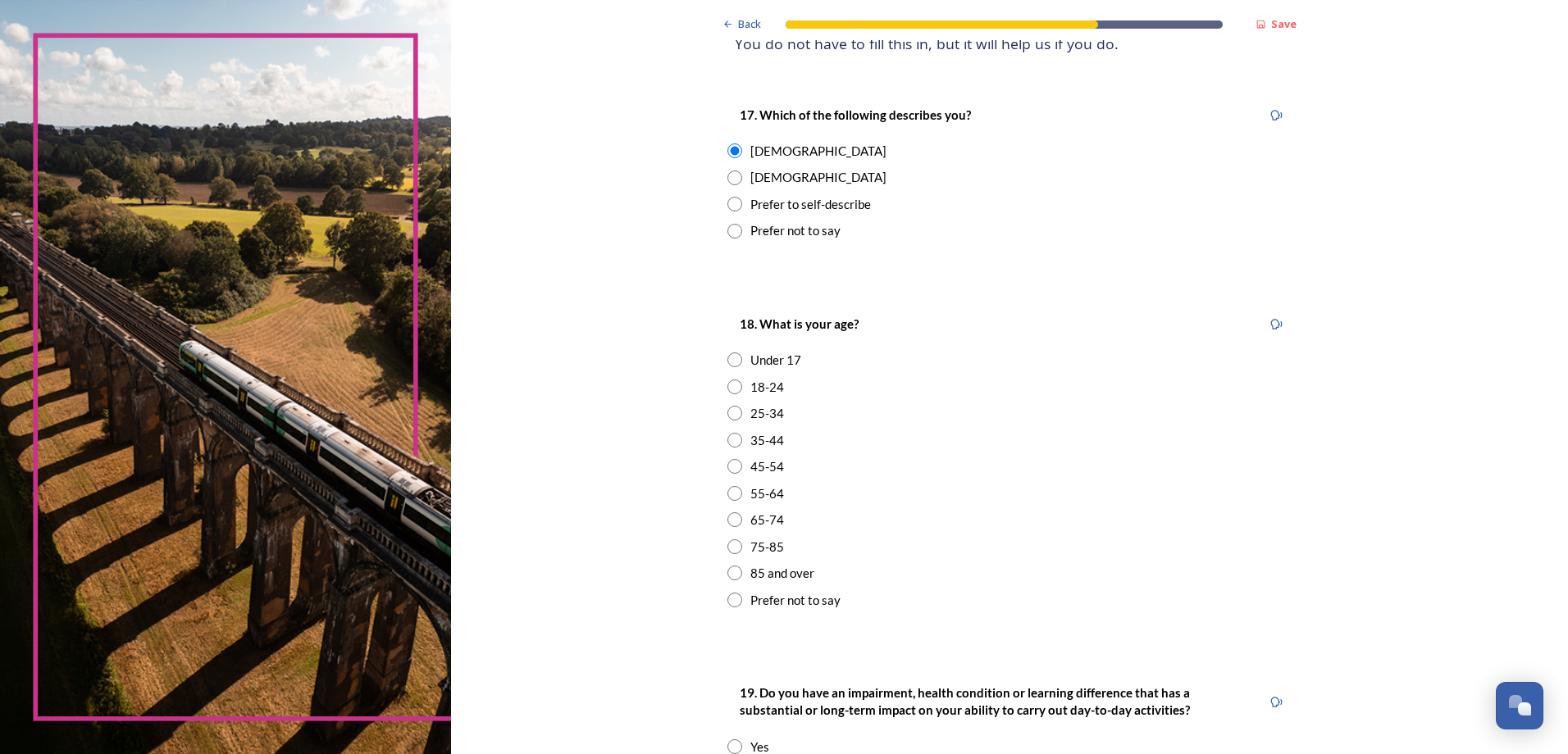
scroll to position [246, 0]
click at [728, 494] on input "radio" at bounding box center [735, 493] width 15 height 15
radio input "true"
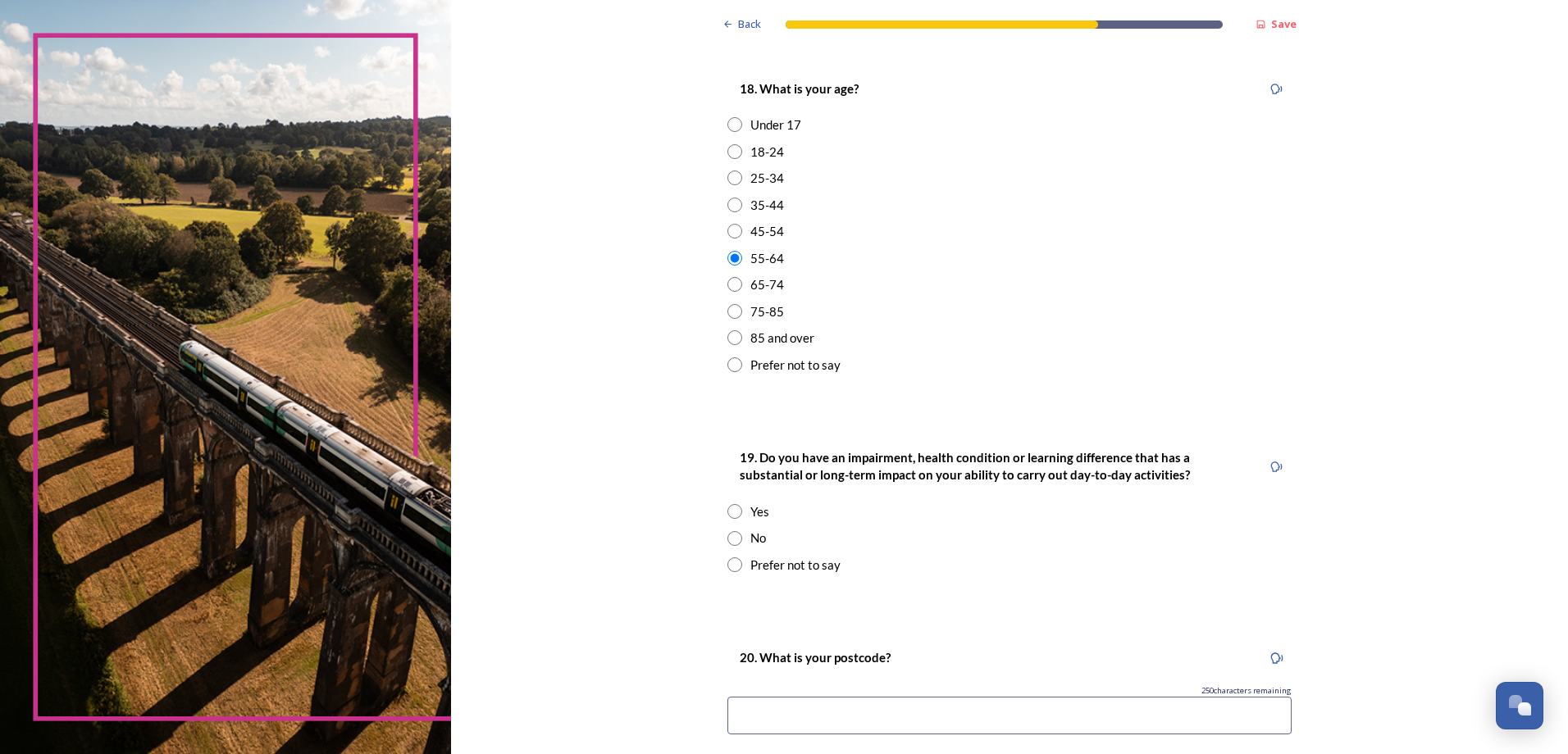
scroll to position [492, 0]
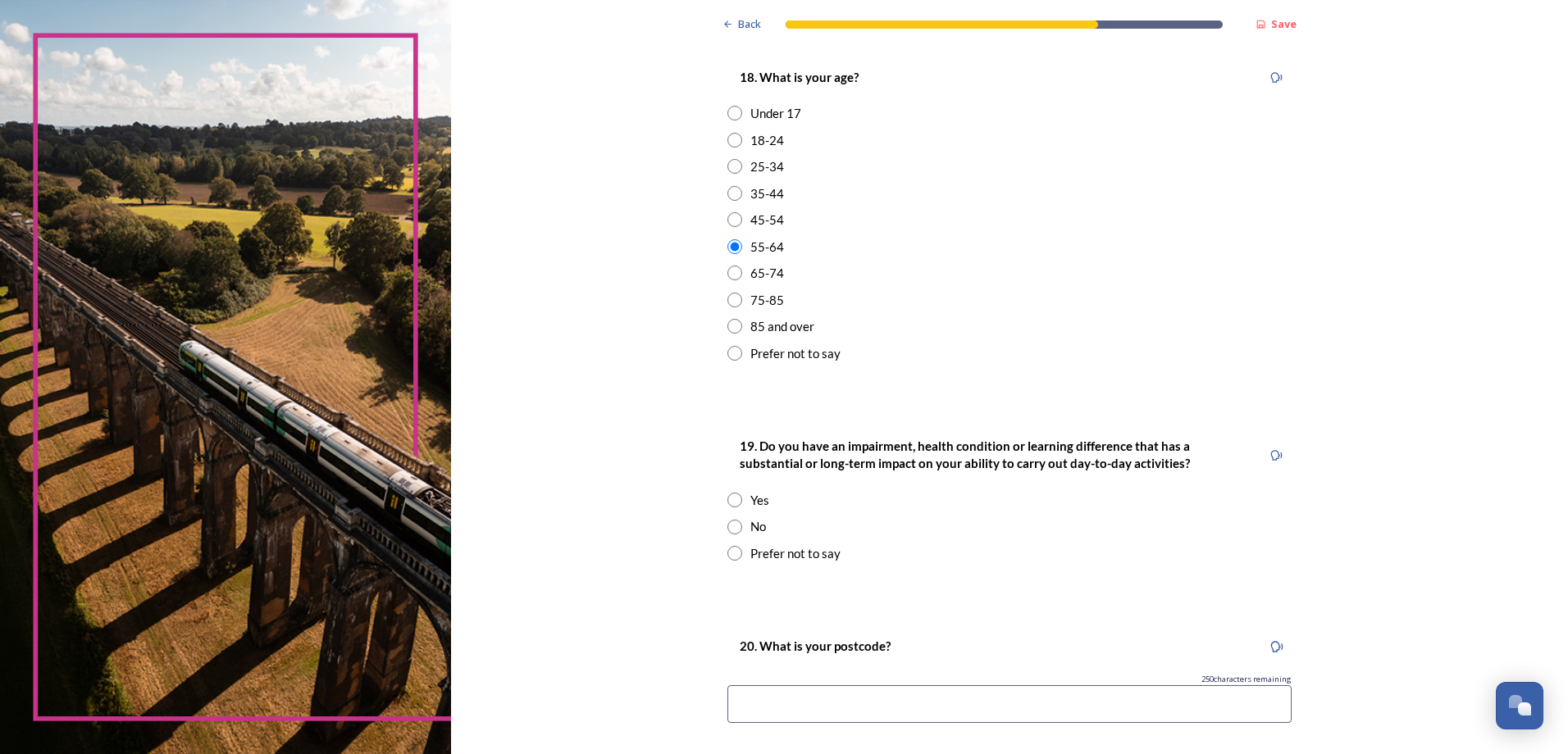
click at [728, 527] on input "radio" at bounding box center [735, 527] width 15 height 15
radio input "true"
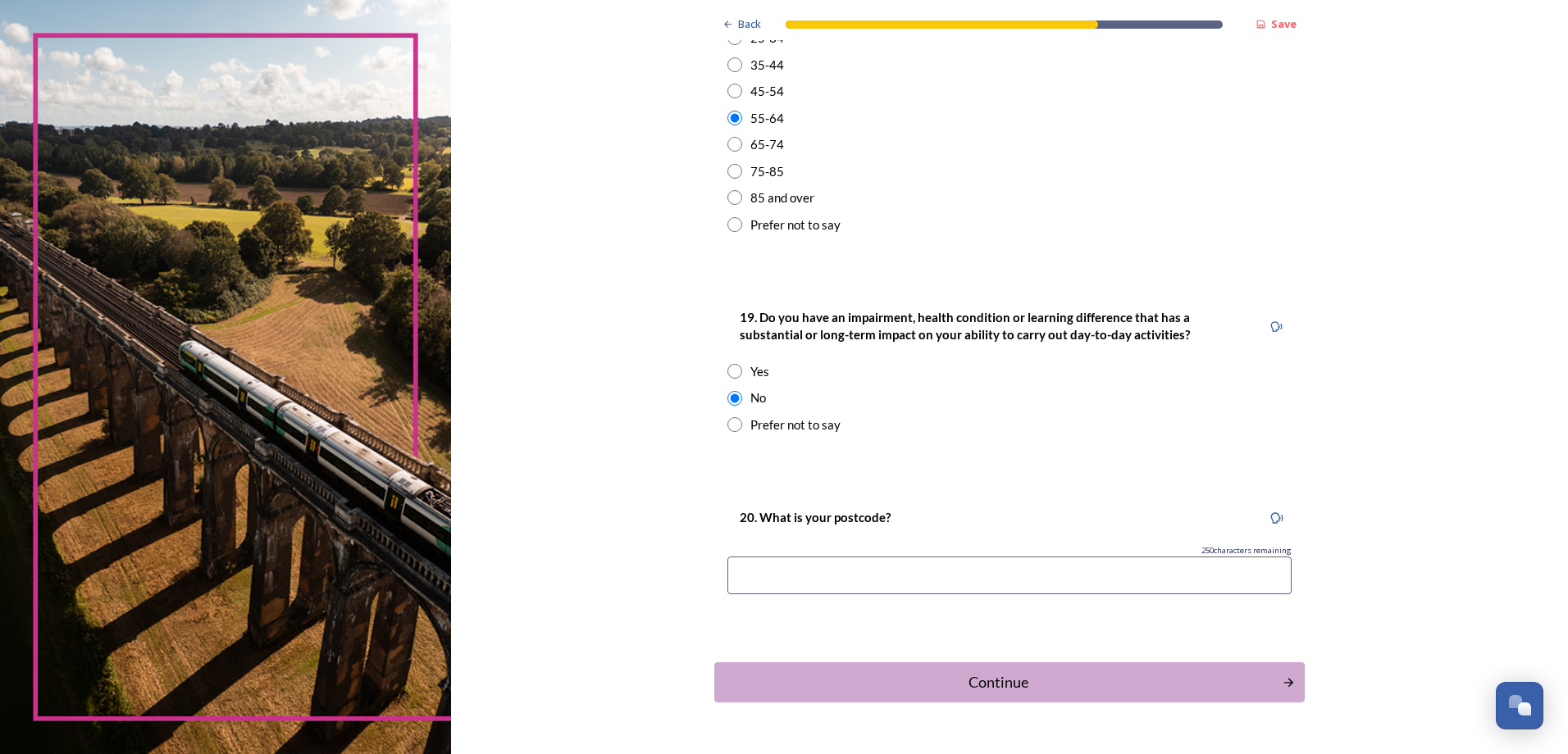
scroll to position [664, 0]
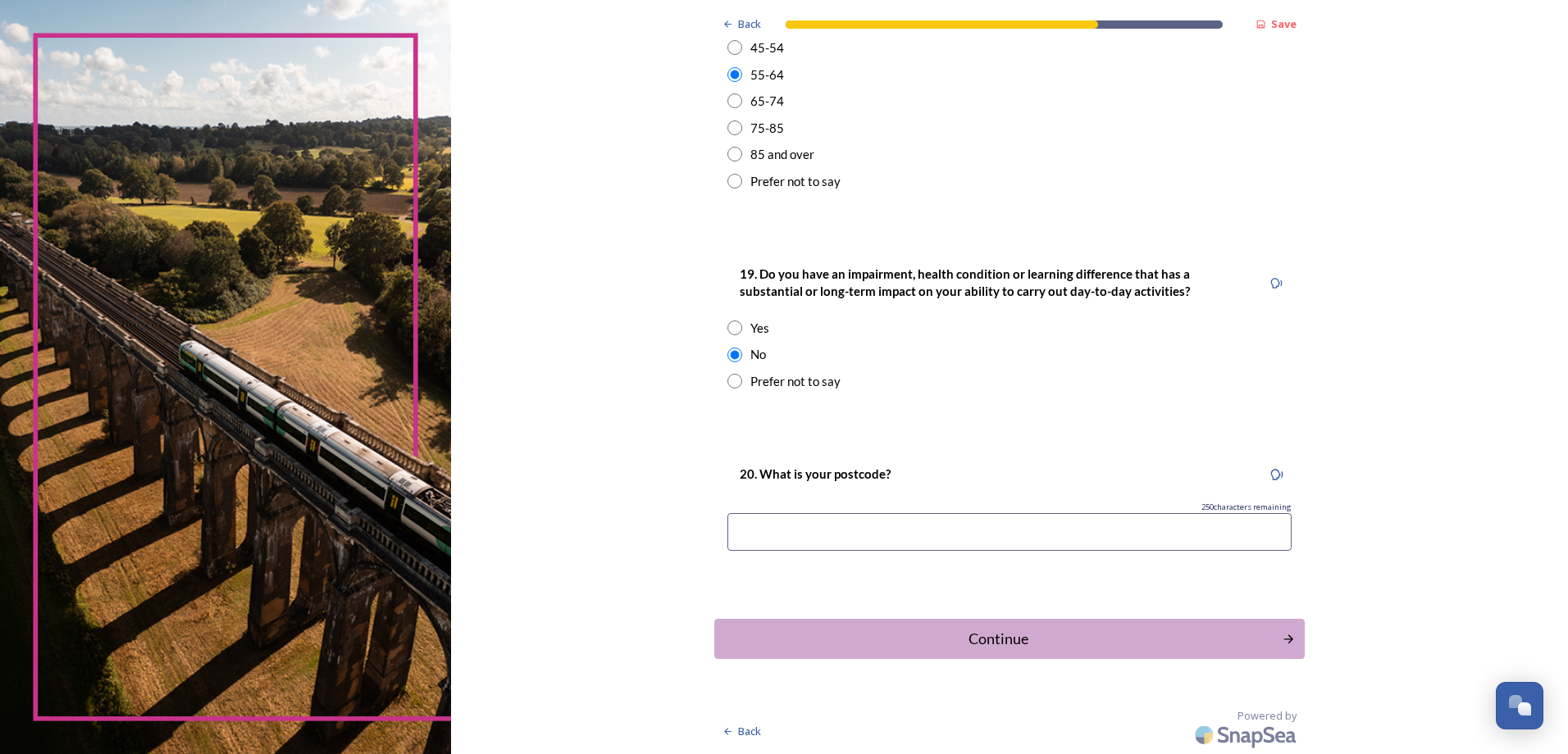
click at [965, 662] on div "Back Save About you We would now like to know a little more about you. This wil…" at bounding box center [1010, 45] width 590 height 1419
click at [963, 644] on div "Continue" at bounding box center [997, 639] width 555 height 22
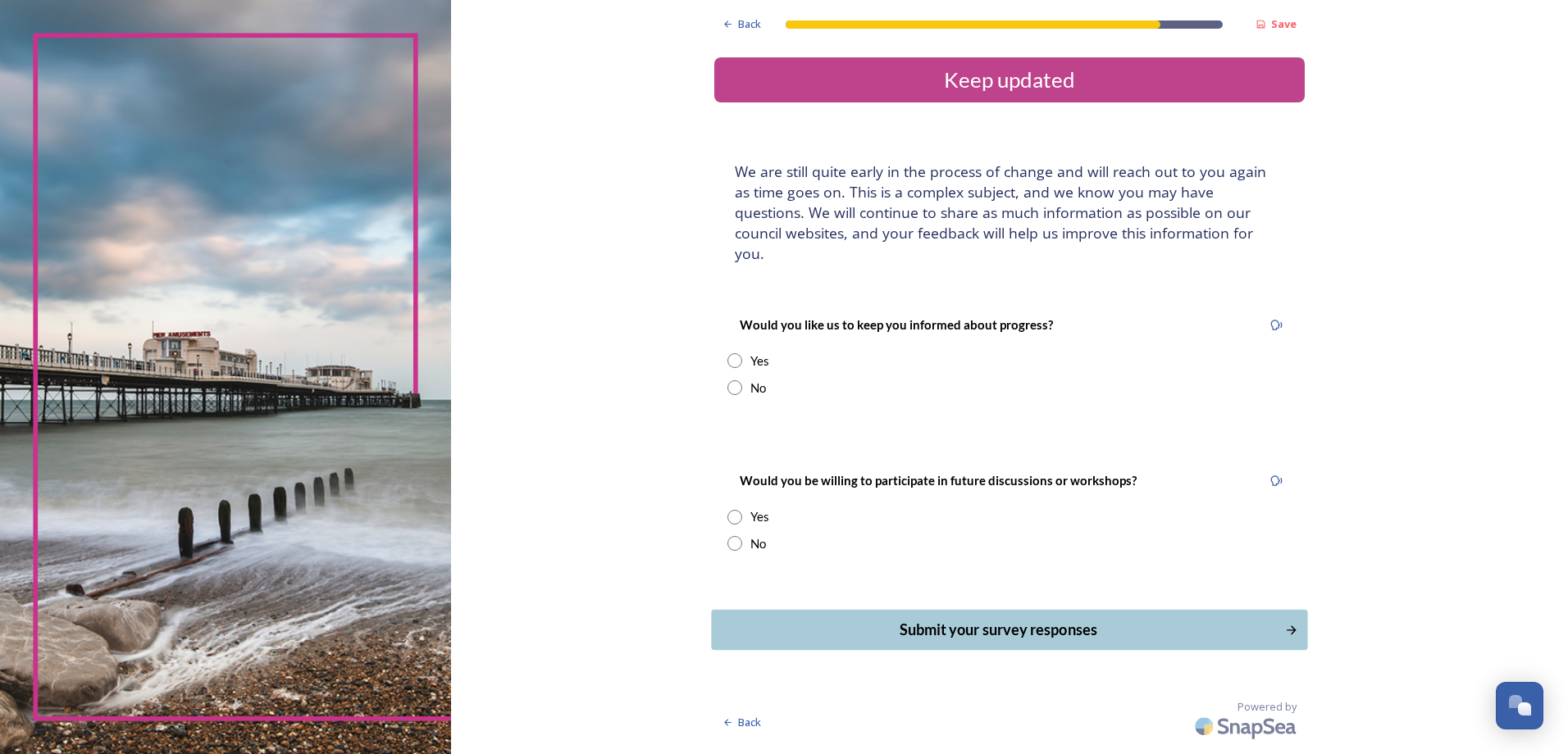
click at [965, 619] on div "Submit your survey responses" at bounding box center [997, 630] width 555 height 22
